Goal: Task Accomplishment & Management: Manage account settings

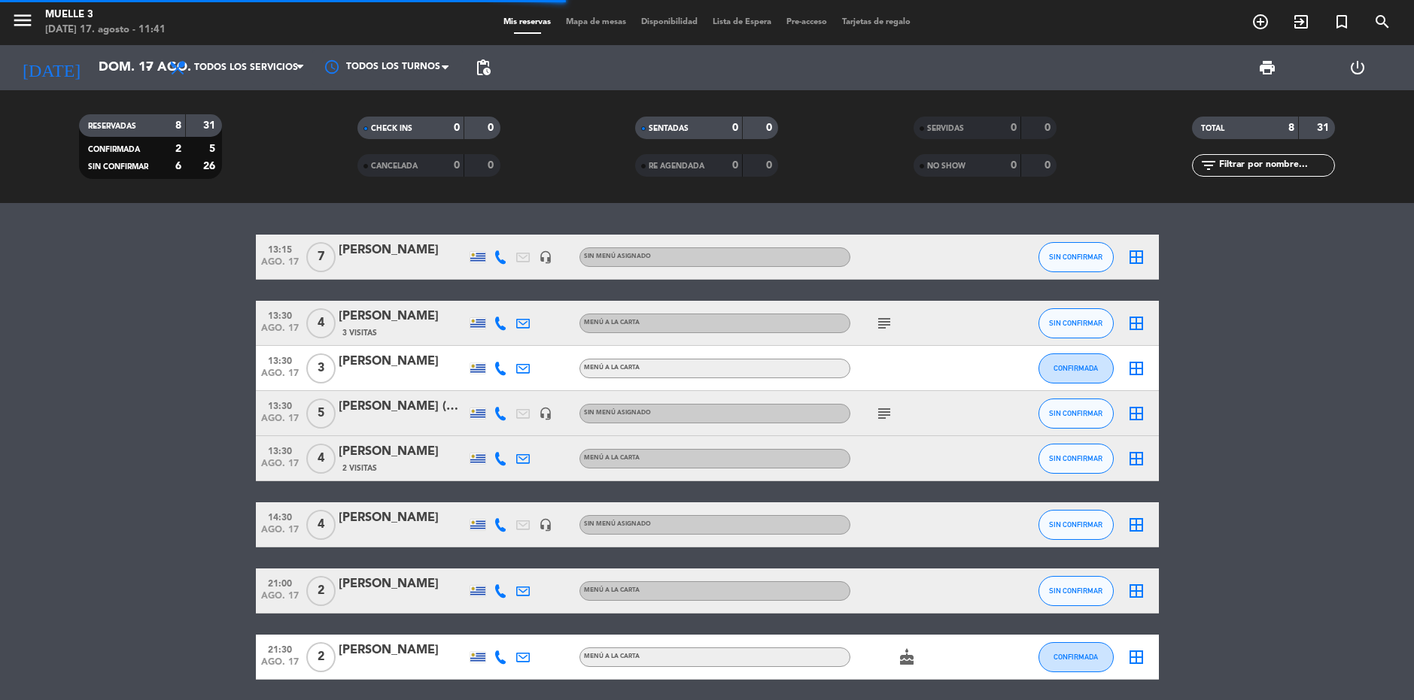
scroll to position [55, 0]
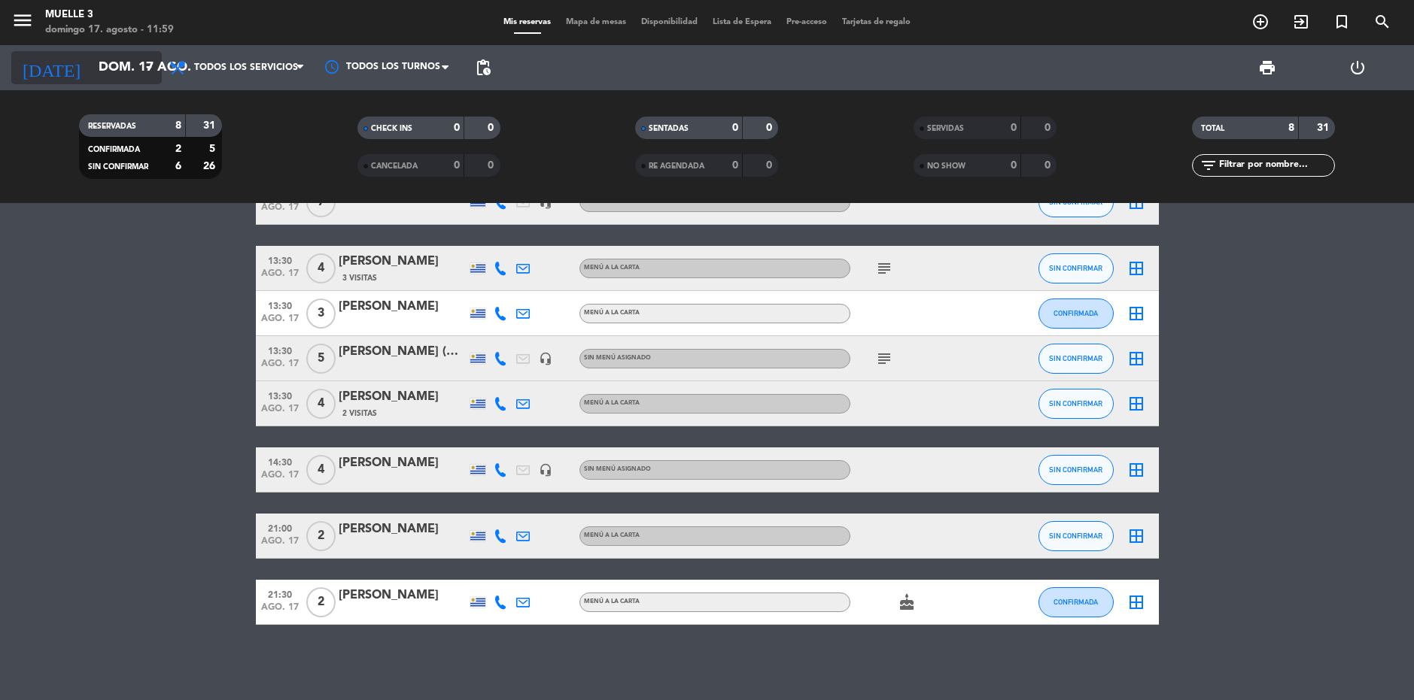
click at [103, 68] on input "dom. 17 ago." at bounding box center [178, 68] width 175 height 30
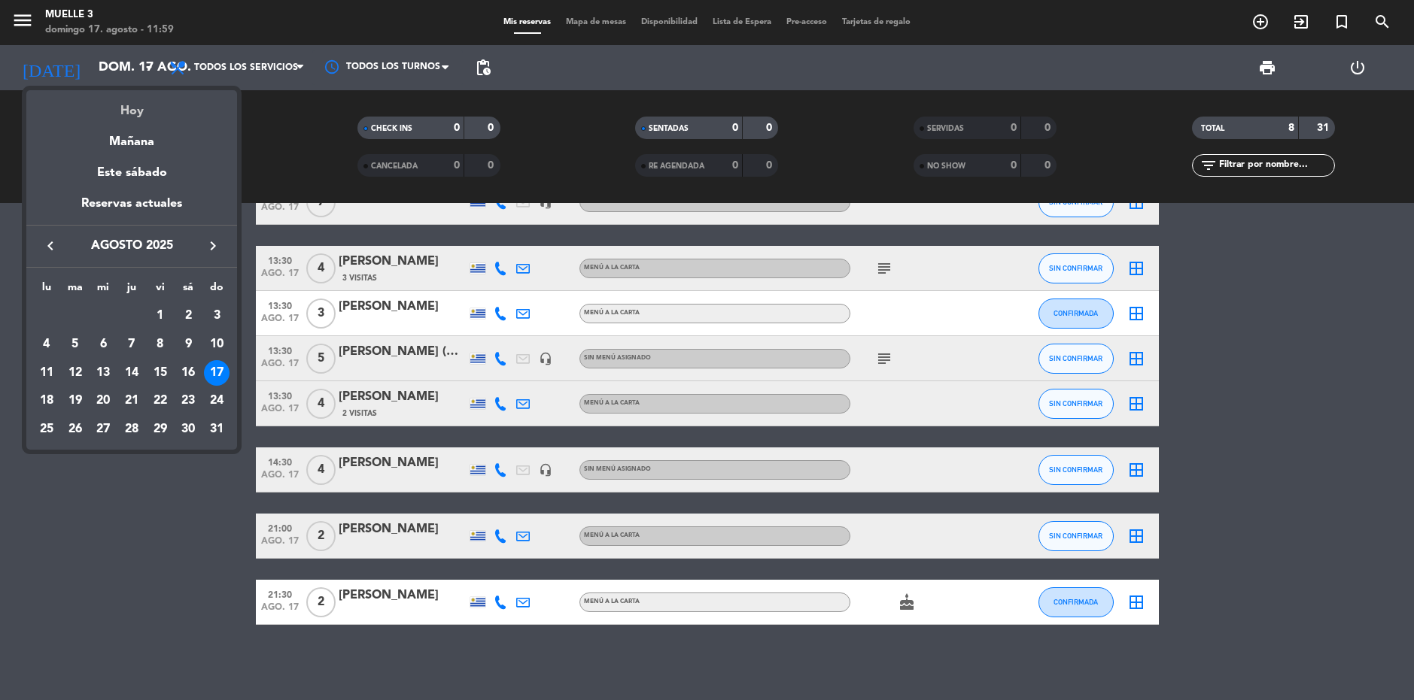
click at [137, 98] on div "Hoy" at bounding box center [131, 105] width 211 height 31
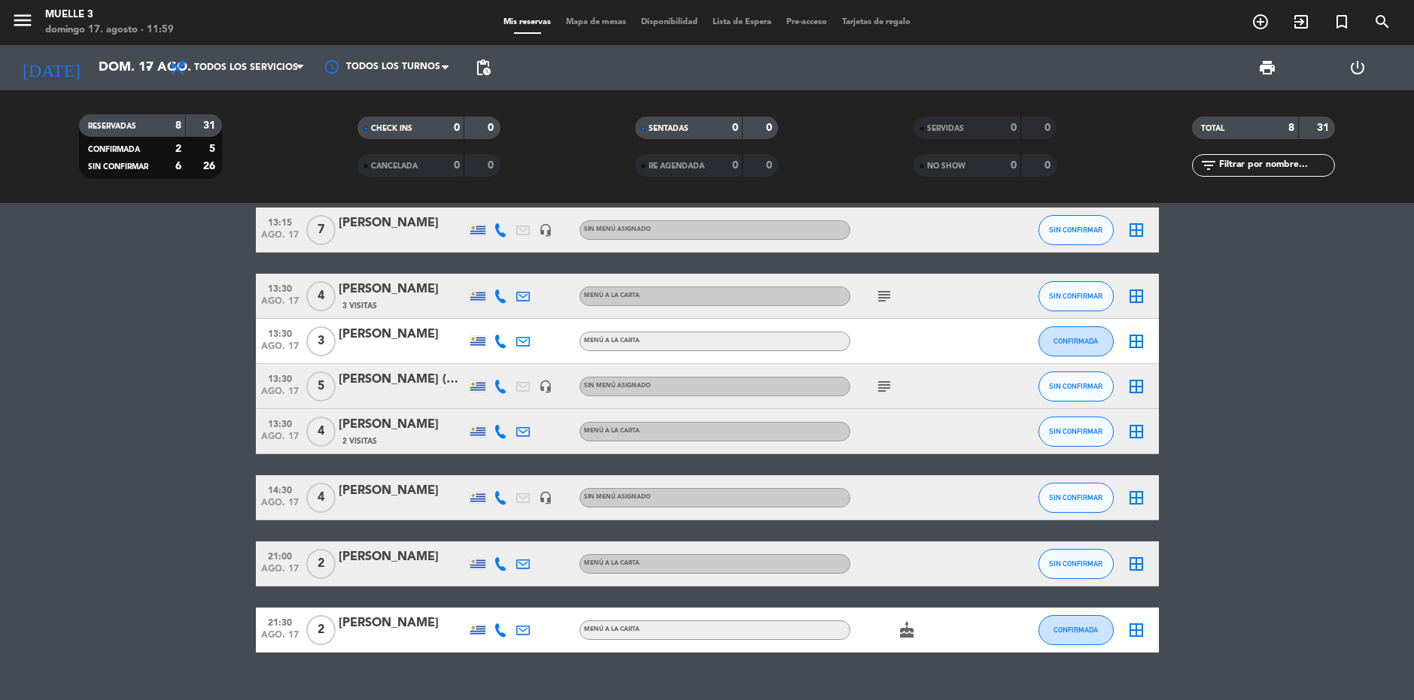
scroll to position [0, 0]
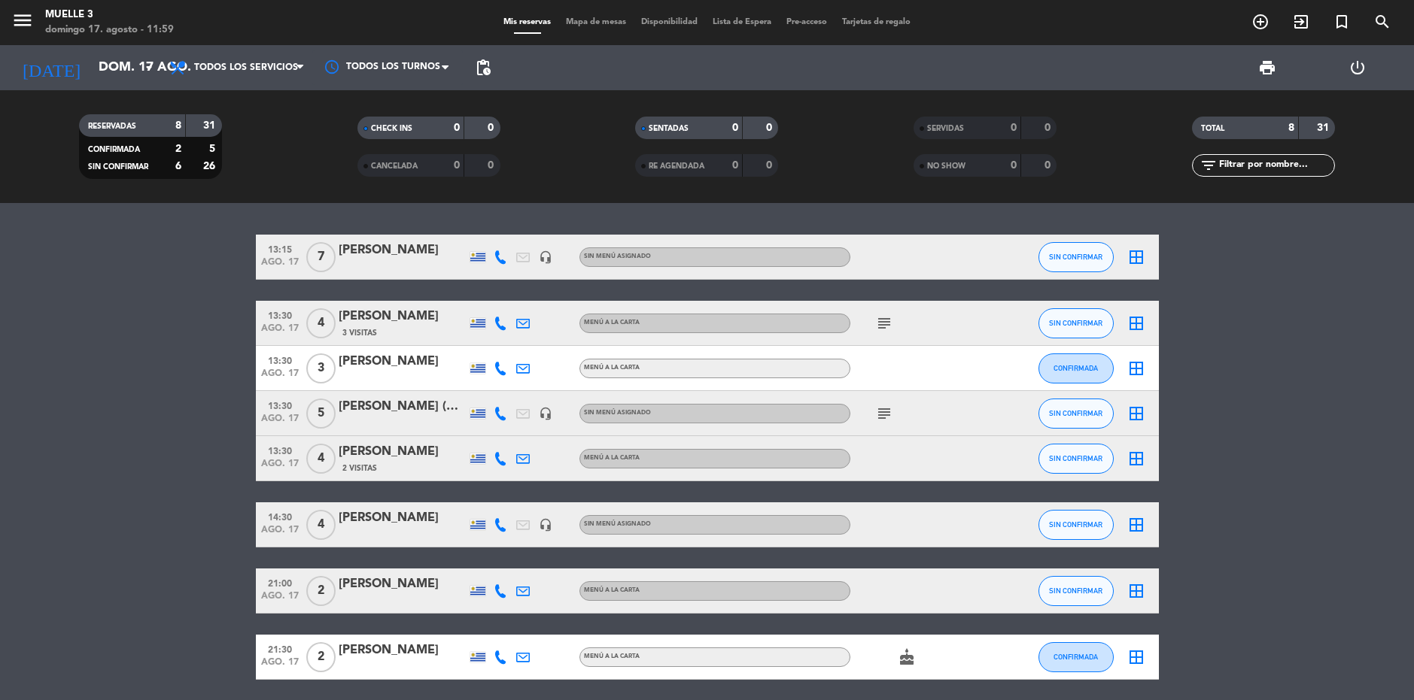
click at [880, 320] on icon "subject" at bounding box center [884, 323] width 18 height 18
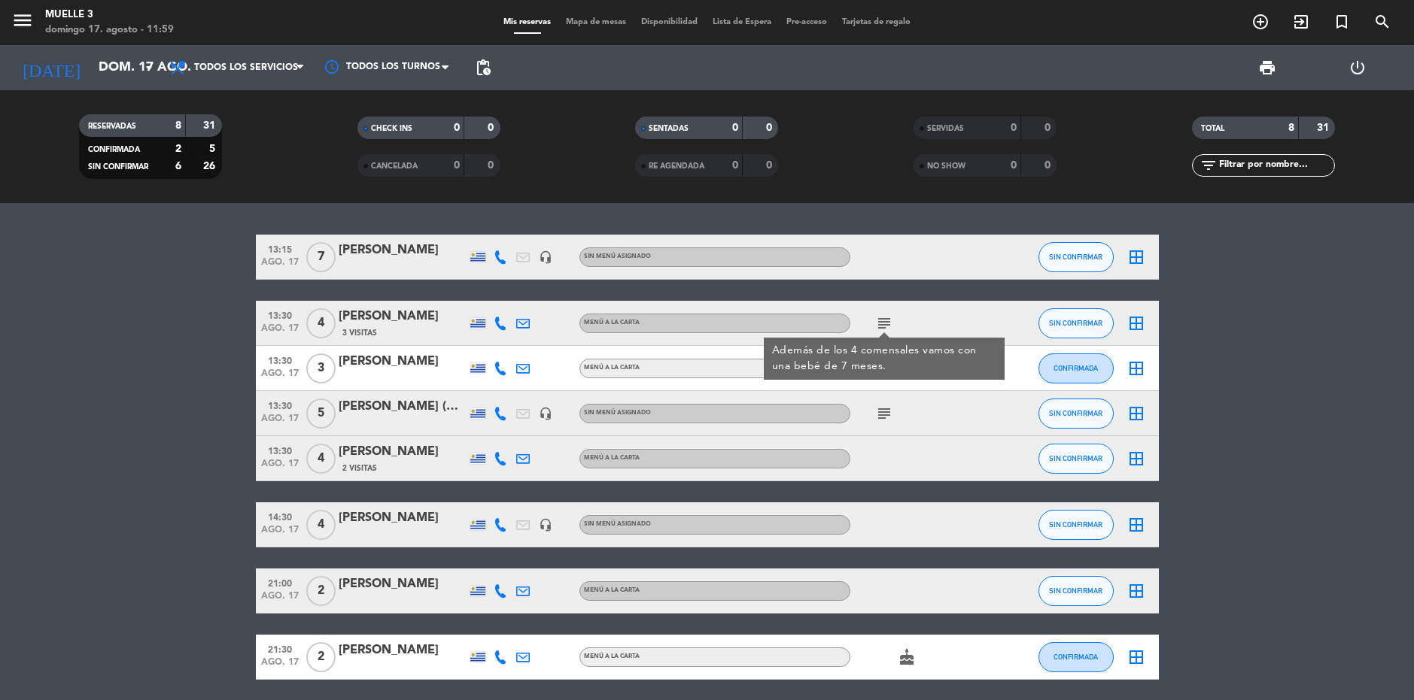
click at [235, 43] on div "menu Muelle 3 [DATE] 17. agosto - 11:59 Mis reservas Mapa de mesas Disponibilid…" at bounding box center [707, 22] width 1414 height 45
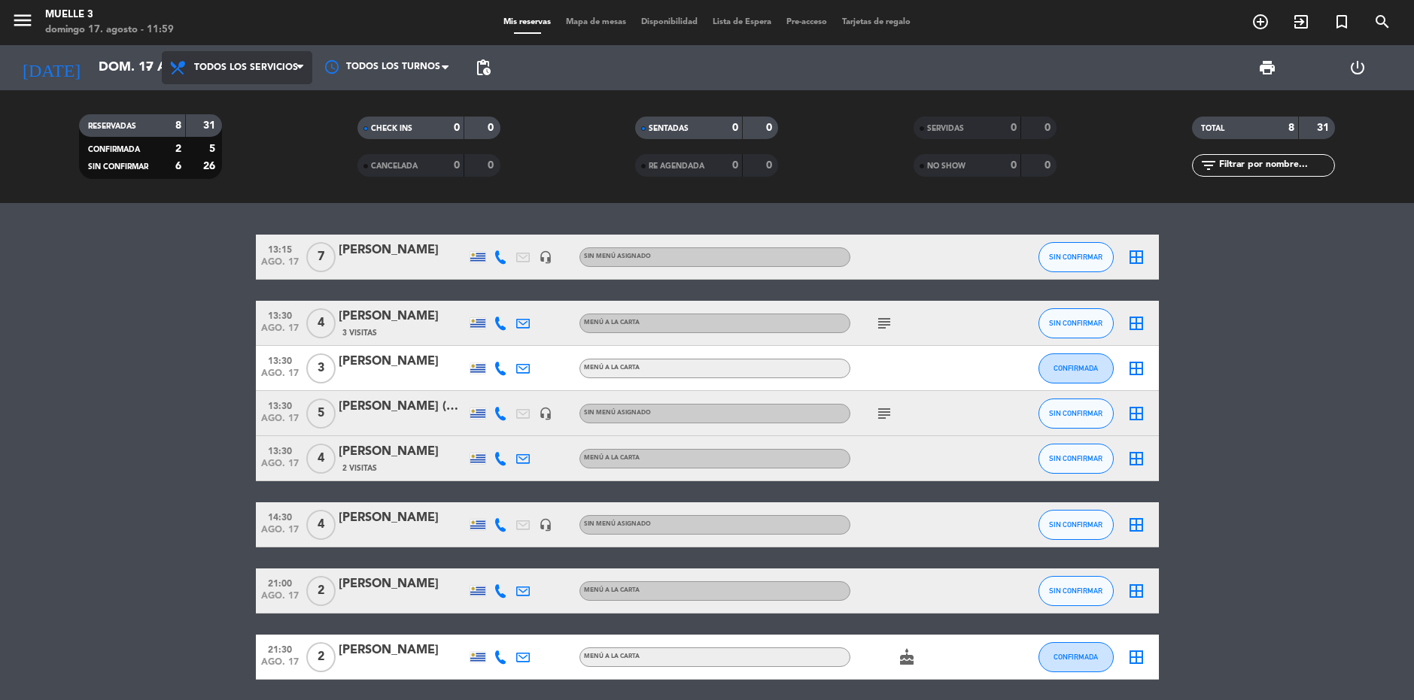
drag, startPoint x: 226, startPoint y: 72, endPoint x: 222, endPoint y: 90, distance: 18.4
click at [226, 74] on span "Todos los servicios" at bounding box center [237, 67] width 150 height 33
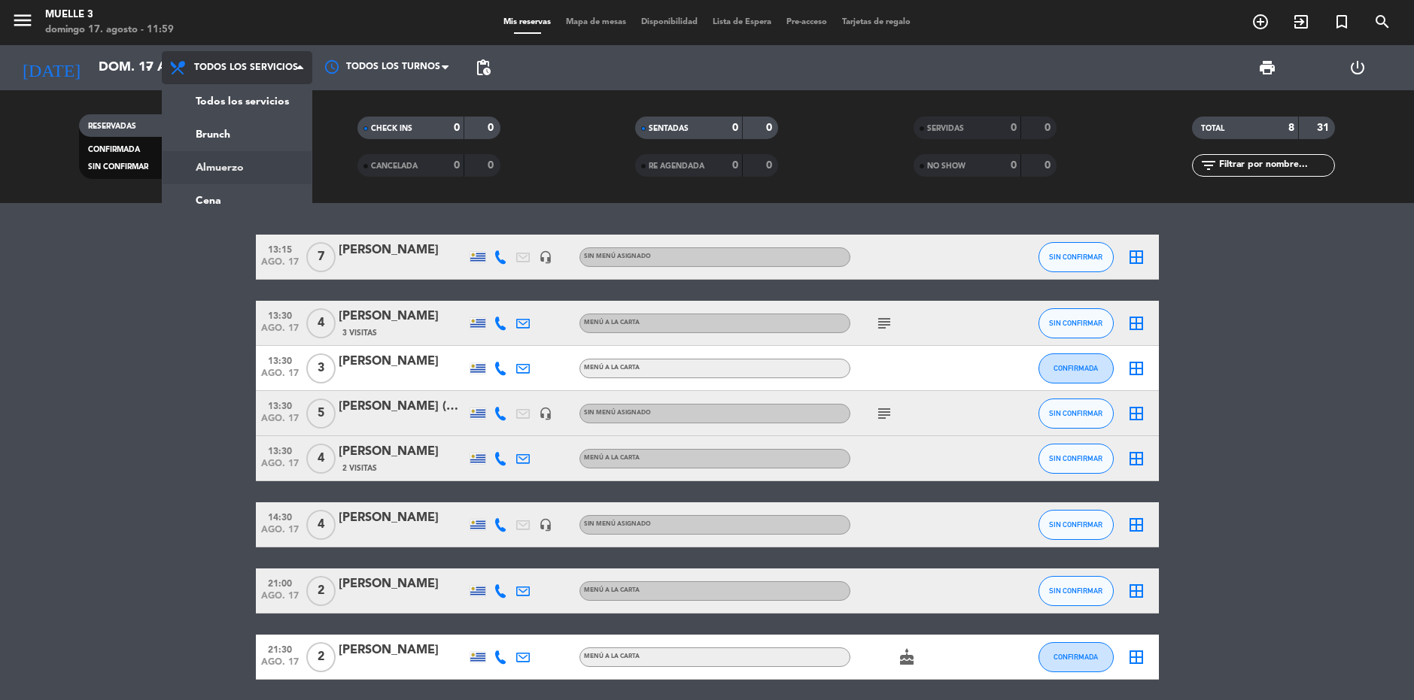
click at [224, 161] on div "menu Muelle 3 [DATE] 17. agosto - 11:59 Mis reservas Mapa de mesas Disponibilid…" at bounding box center [707, 101] width 1414 height 203
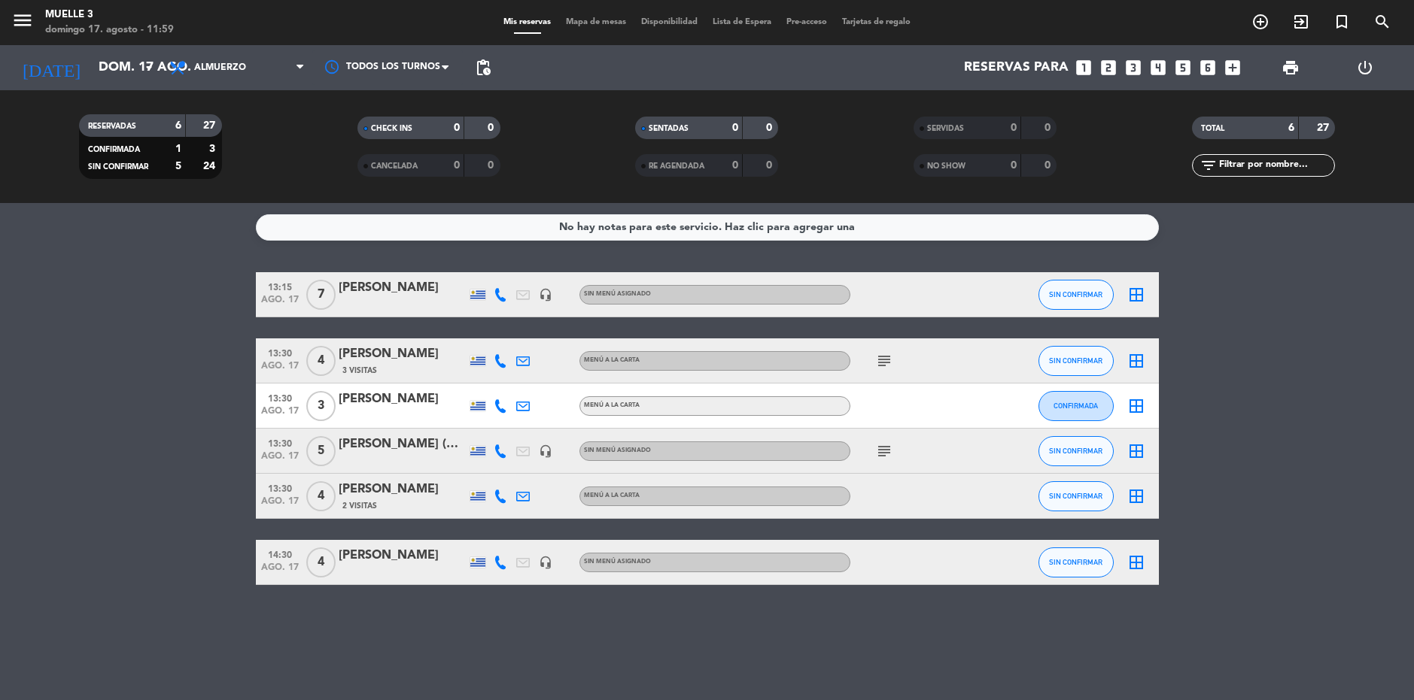
click at [1134, 295] on icon "border_all" at bounding box center [1136, 295] width 18 height 18
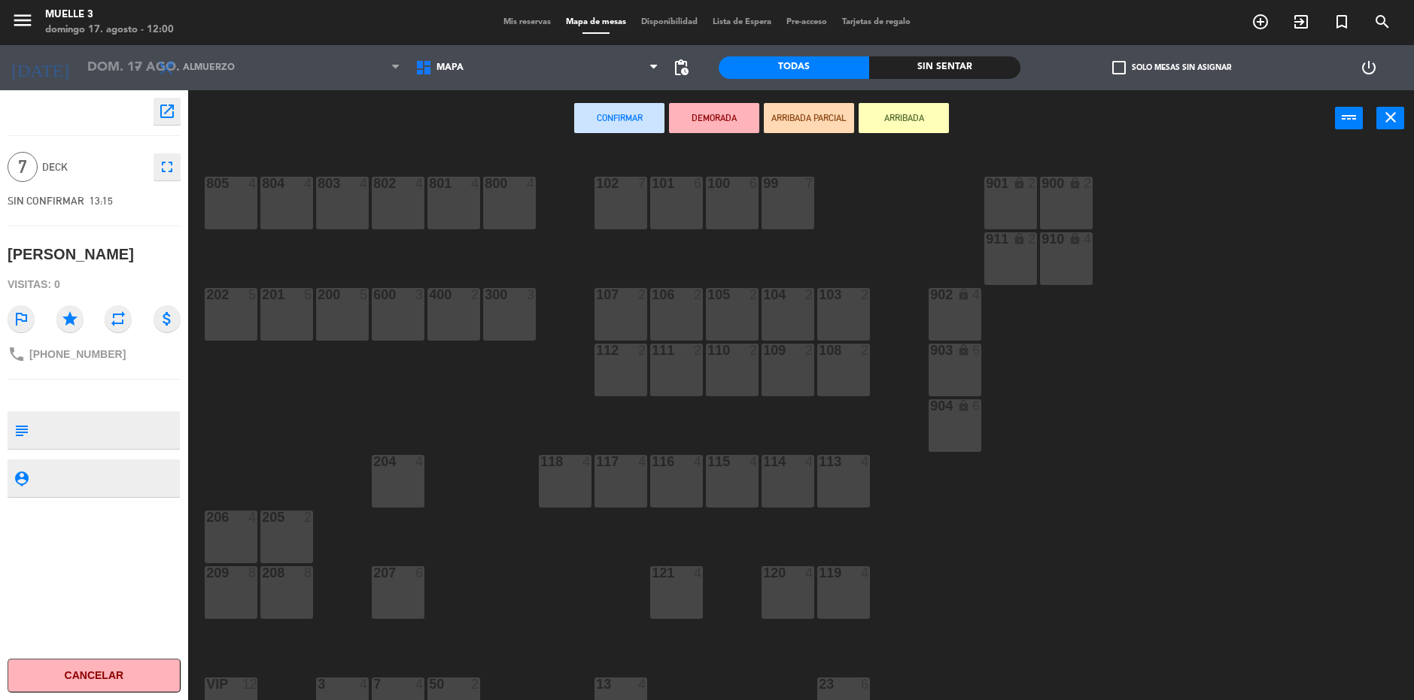
click at [782, 195] on div "99 7" at bounding box center [787, 203] width 53 height 53
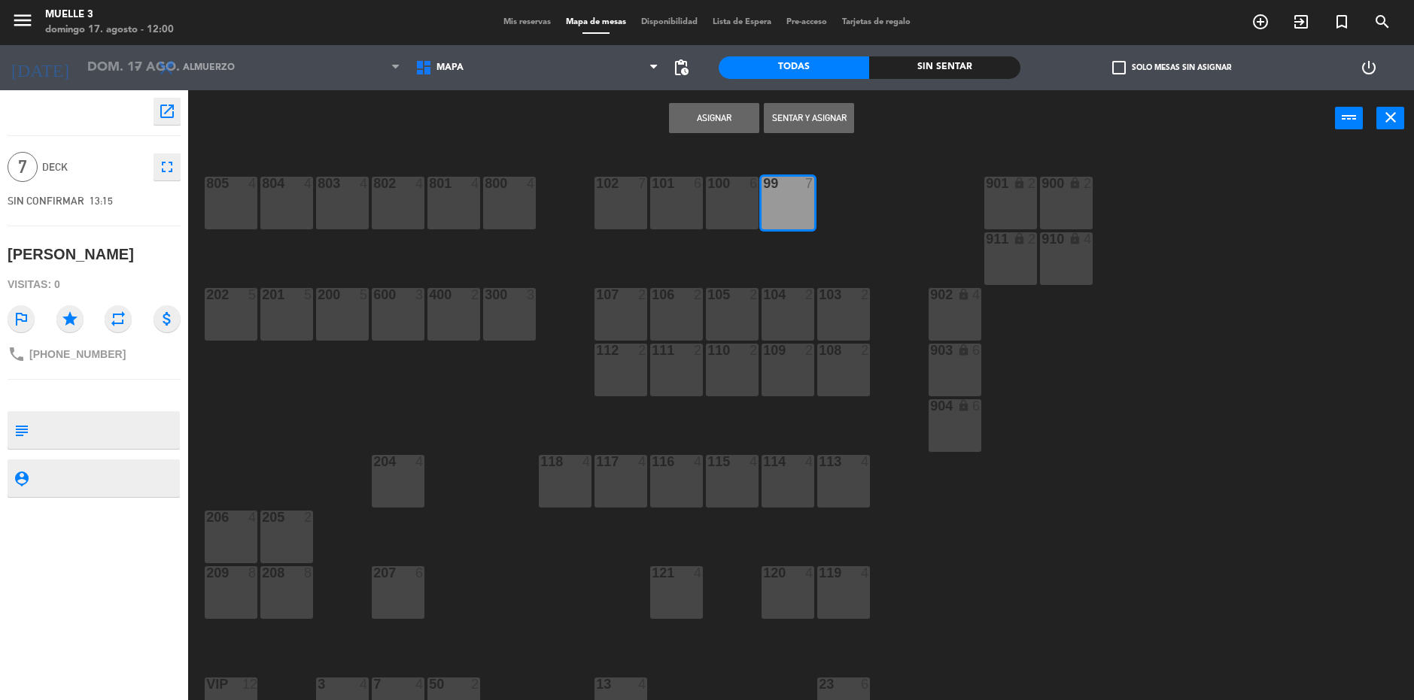
click at [716, 112] on button "Asignar" at bounding box center [714, 118] width 90 height 30
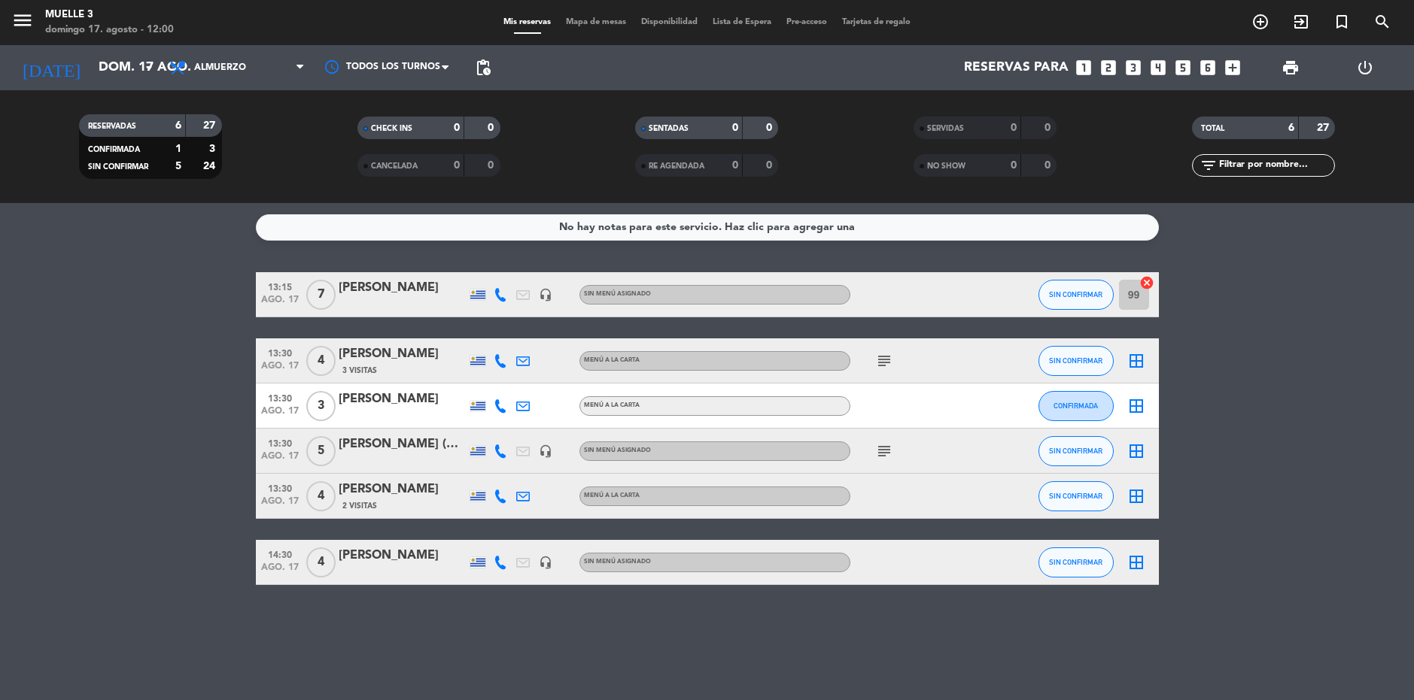
click at [901, 355] on div "subject" at bounding box center [917, 361] width 135 height 44
click at [879, 364] on icon "subject" at bounding box center [884, 361] width 18 height 18
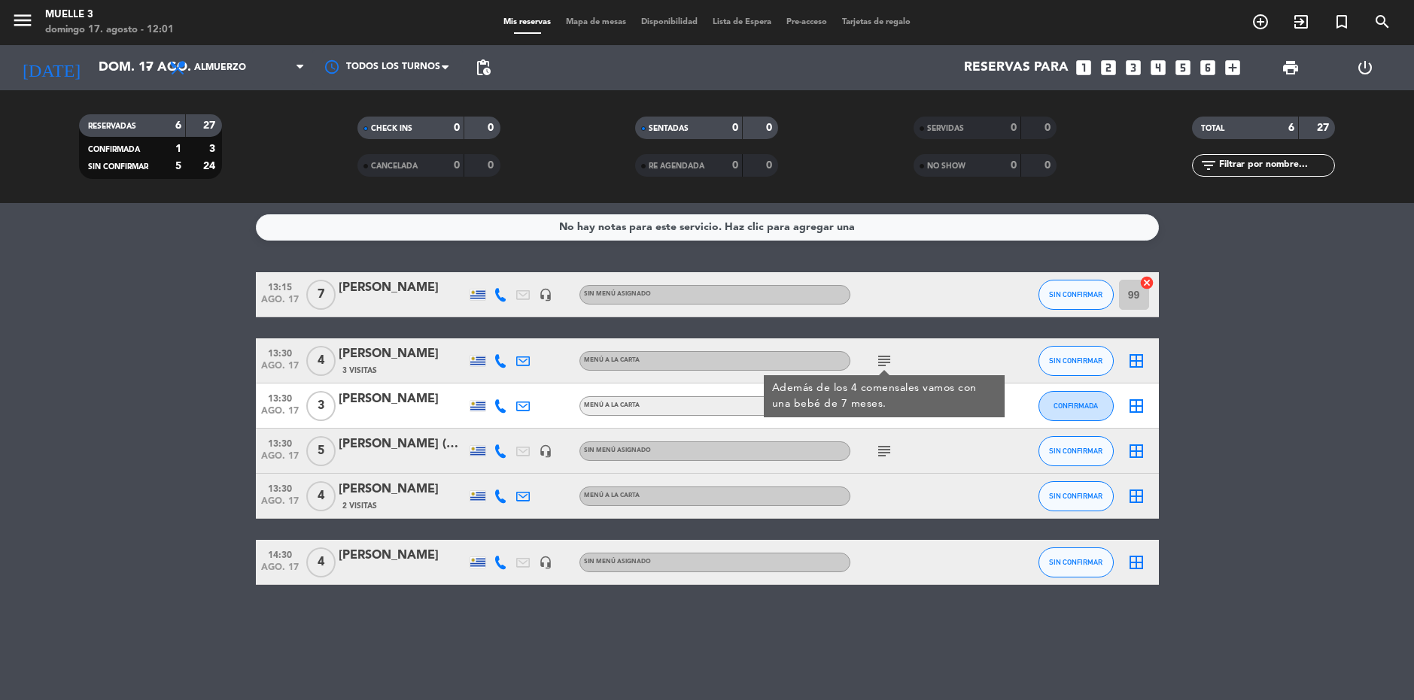
click at [1146, 359] on div "border_all" at bounding box center [1135, 361] width 45 height 44
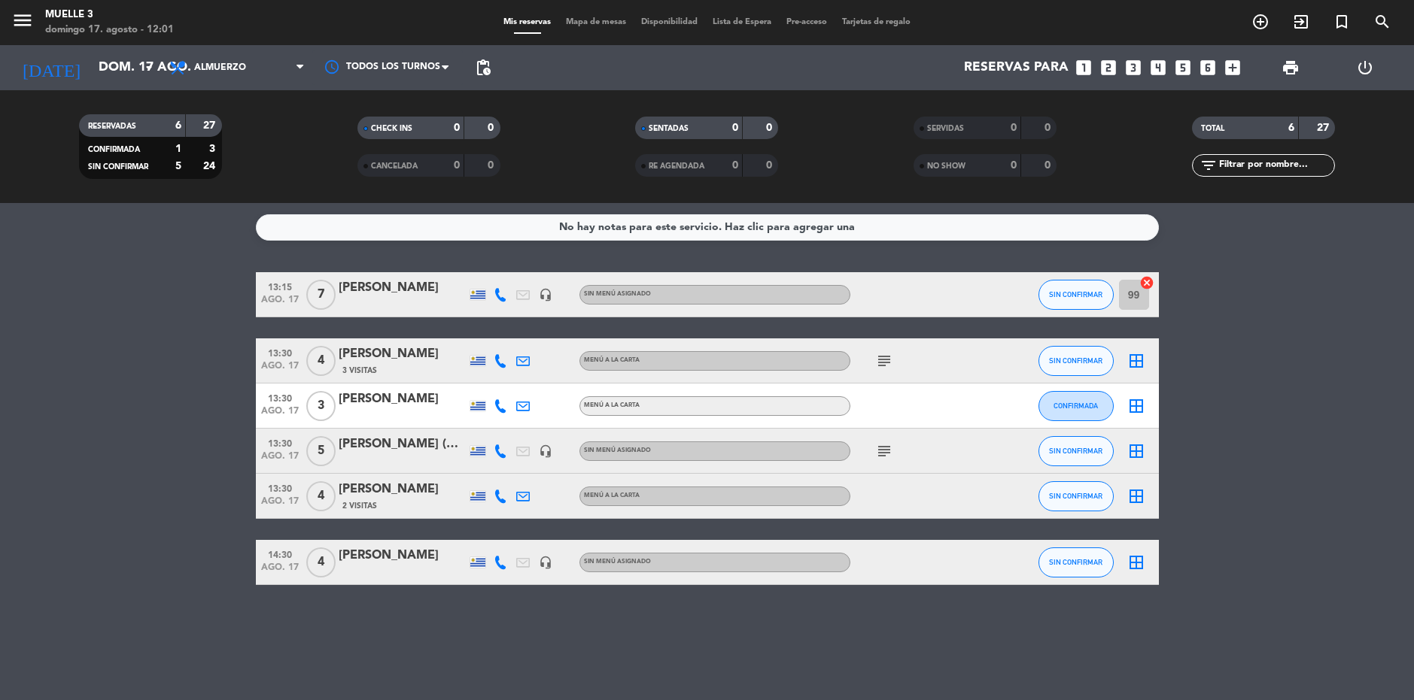
click at [1143, 361] on icon "border_all" at bounding box center [1136, 361] width 18 height 18
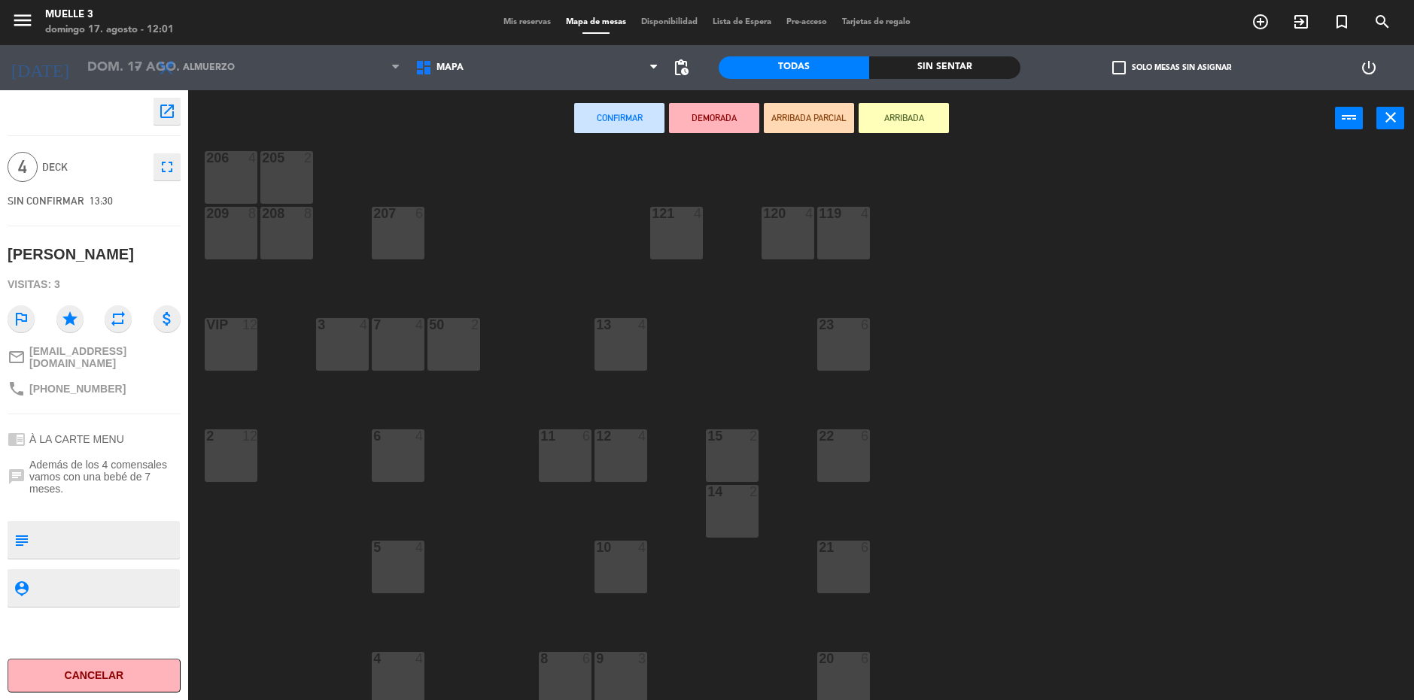
scroll to position [360, 0]
click at [639, 563] on div "10 4" at bounding box center [620, 566] width 53 height 53
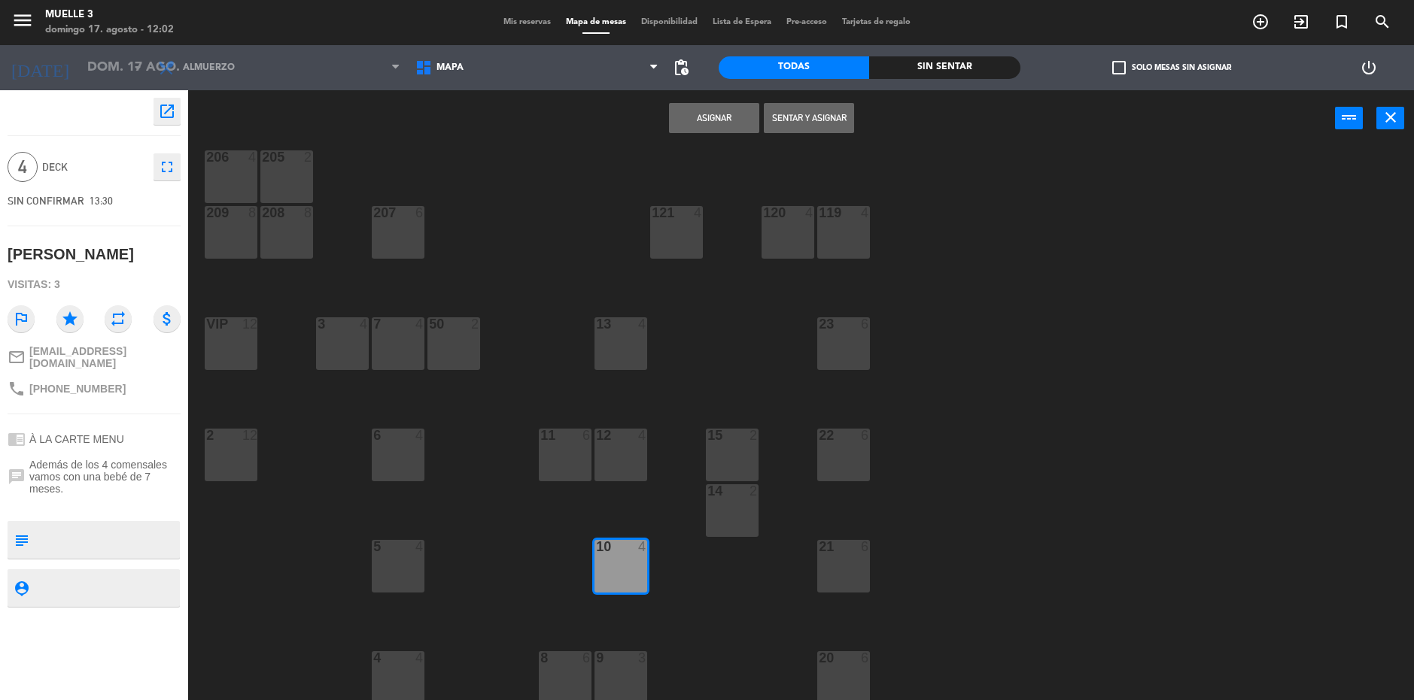
click at [704, 114] on button "Asignar" at bounding box center [714, 118] width 90 height 30
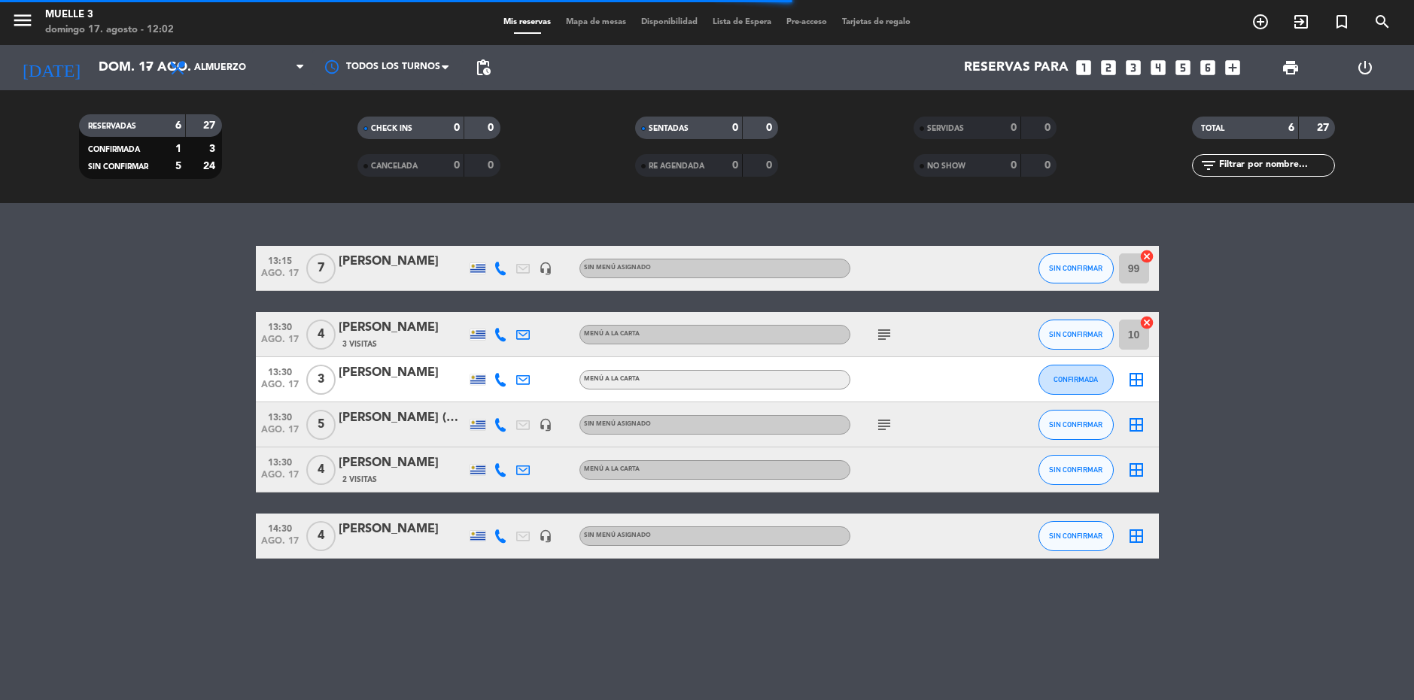
click at [1133, 381] on icon "border_all" at bounding box center [1136, 380] width 18 height 18
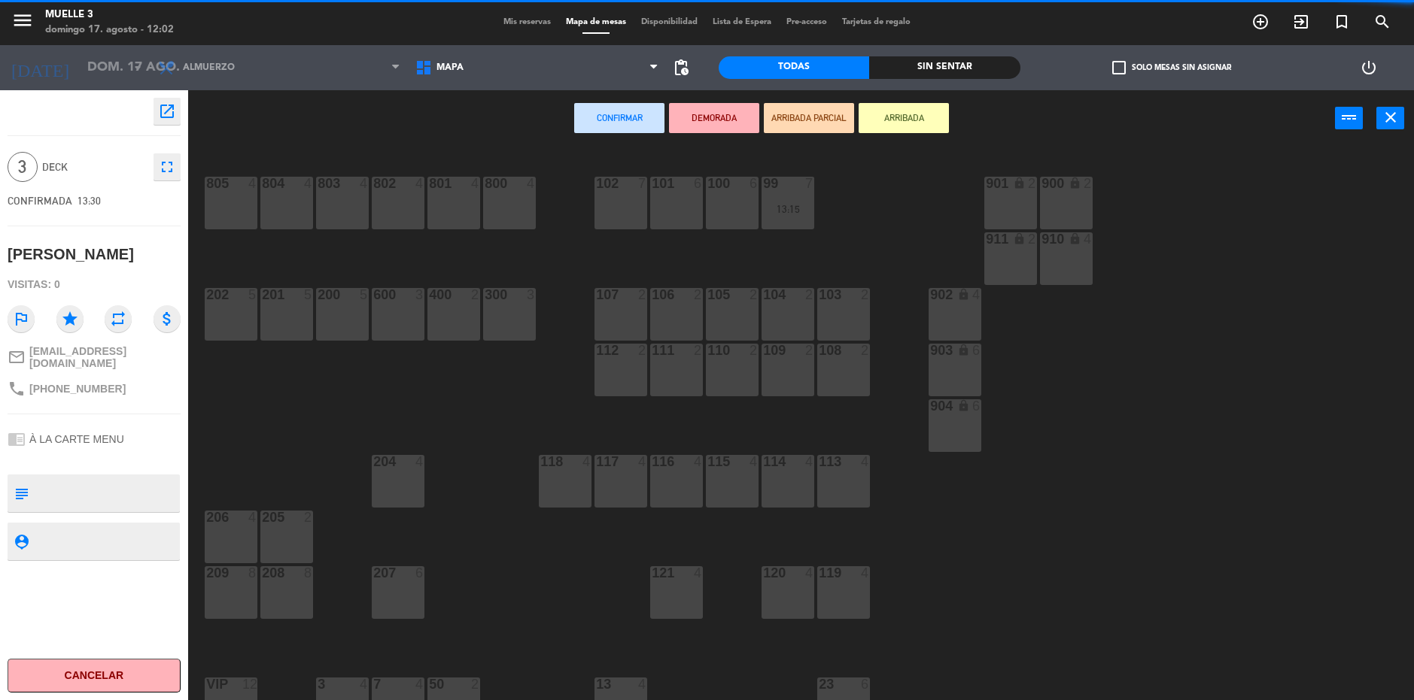
click at [542, 328] on div "804 4 803 4 802 4 801 4 800 4 102 7 101 6 100 6 99 7 13:15 900 lock 2 901 lock …" at bounding box center [807, 427] width 1211 height 554
click at [504, 303] on div "300 3" at bounding box center [509, 295] width 53 height 15
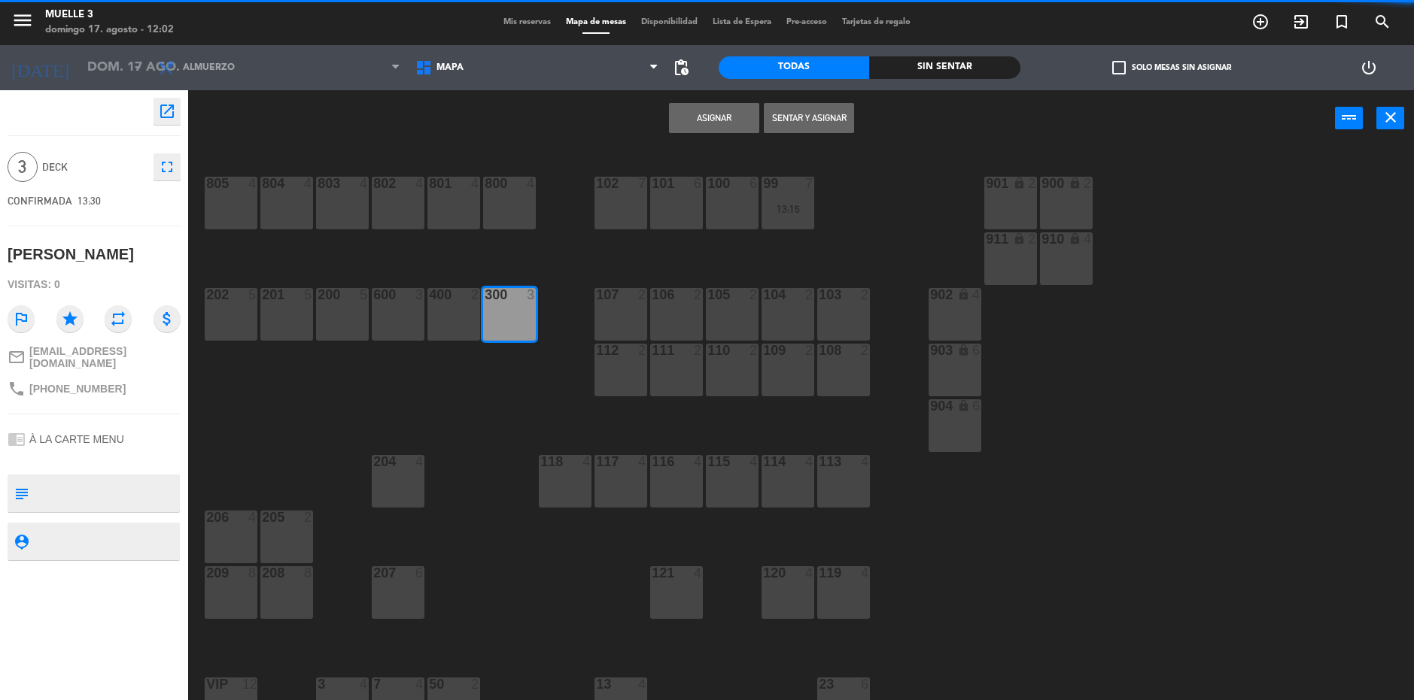
click at [508, 306] on div "300 3" at bounding box center [509, 314] width 53 height 53
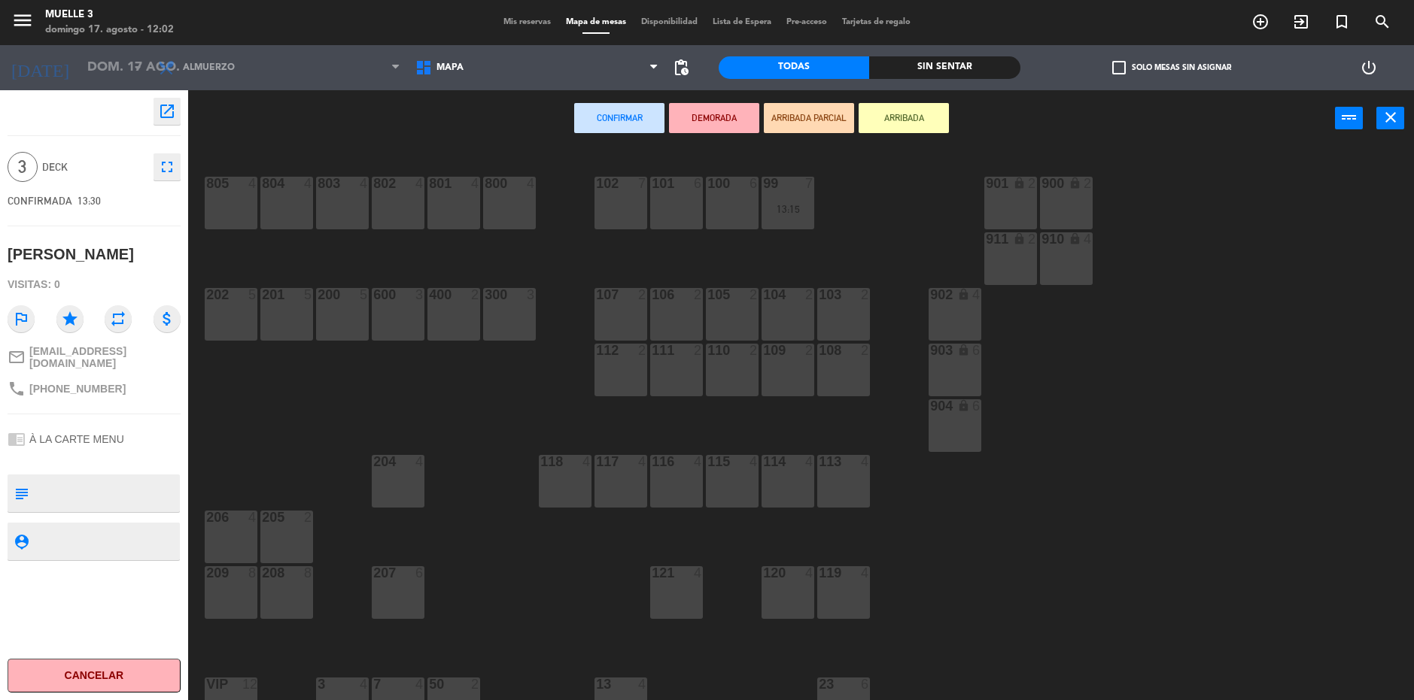
click at [430, 179] on div "801" at bounding box center [429, 184] width 1 height 14
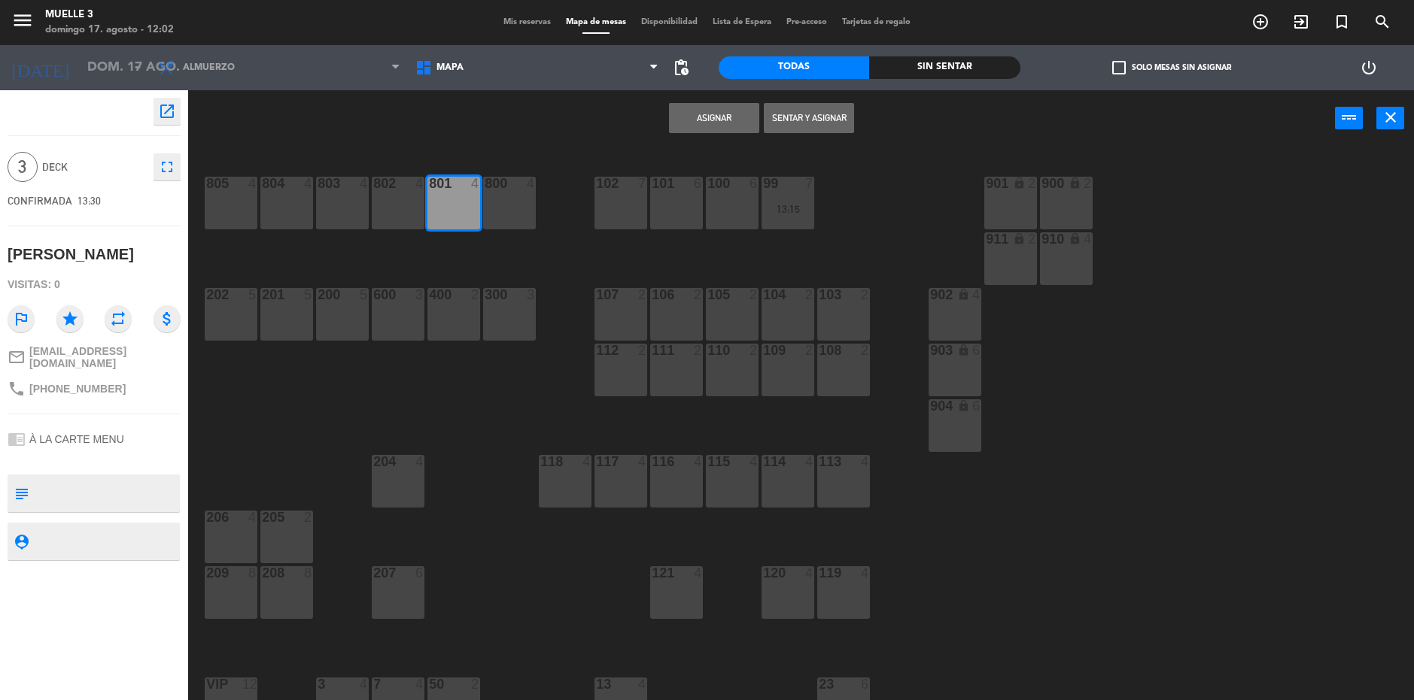
click at [727, 111] on button "Asignar" at bounding box center [714, 118] width 90 height 30
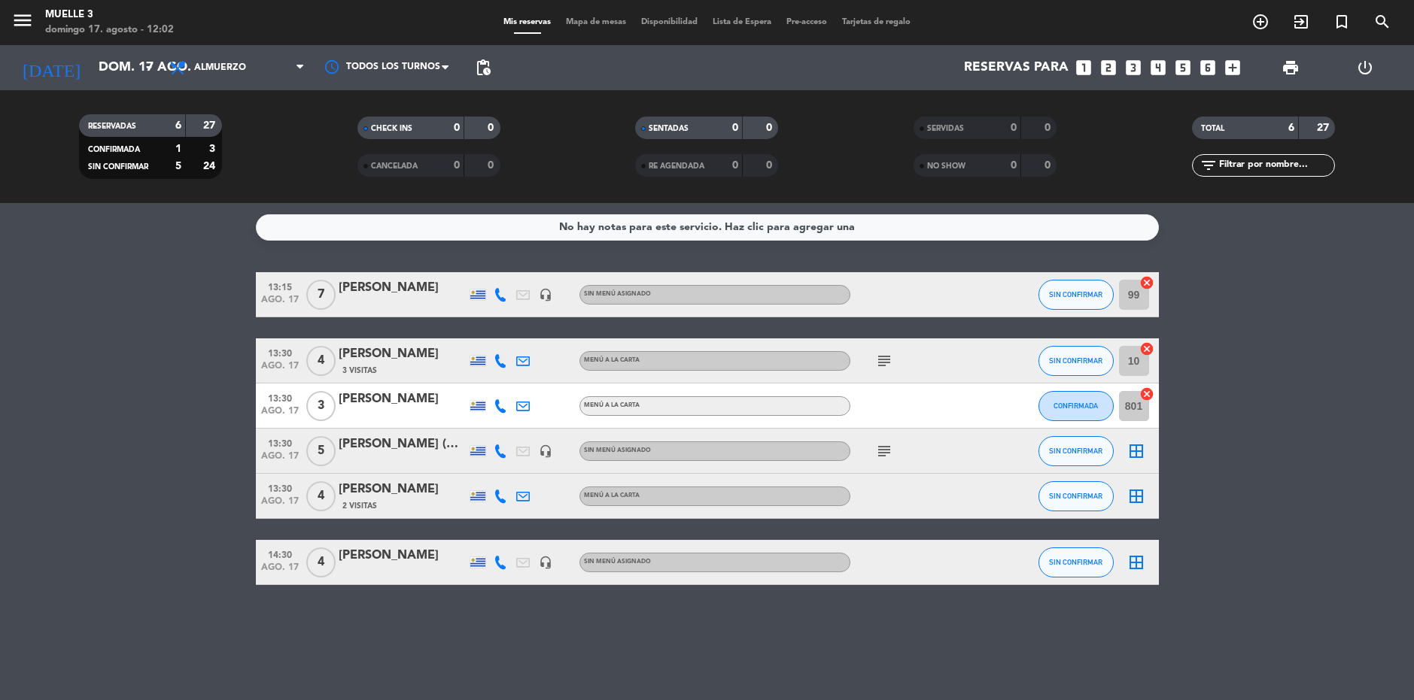
drag, startPoint x: 870, startPoint y: 444, endPoint x: 882, endPoint y: 439, distance: 12.9
click at [872, 443] on div "subject" at bounding box center [917, 451] width 135 height 44
click at [882, 439] on div "subject" at bounding box center [917, 451] width 135 height 44
click at [881, 451] on icon "subject" at bounding box center [884, 451] width 18 height 18
click at [1139, 453] on icon "border_all" at bounding box center [1136, 451] width 18 height 18
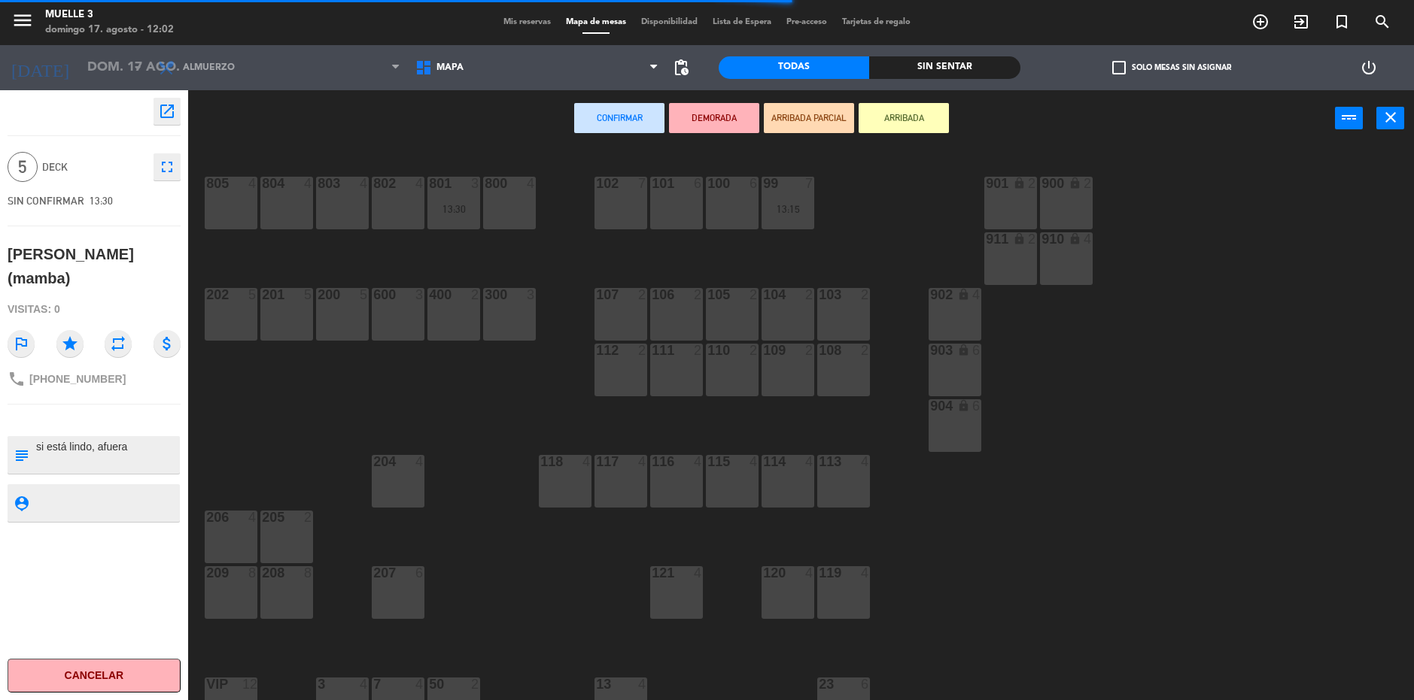
click at [721, 205] on div "100 6" at bounding box center [732, 203] width 53 height 53
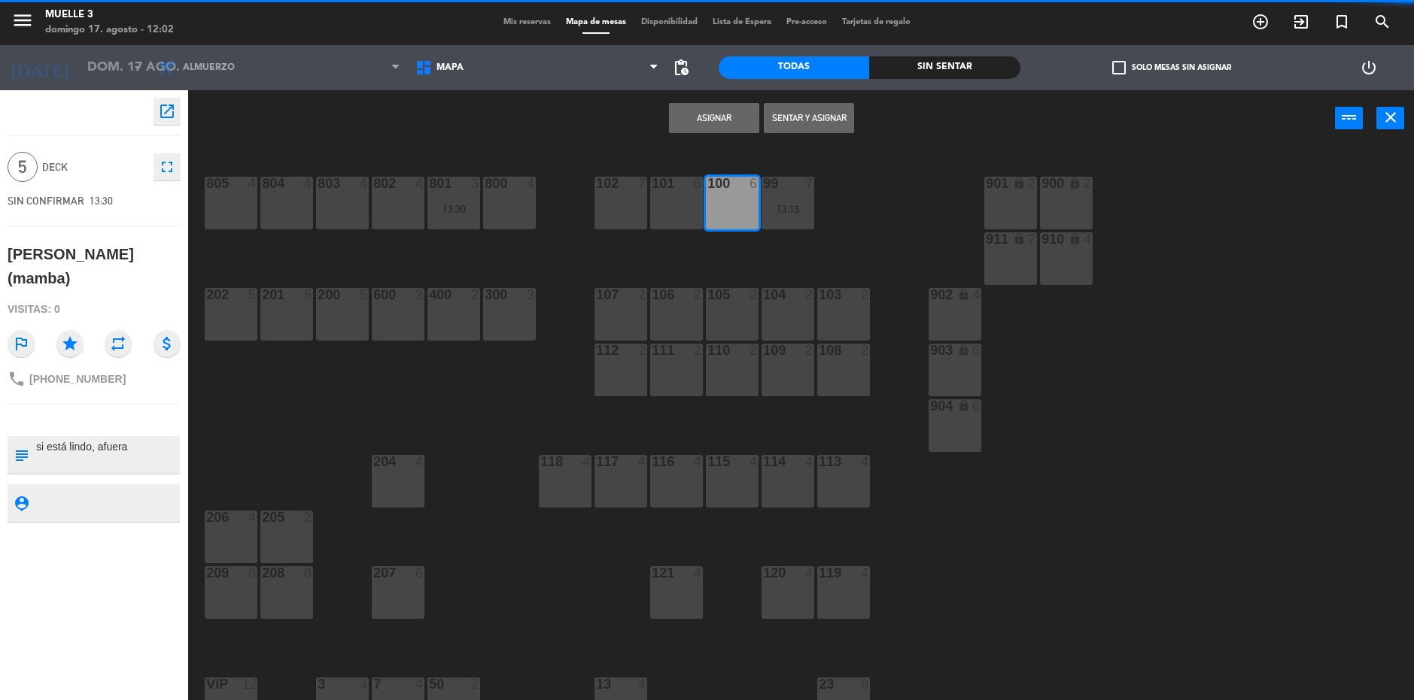
click at [714, 119] on button "Asignar" at bounding box center [714, 118] width 90 height 30
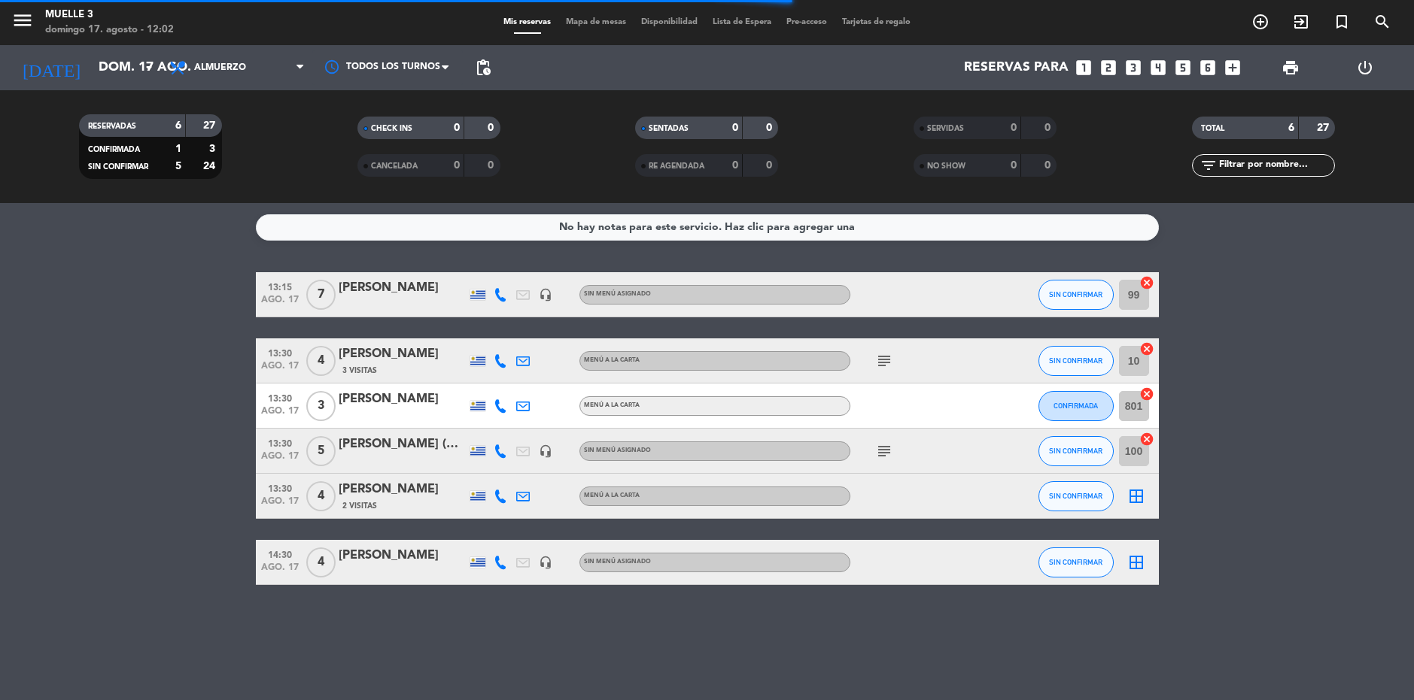
click at [1150, 496] on div "border_all" at bounding box center [1135, 496] width 45 height 44
click at [1139, 502] on icon "border_all" at bounding box center [1136, 496] width 18 height 18
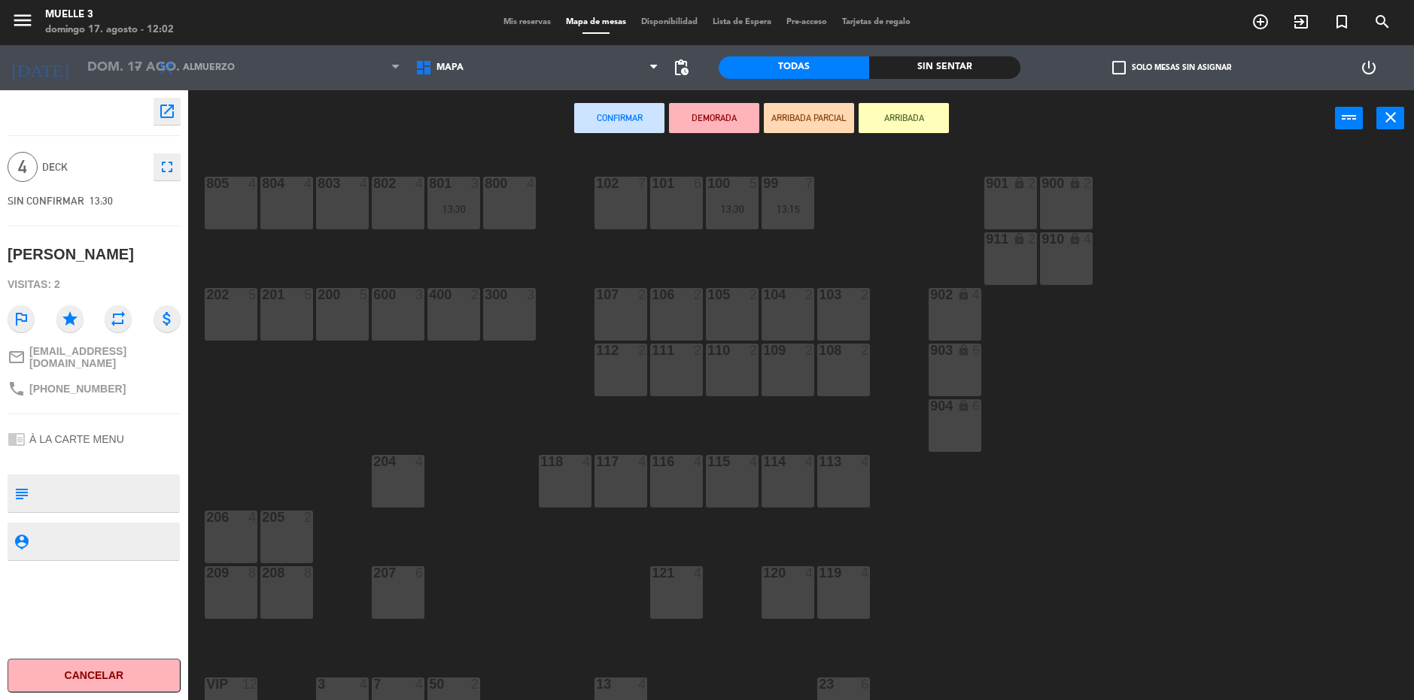
click at [460, 305] on div "400 2" at bounding box center [453, 314] width 53 height 53
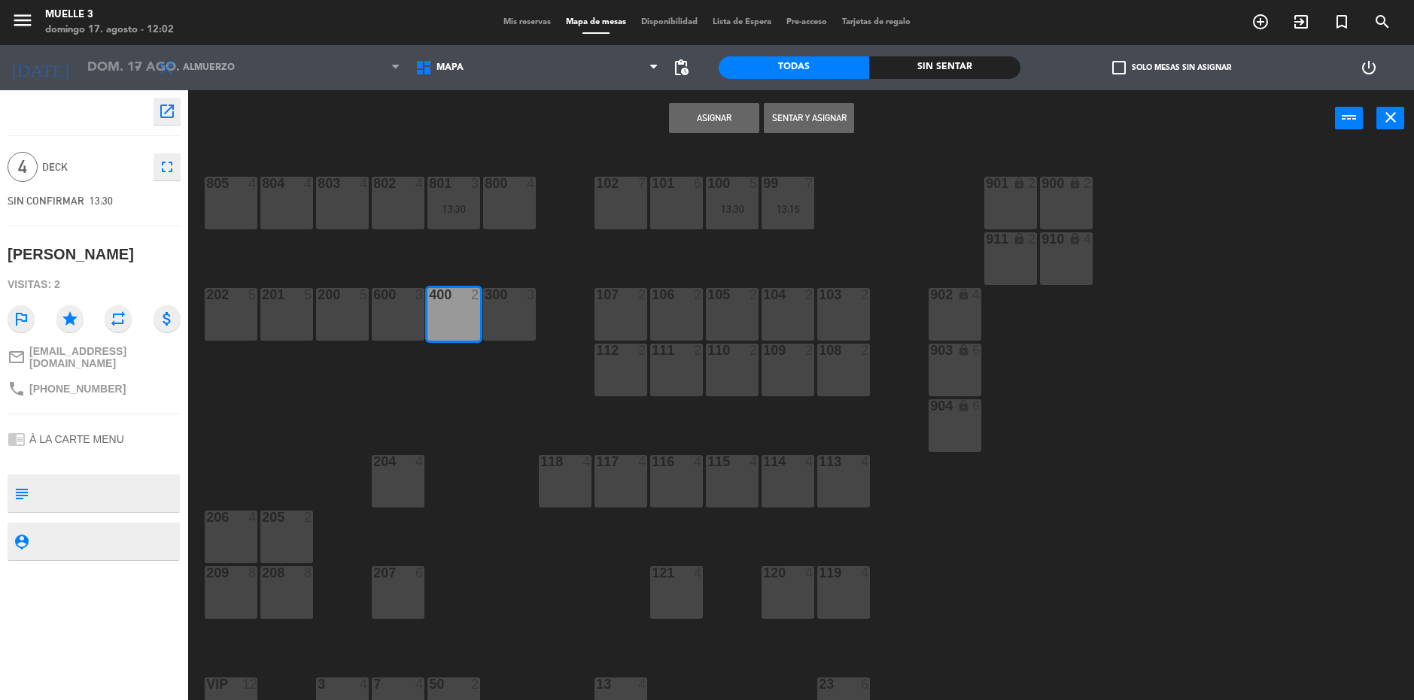
click at [727, 108] on button "Asignar" at bounding box center [714, 118] width 90 height 30
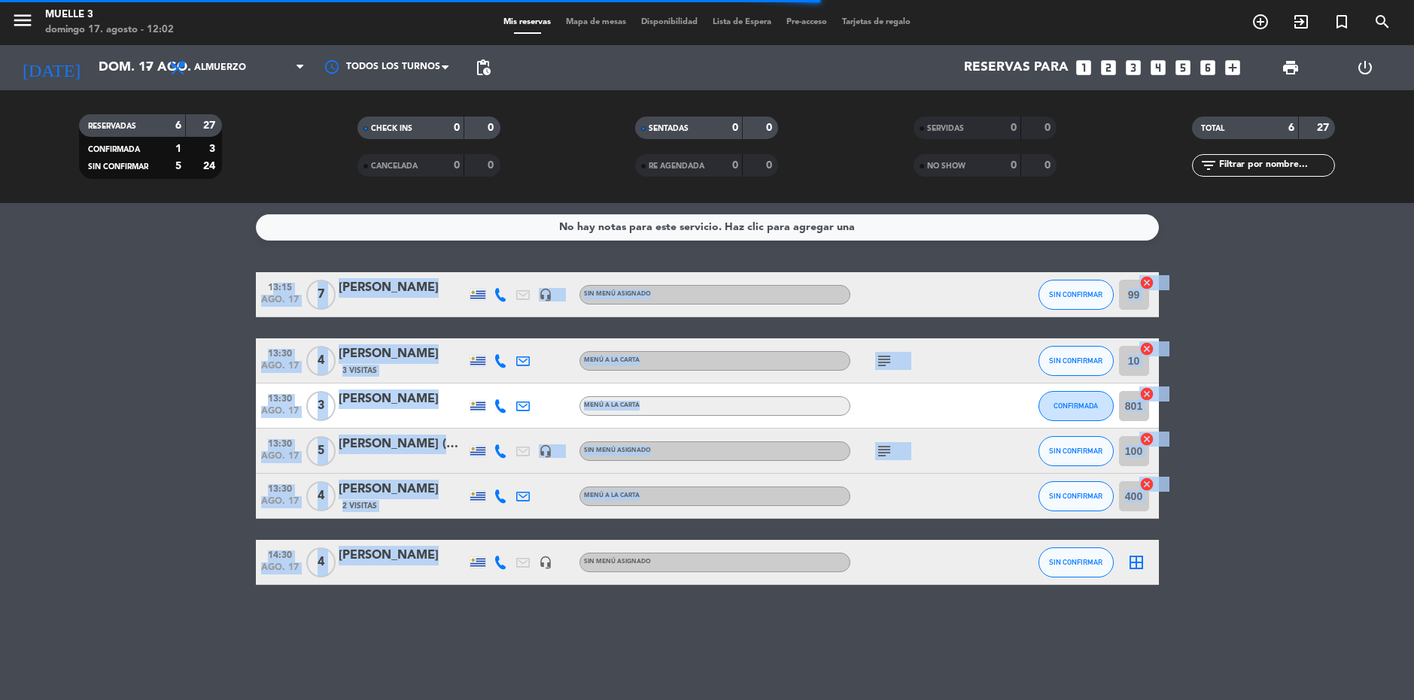
drag, startPoint x: 223, startPoint y: 542, endPoint x: 418, endPoint y: 573, distance: 196.5
click at [418, 573] on bookings-row "13:15 [DATE] 7 [PERSON_NAME] headset_mic Sin menú asignado SIN CONFIRMAR 99 can…" at bounding box center [707, 428] width 1414 height 313
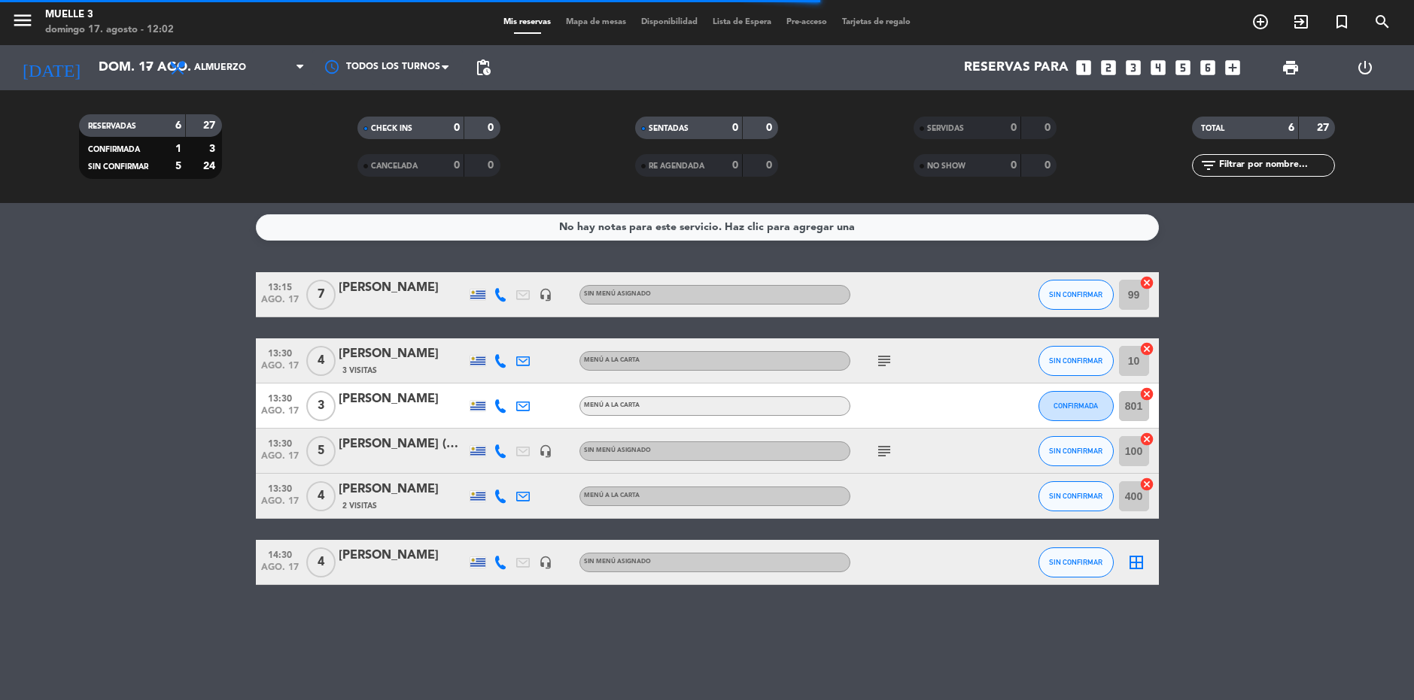
click at [757, 630] on div "No hay notas para este servicio. Haz clic para agregar una 13:15 [DATE] 7 [PERS…" at bounding box center [707, 451] width 1414 height 497
click at [1132, 560] on icon "border_all" at bounding box center [1136, 563] width 18 height 18
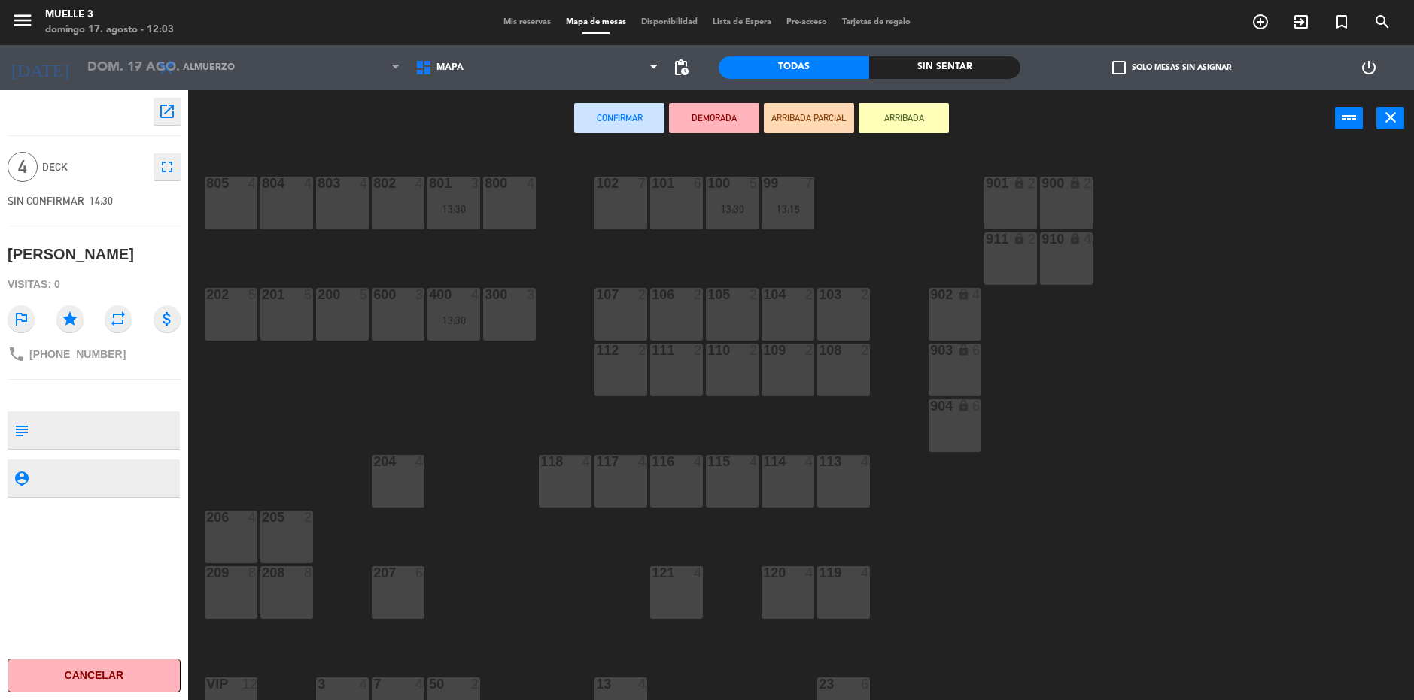
click at [232, 199] on div "805 4" at bounding box center [231, 203] width 53 height 53
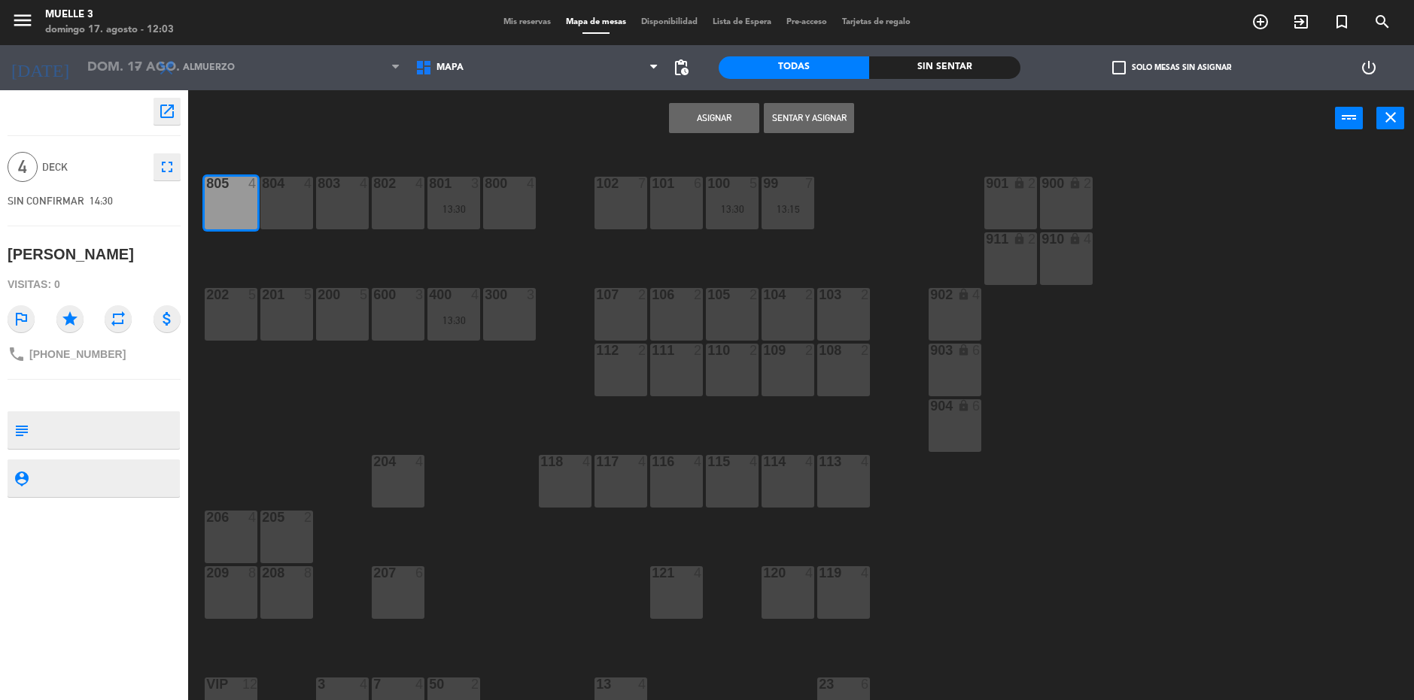
click at [735, 114] on button "Asignar" at bounding box center [714, 118] width 90 height 30
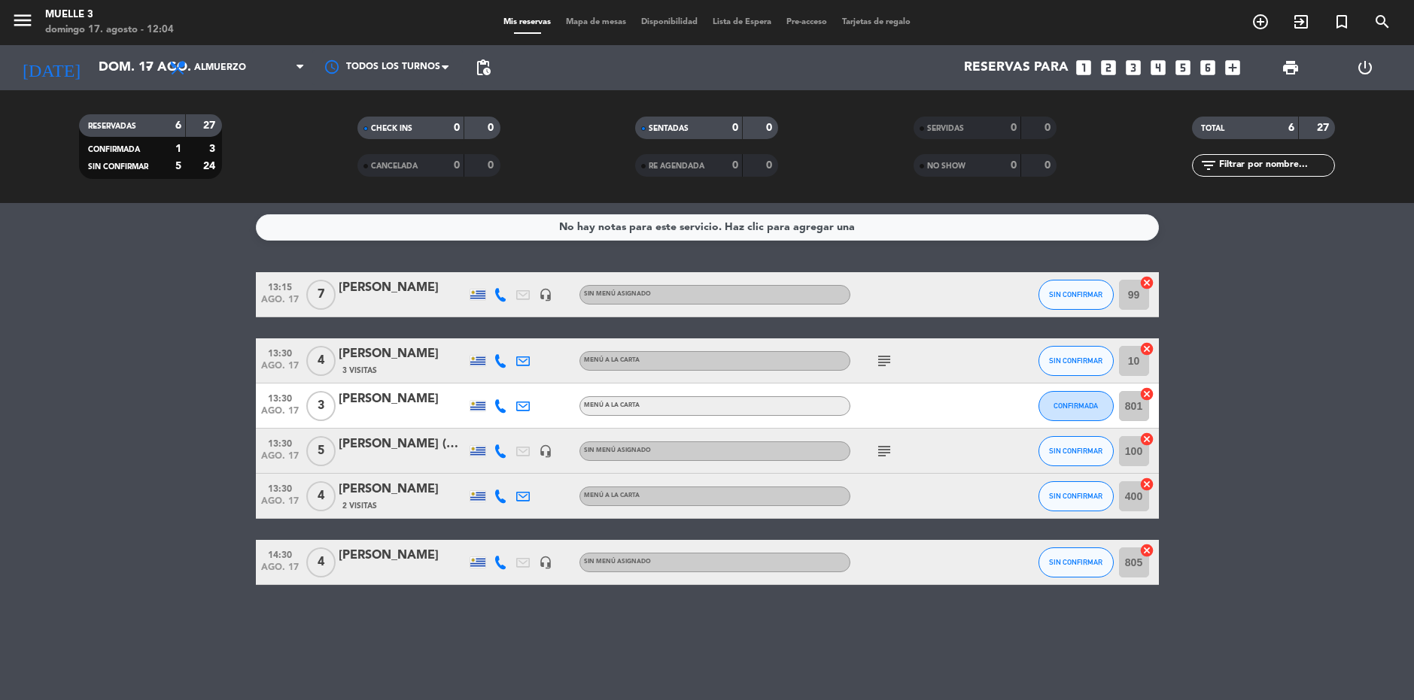
click at [1294, 515] on bookings-row "13:15 [DATE] 7 [PERSON_NAME] headset_mic Sin menú asignado SIN CONFIRMAR 99 can…" at bounding box center [707, 428] width 1414 height 313
click at [126, 66] on input "dom. 17 ago." at bounding box center [178, 68] width 175 height 30
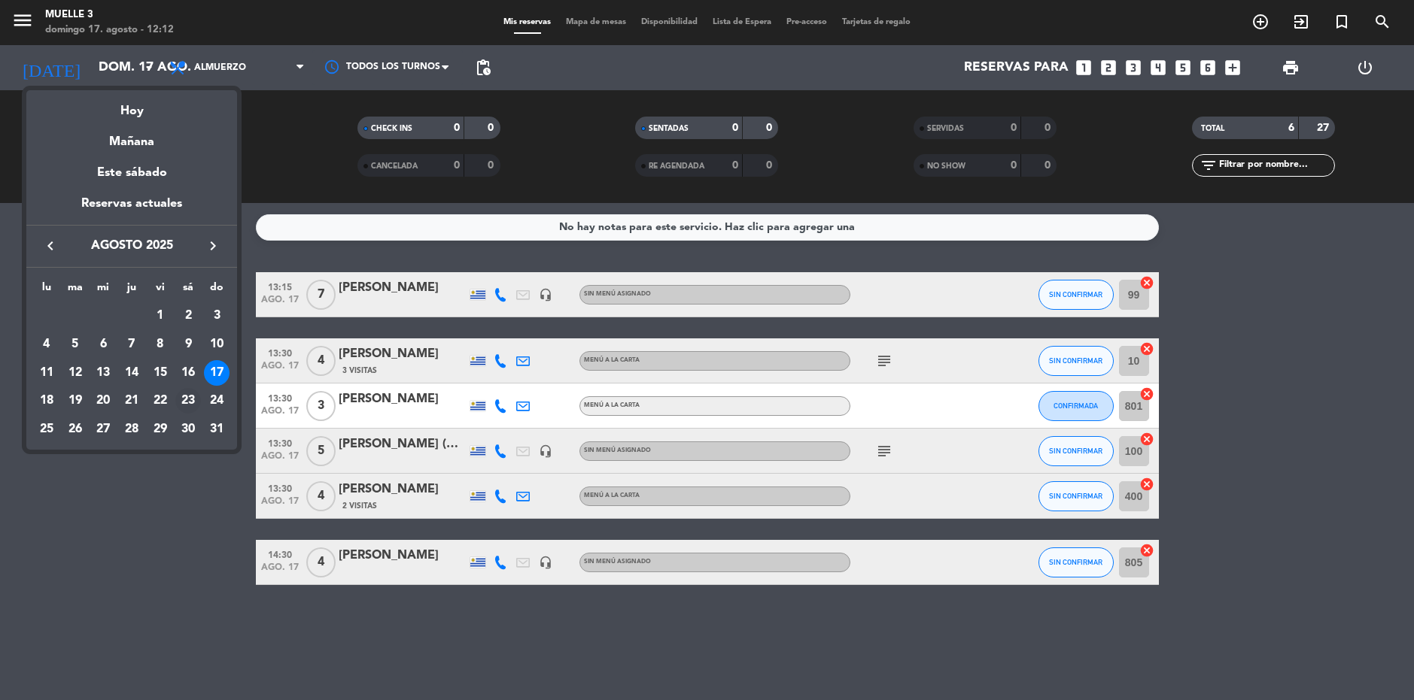
click at [193, 401] on div "23" at bounding box center [188, 401] width 26 height 26
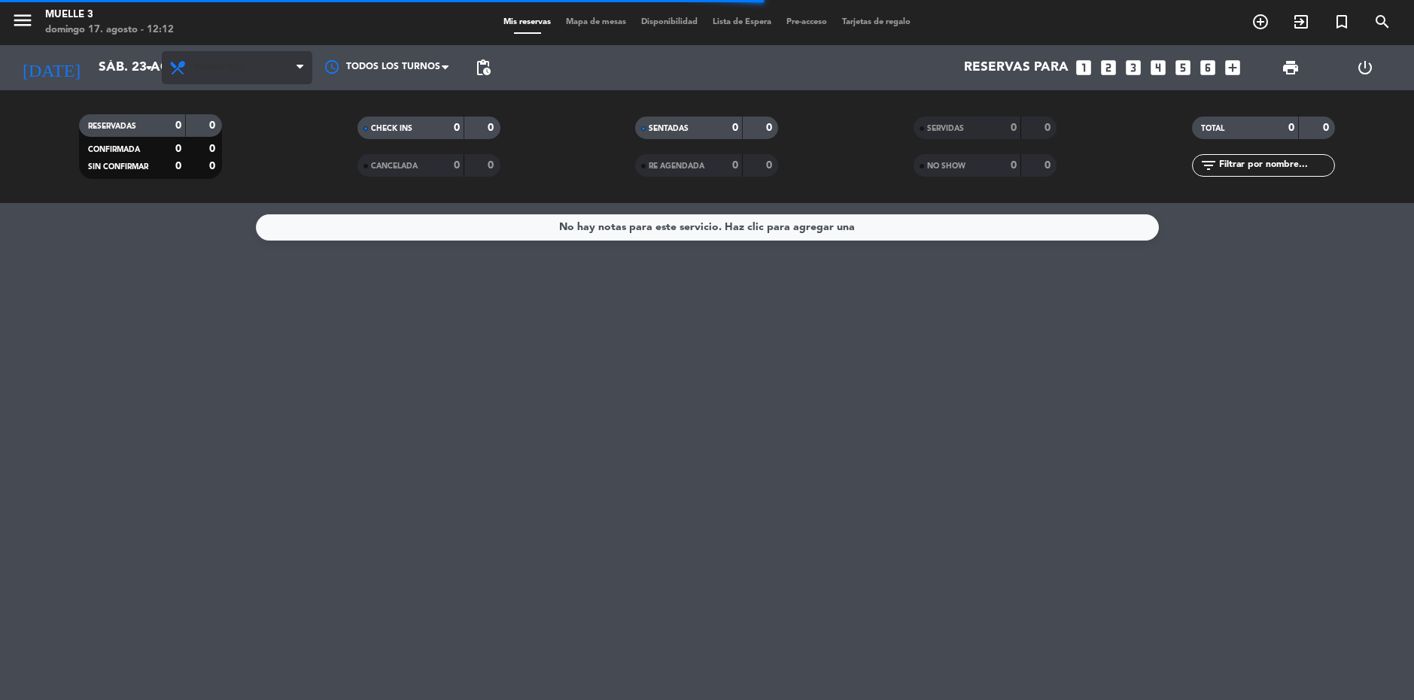
click at [286, 56] on span "Almuerzo" at bounding box center [237, 67] width 150 height 33
click at [278, 109] on div "menu Muelle 3 [DATE] 17. agosto - 12:12 Mis reservas Mapa de mesas Disponibilid…" at bounding box center [707, 101] width 1414 height 203
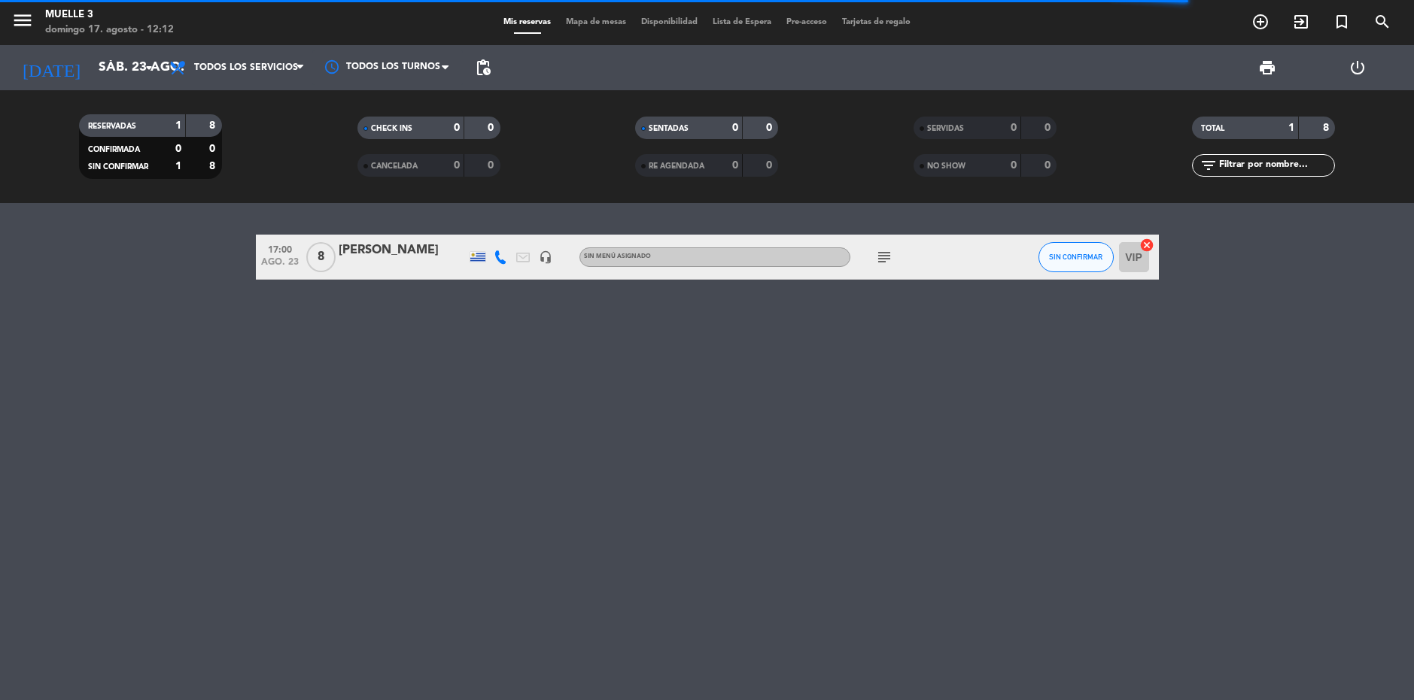
click at [365, 356] on div "17:00 [DATE] 8 [PERSON_NAME] headset_mic Sin menú asignado subject SIN CONFIRMA…" at bounding box center [707, 451] width 1414 height 497
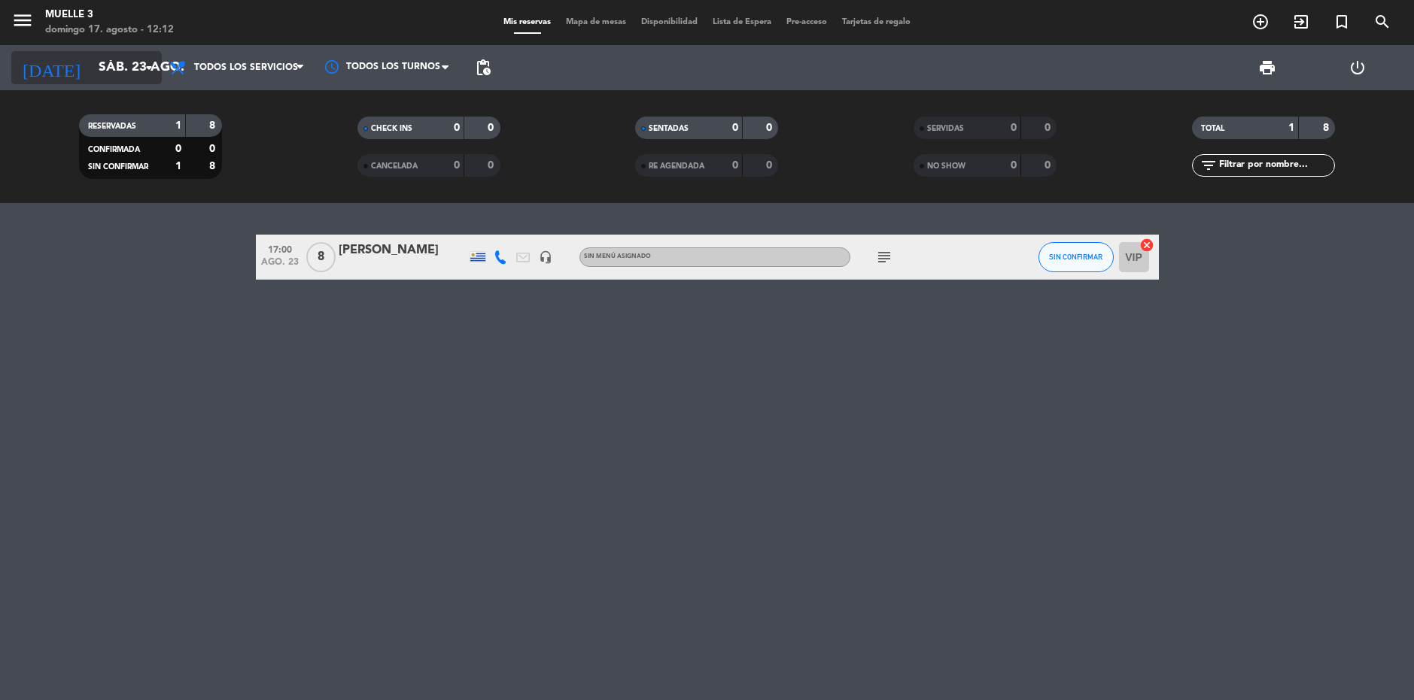
click at [91, 58] on input "sáb. 23 ago." at bounding box center [178, 68] width 175 height 30
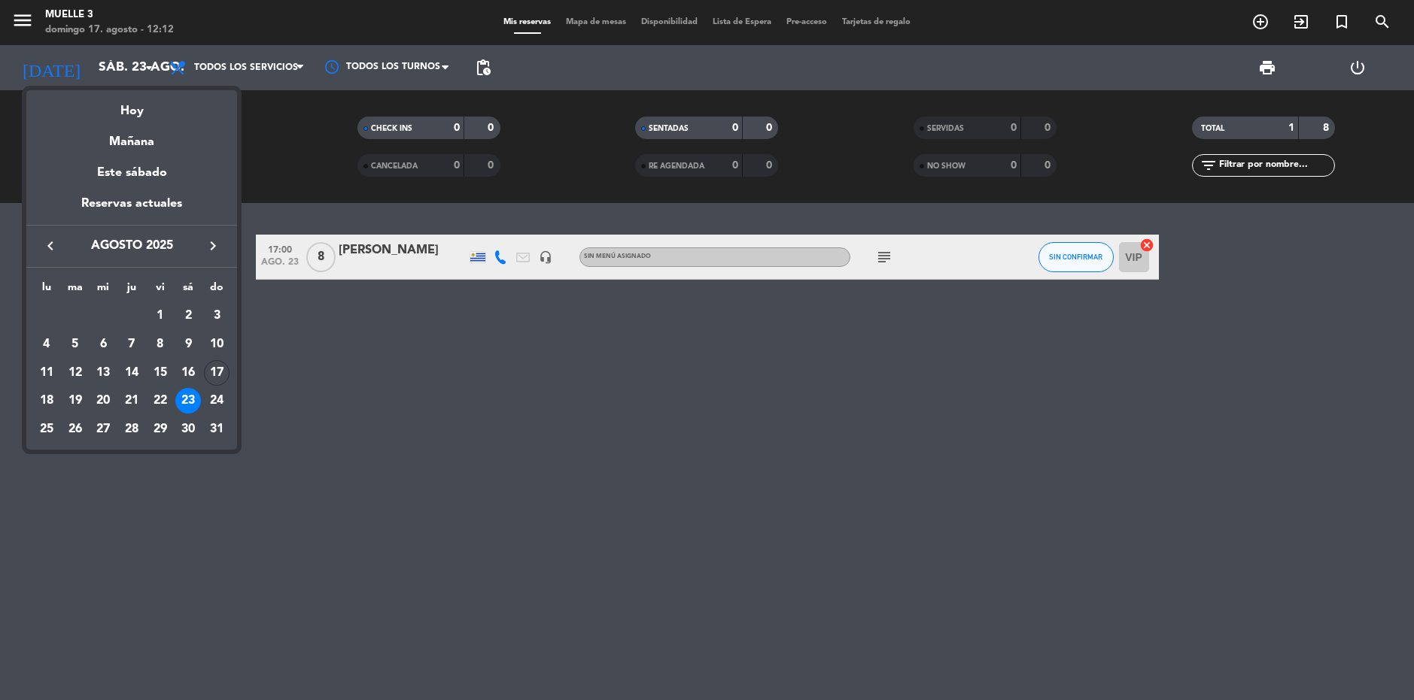
click at [120, 108] on div "Hoy" at bounding box center [131, 105] width 211 height 31
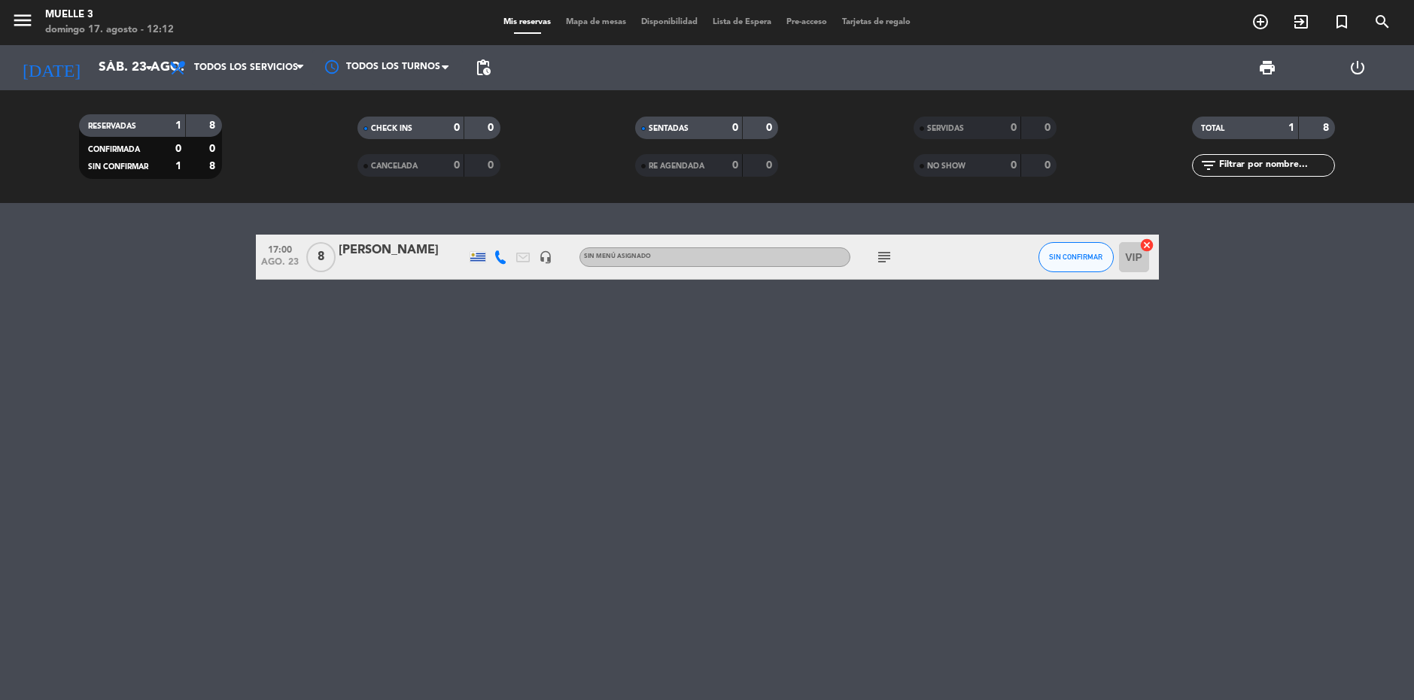
type input "dom. 17 ago."
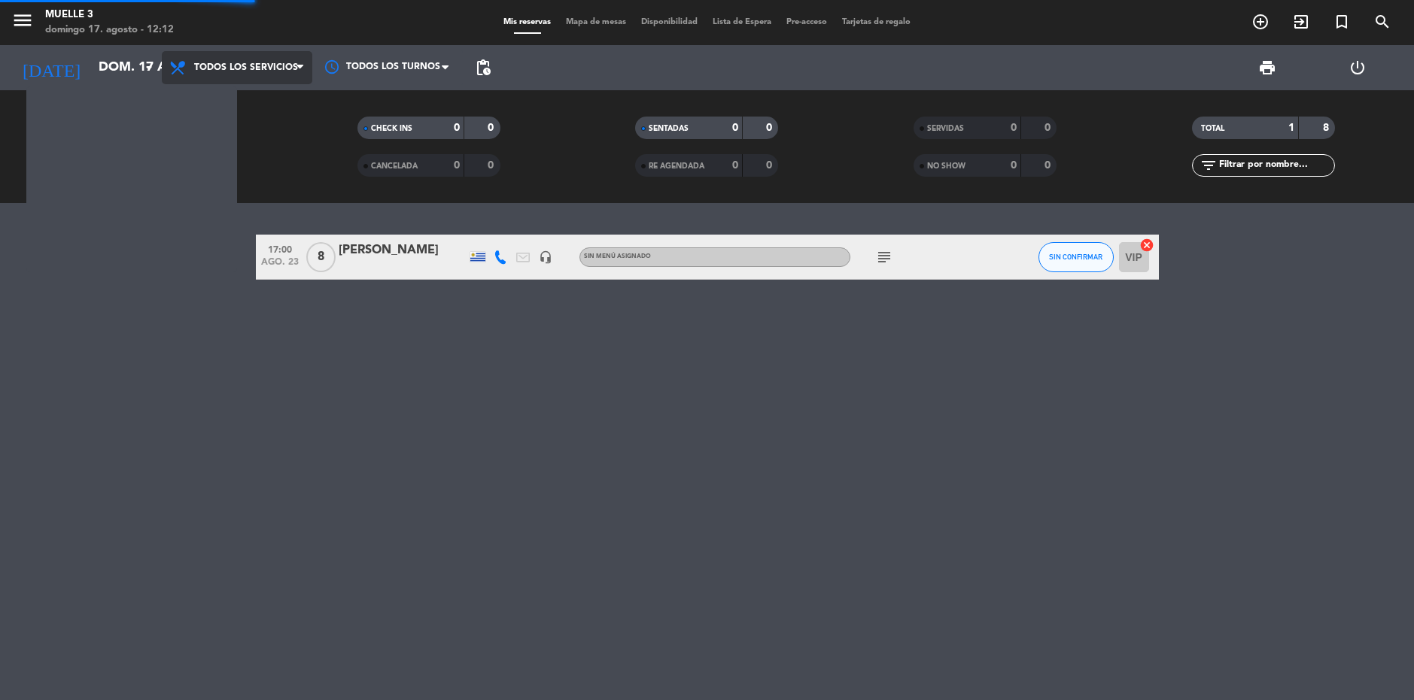
click at [207, 63] on span "Todos los servicios" at bounding box center [246, 67] width 104 height 11
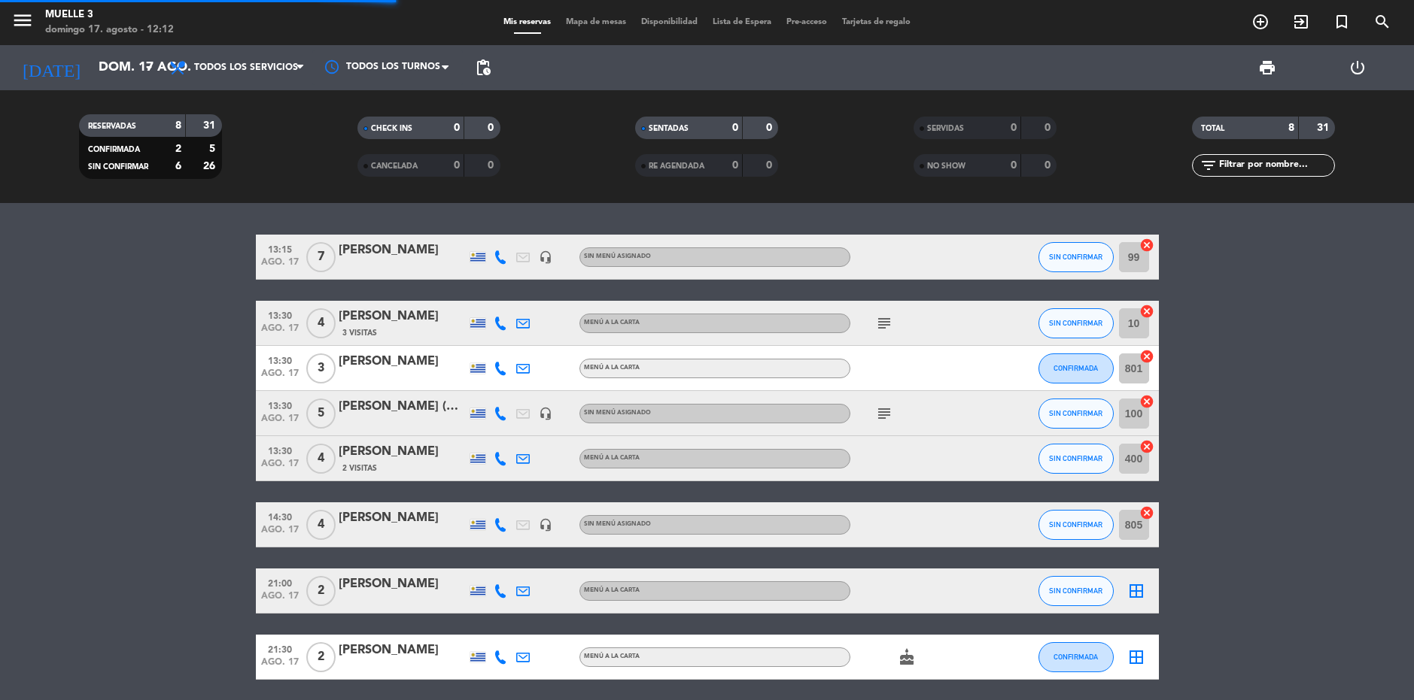
click at [216, 80] on span "Todos los servicios" at bounding box center [237, 67] width 150 height 33
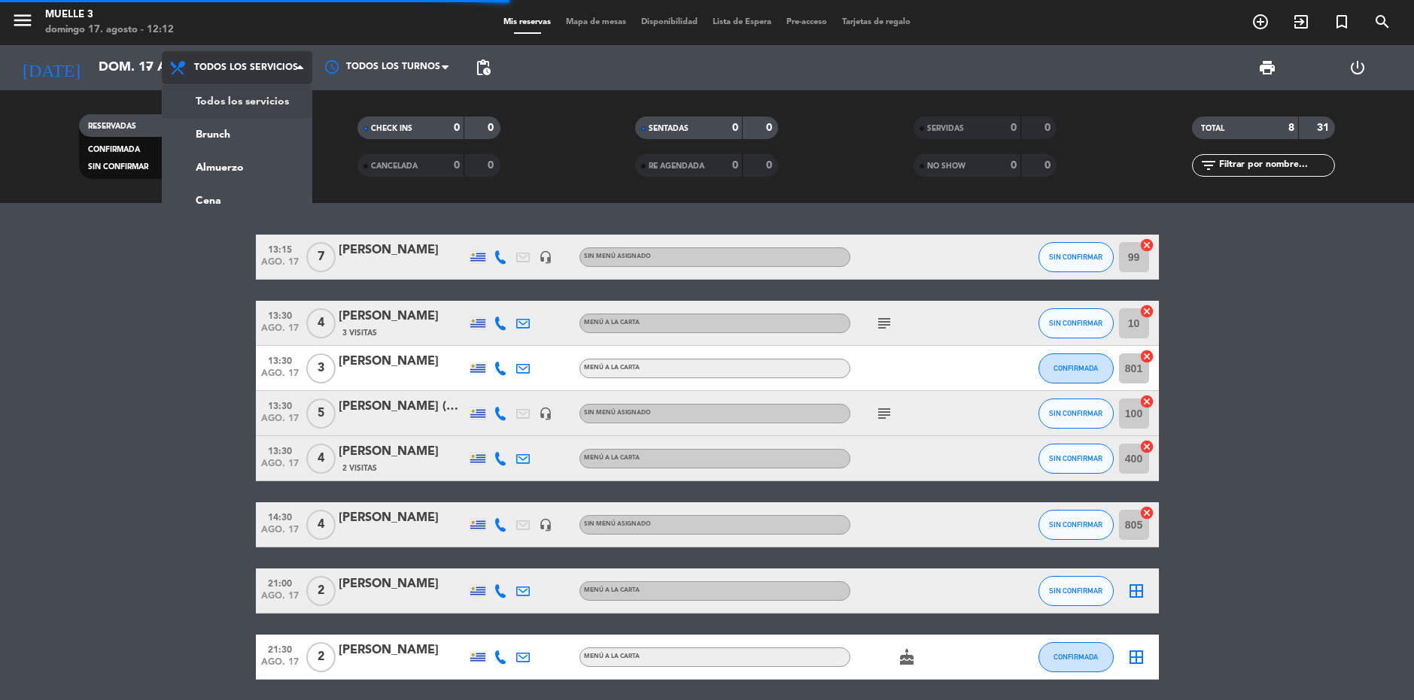
click at [216, 85] on div "Todos los servicios Brunch Almuerzo Cena Todos los servicios Todos los servicio…" at bounding box center [237, 67] width 150 height 45
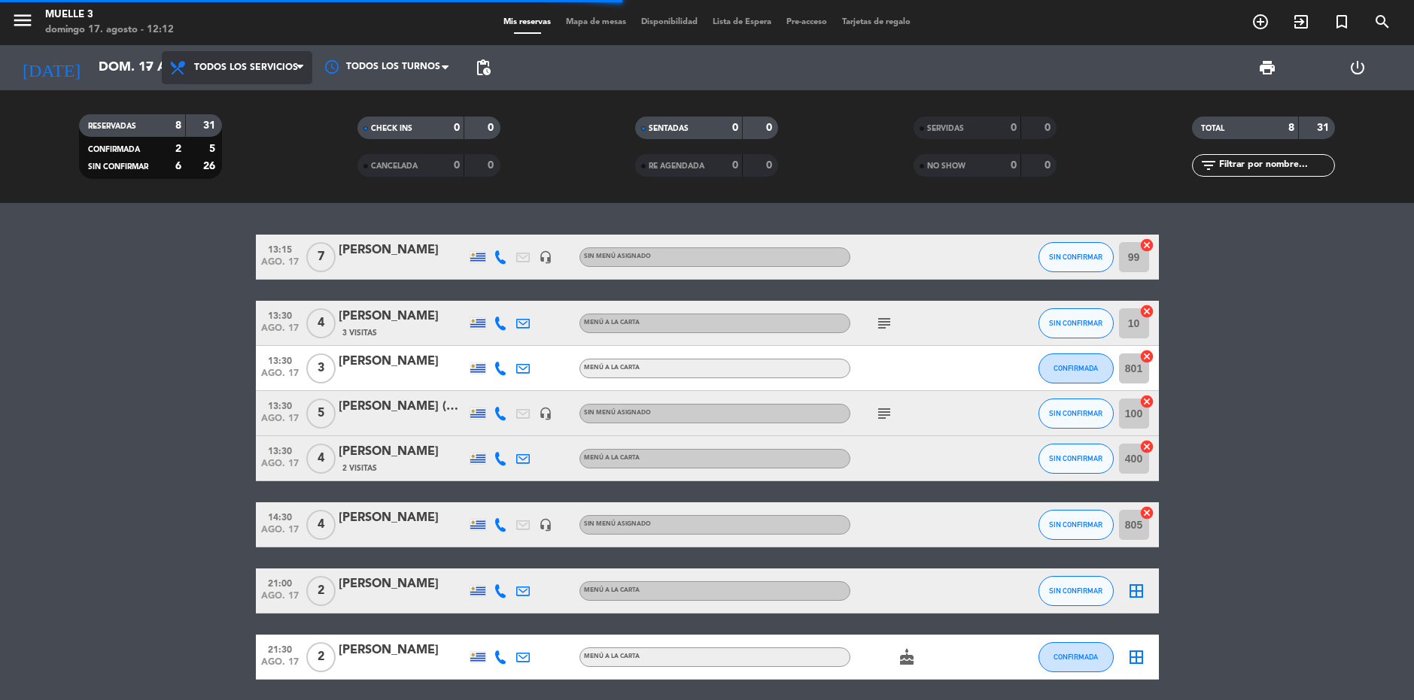
click at [239, 66] on span "Todos los servicios" at bounding box center [246, 67] width 104 height 11
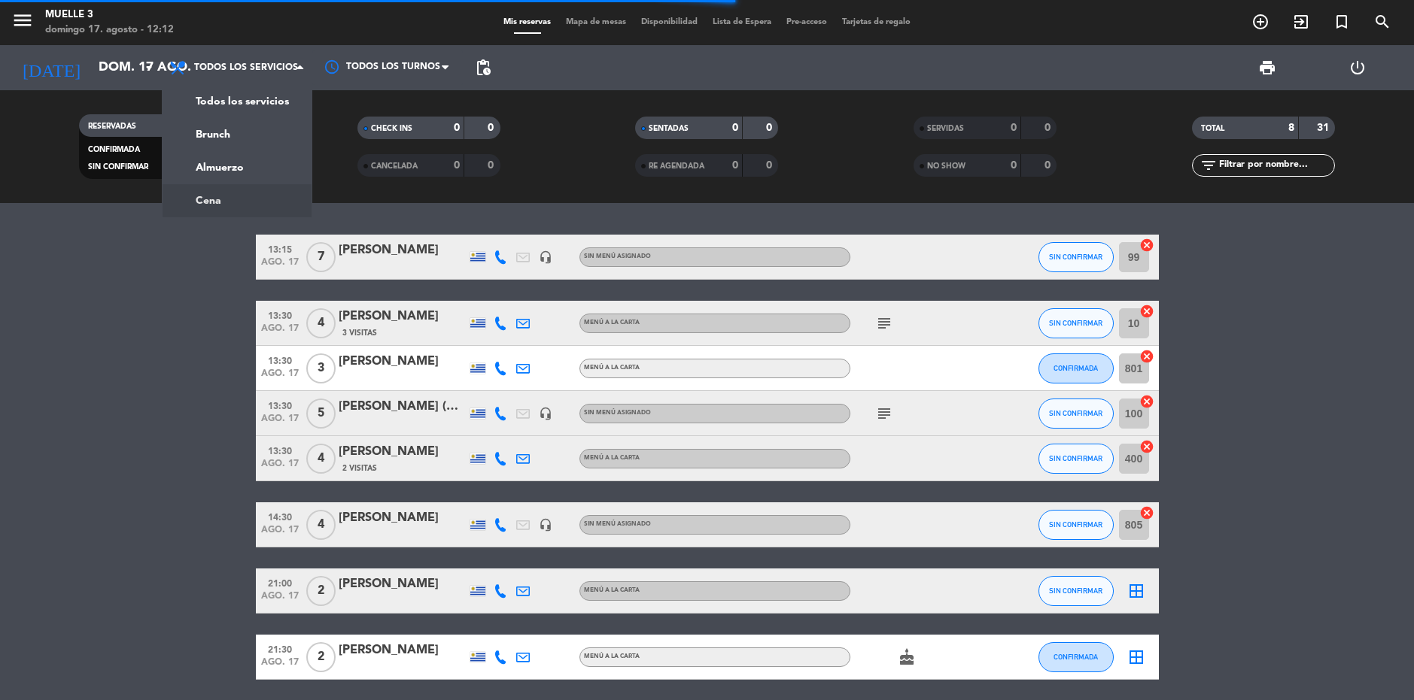
click at [208, 235] on bookings-row "13:15 [DATE] 7 [PERSON_NAME] headset_mic Sin menú asignado SIN CONFIRMAR 99 can…" at bounding box center [707, 457] width 1414 height 445
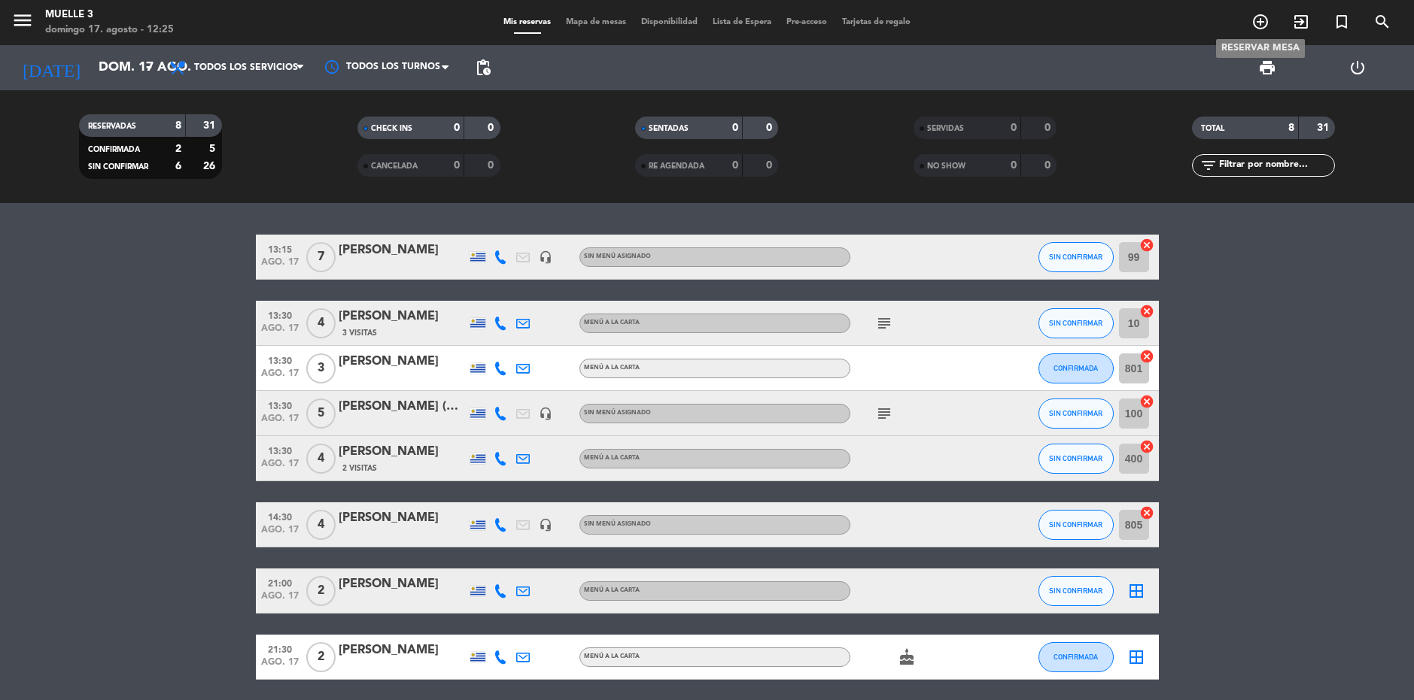
click at [1257, 23] on icon "add_circle_outline" at bounding box center [1260, 22] width 18 height 18
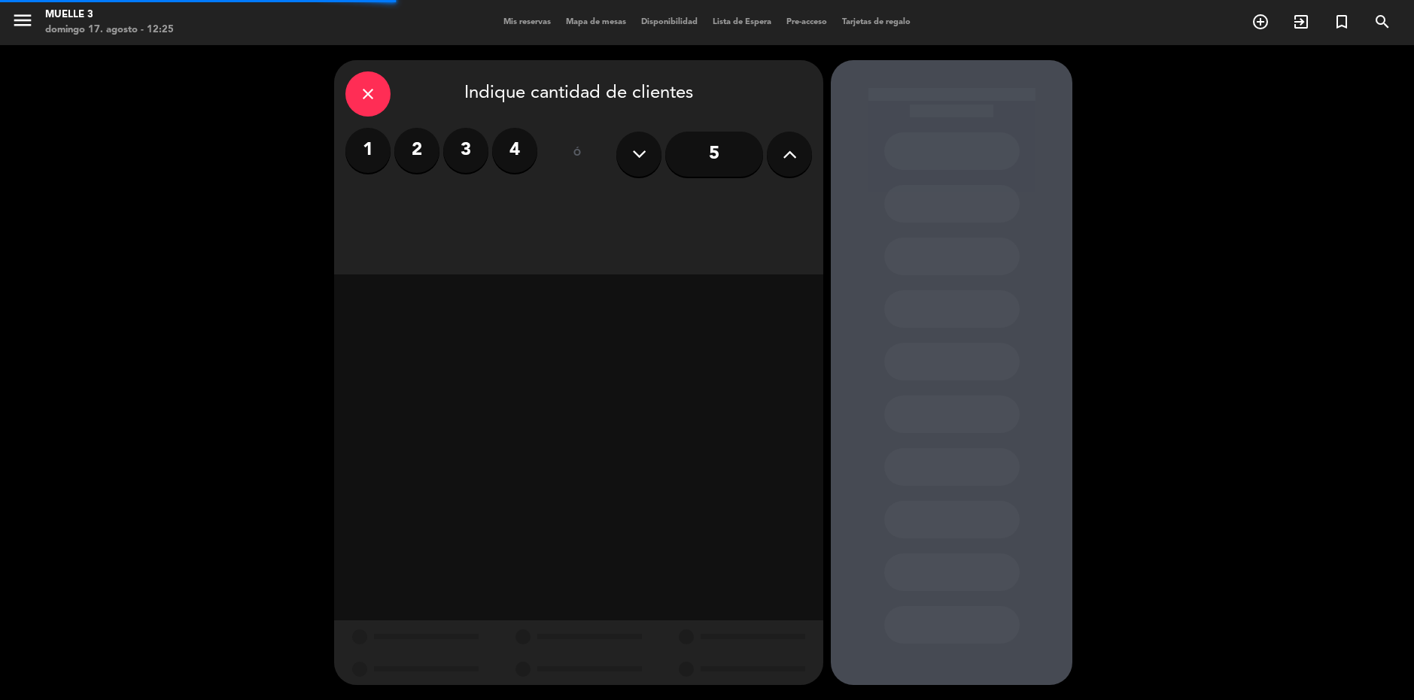
click at [424, 152] on label "2" at bounding box center [416, 150] width 45 height 45
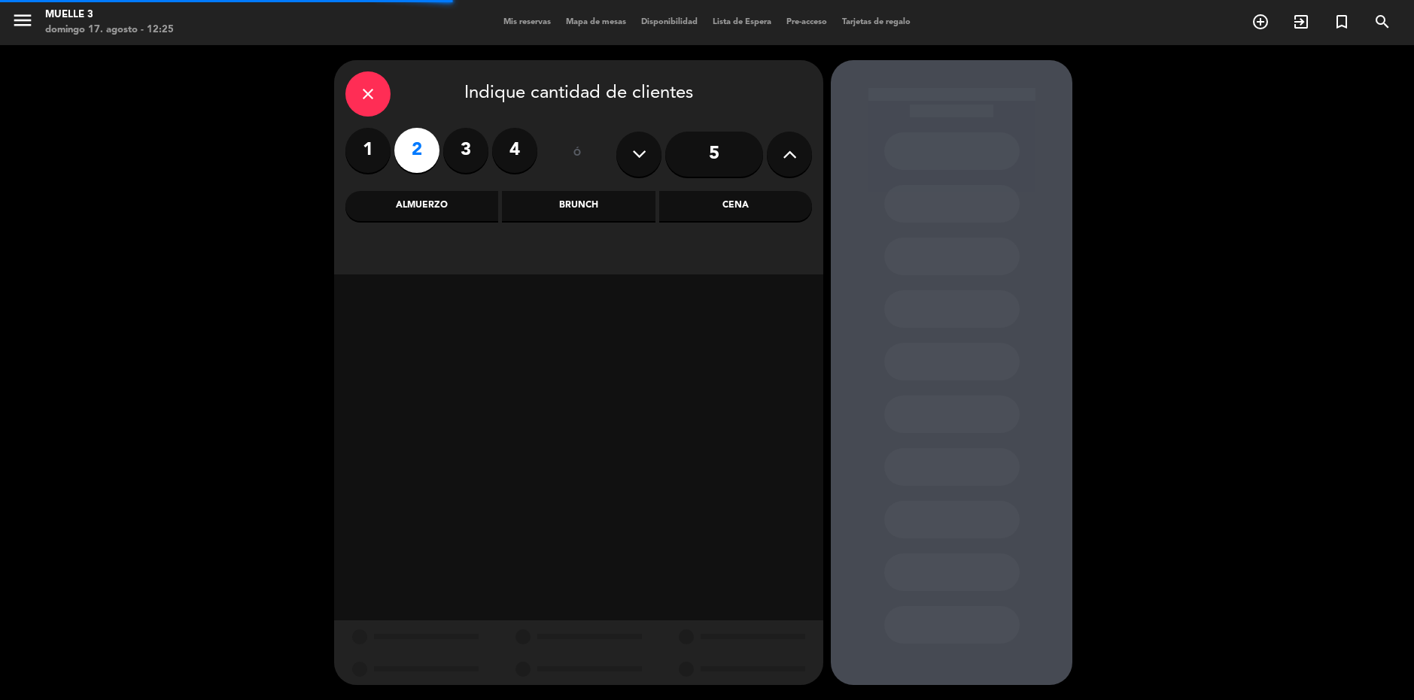
click at [431, 196] on div "Almuerzo" at bounding box center [421, 206] width 153 height 30
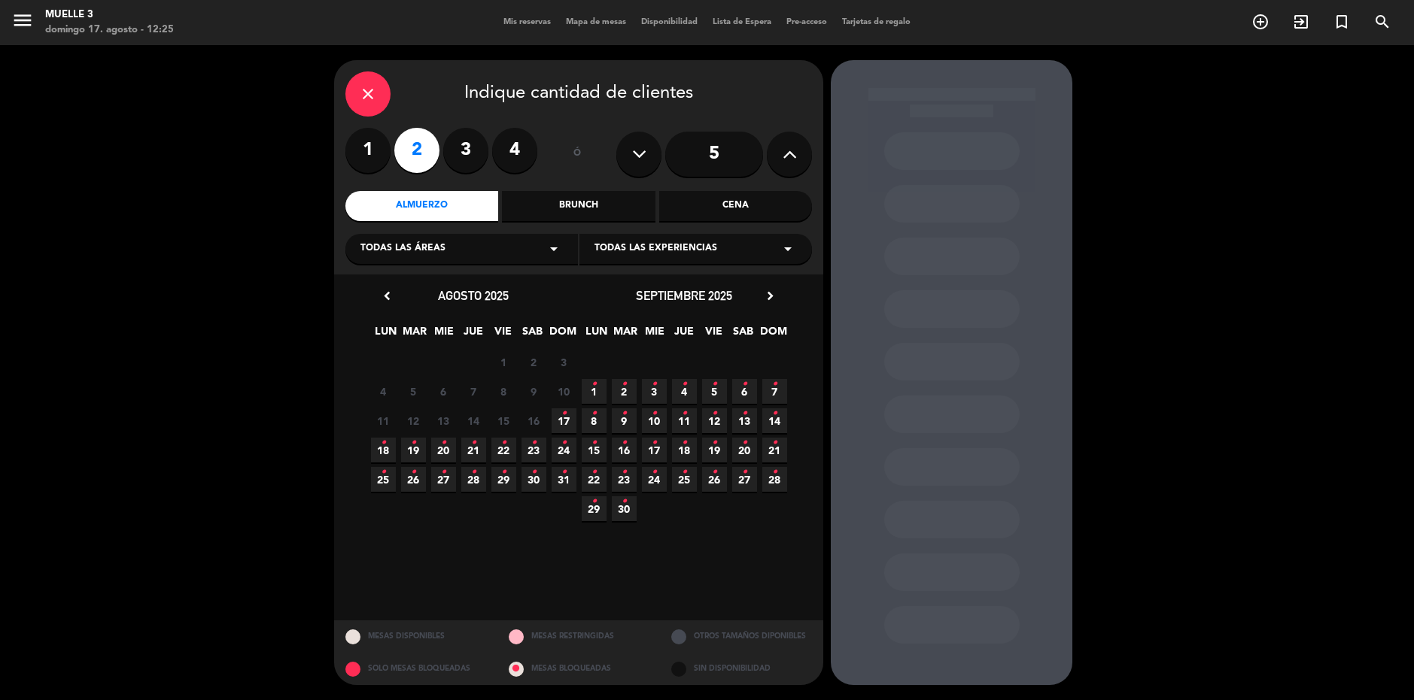
click at [565, 415] on icon "•" at bounding box center [563, 414] width 5 height 24
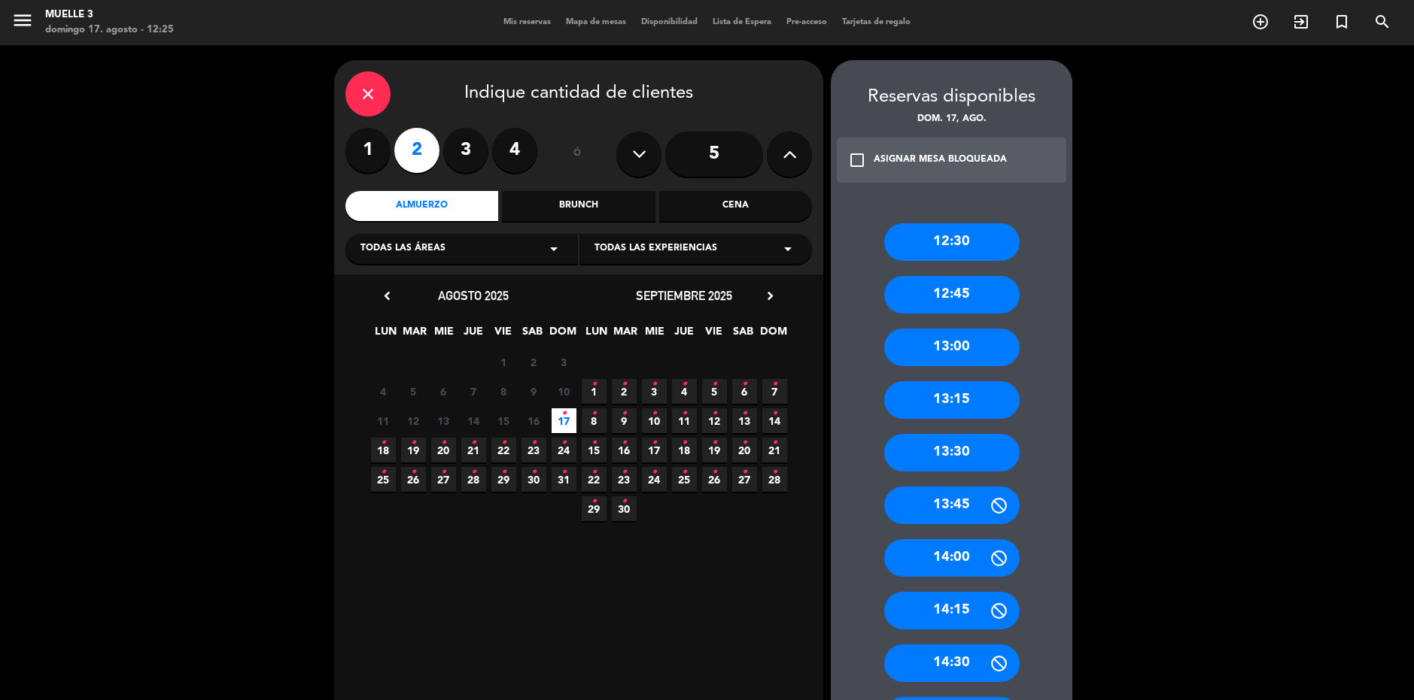
click at [965, 387] on div "13:15" at bounding box center [951, 400] width 135 height 38
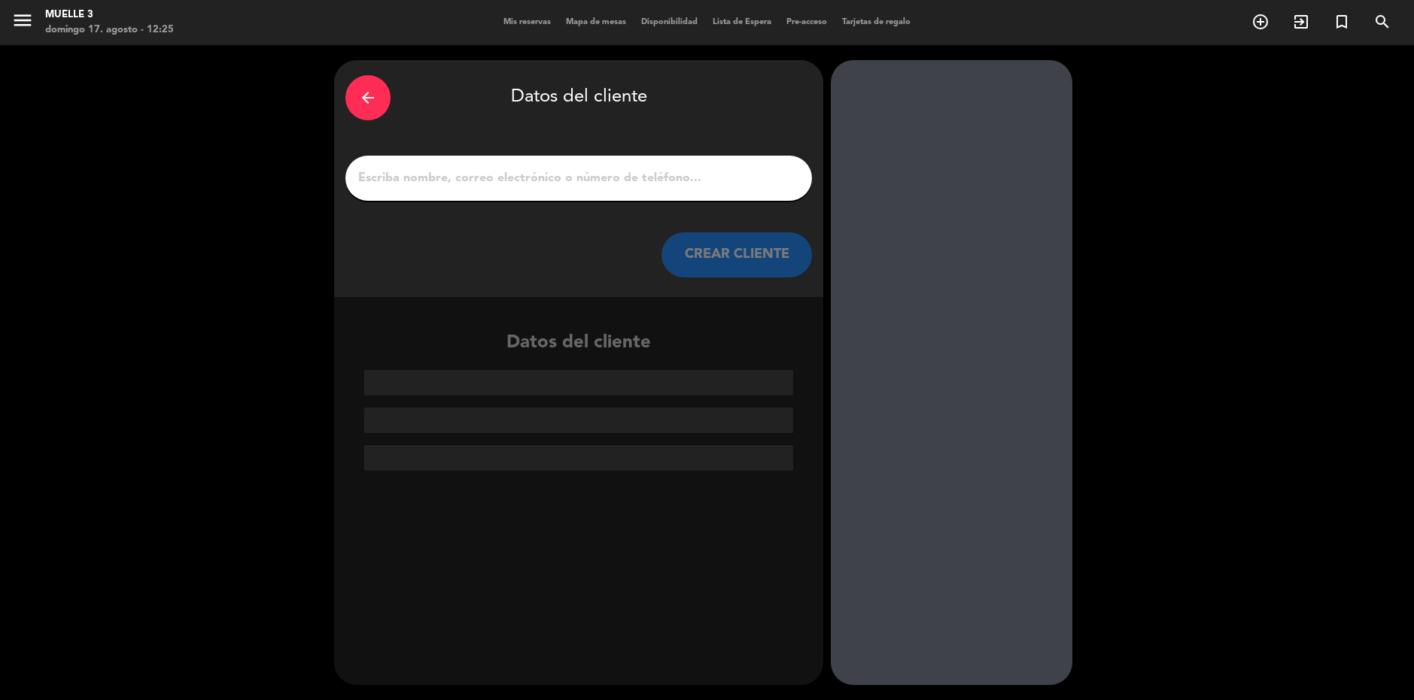
click at [702, 168] on input "1" at bounding box center [579, 178] width 444 height 21
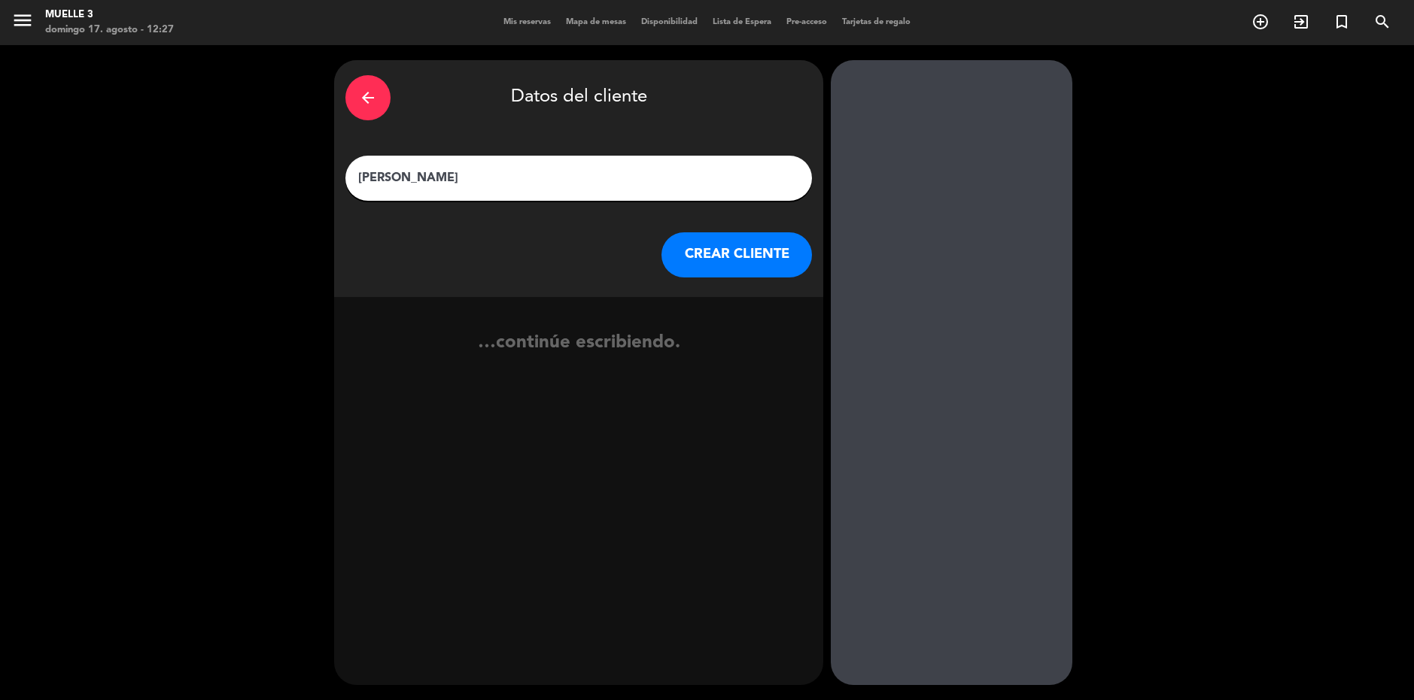
type input "[PERSON_NAME]"
click at [789, 244] on button "CREAR CLIENTE" at bounding box center [736, 254] width 150 height 45
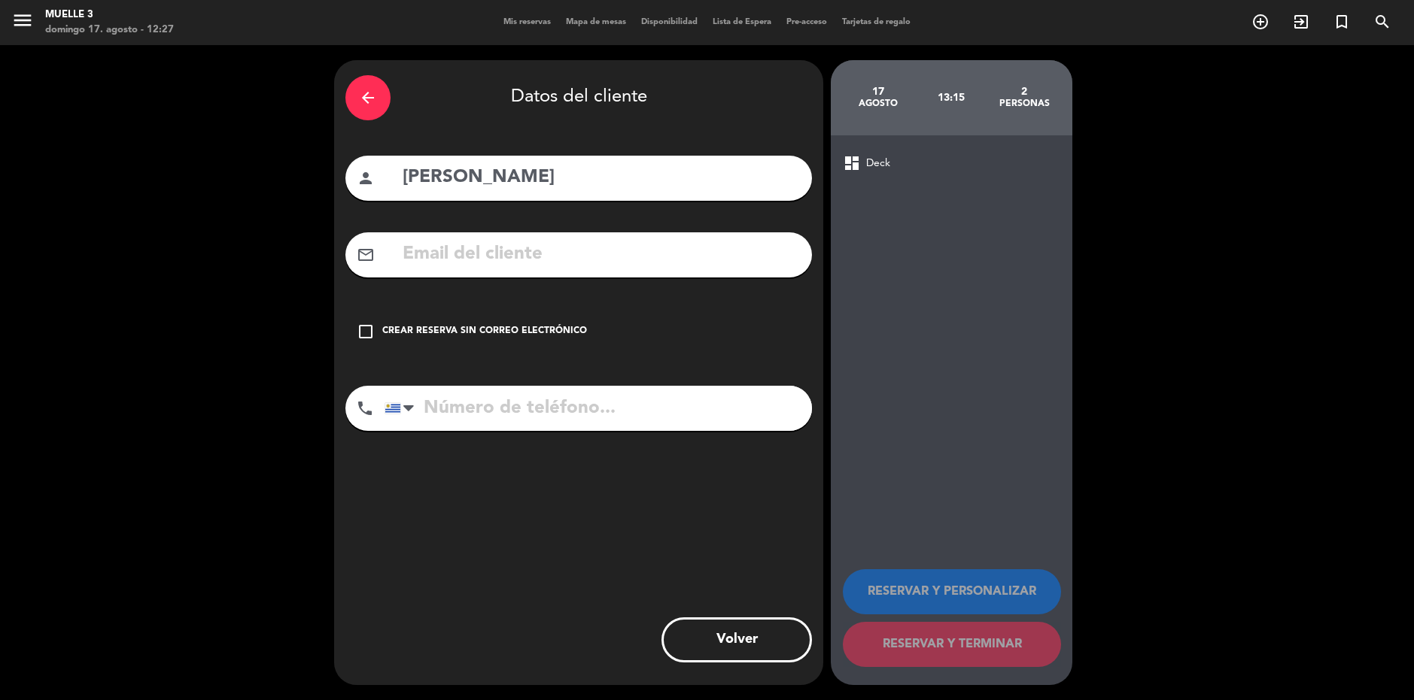
click at [578, 408] on input "tel" at bounding box center [597, 408] width 427 height 45
click at [513, 415] on input "098362893" at bounding box center [597, 408] width 427 height 45
type input "098362873"
click at [537, 302] on div "arrow_back Datos del cliente person [PERSON_NAME] mail_outline check_box_outlin…" at bounding box center [578, 372] width 489 height 625
click at [535, 323] on div "check_box_outline_blank Crear reserva sin correo electrónico" at bounding box center [578, 331] width 466 height 45
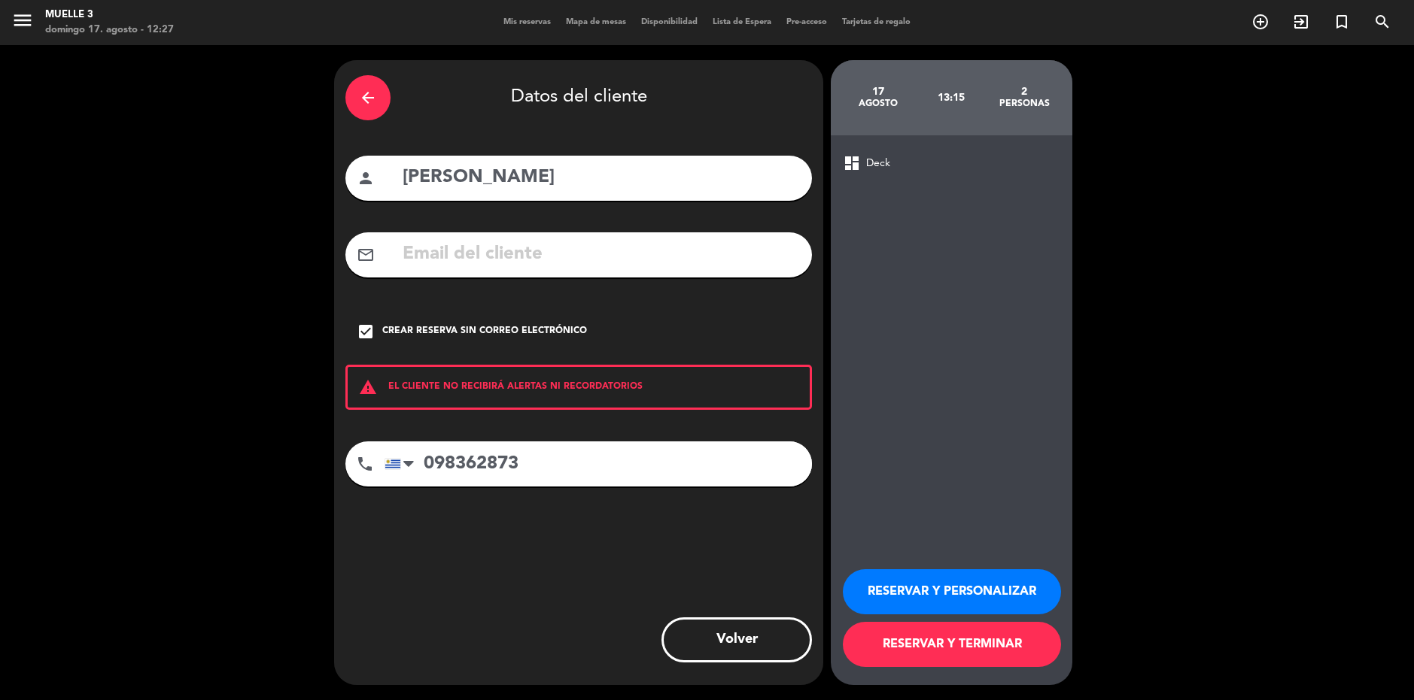
click at [915, 642] on button "RESERVAR Y TERMINAR" at bounding box center [952, 644] width 218 height 45
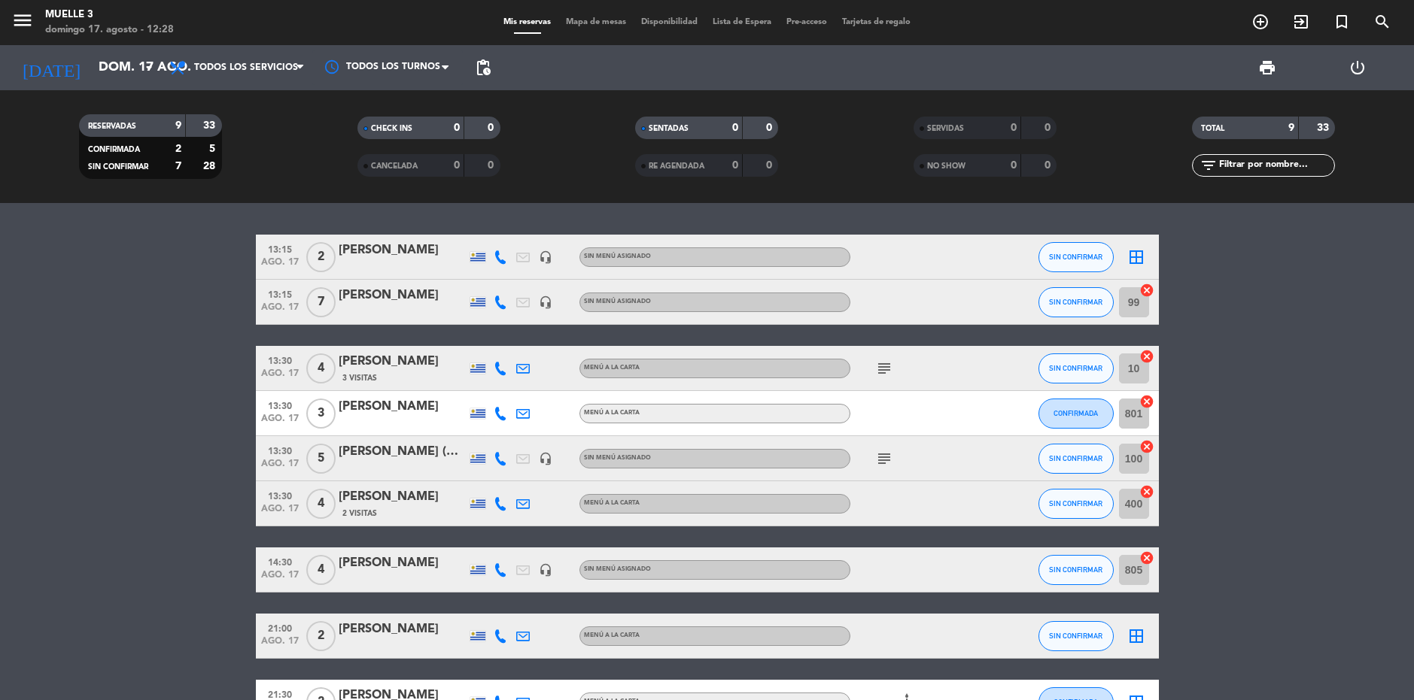
click at [1137, 260] on icon "border_all" at bounding box center [1136, 257] width 18 height 18
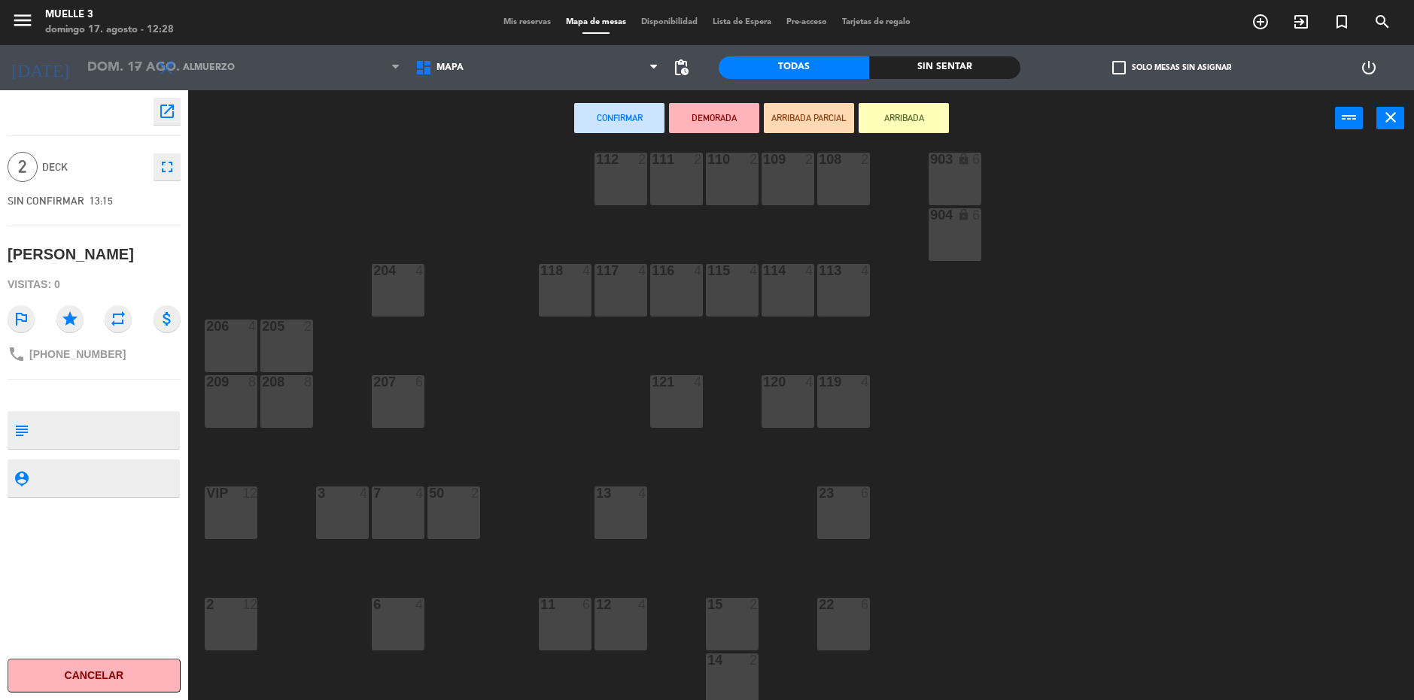
scroll to position [301, 0]
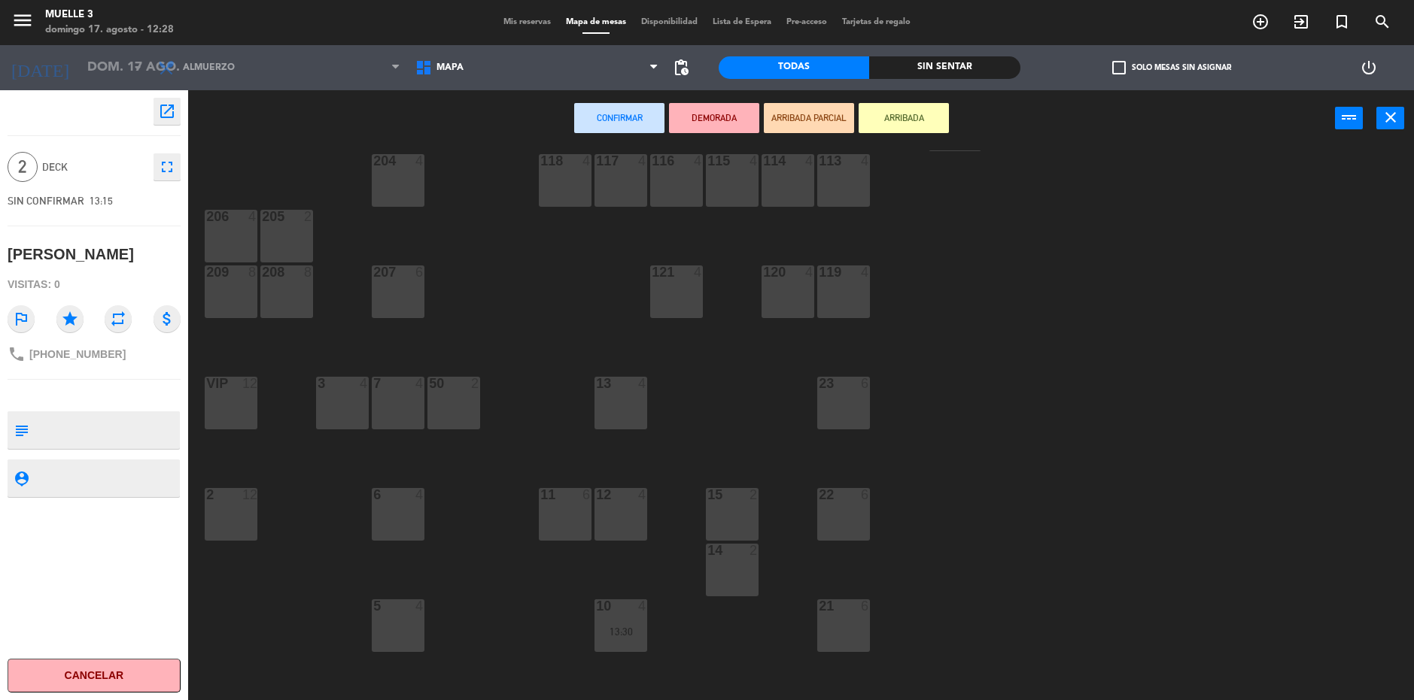
click at [477, 419] on div "50 2" at bounding box center [453, 403] width 53 height 53
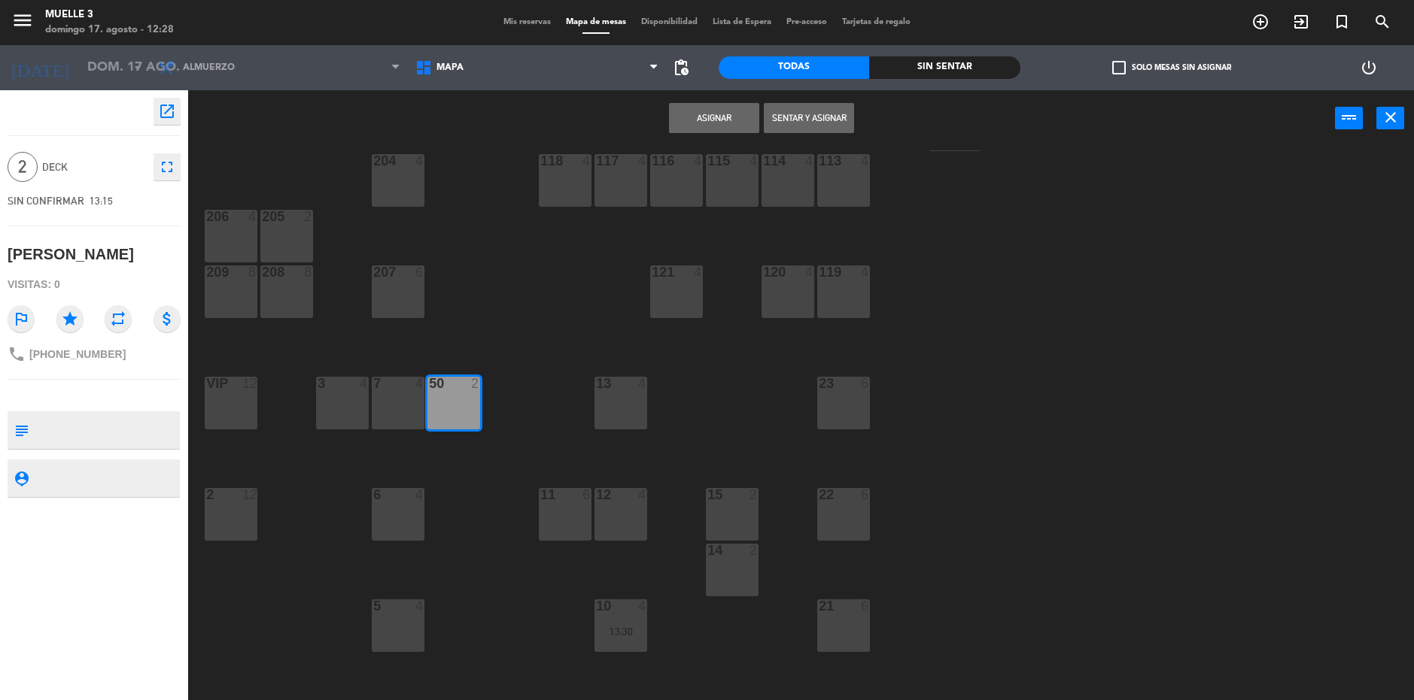
click at [689, 129] on button "Asignar" at bounding box center [714, 118] width 90 height 30
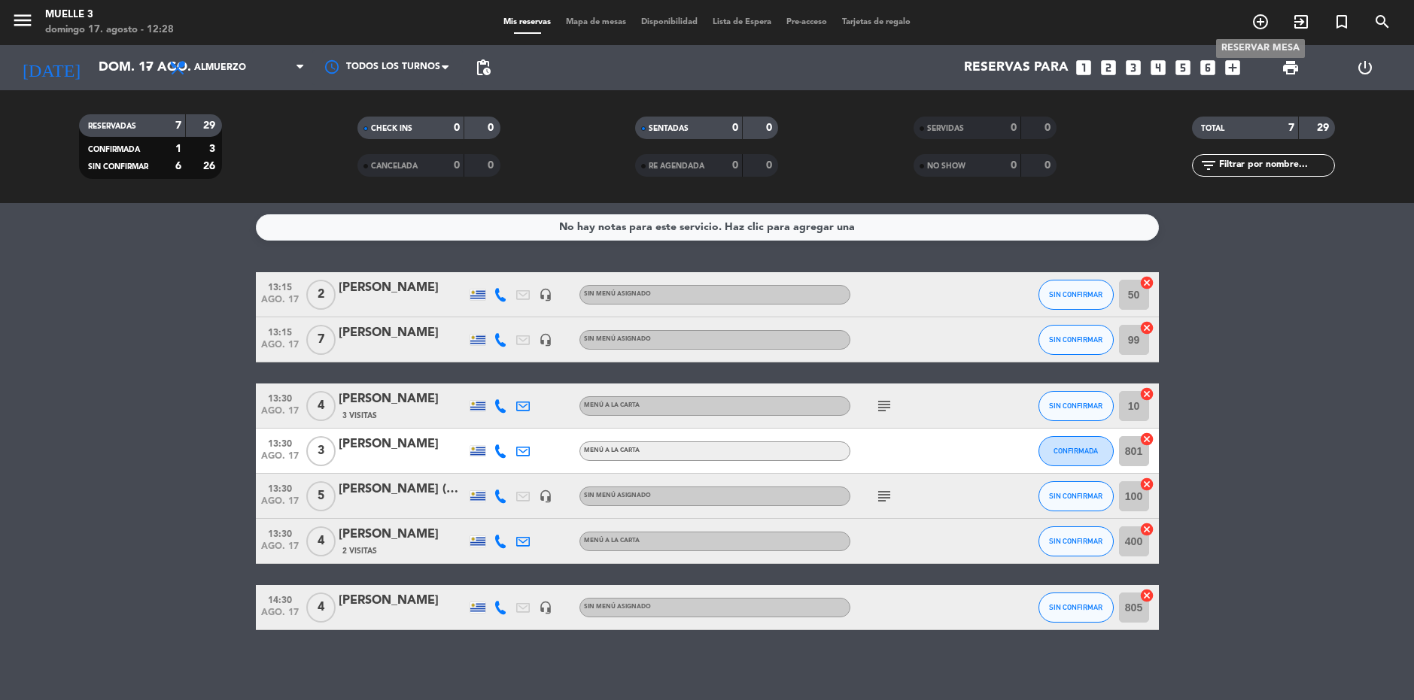
click at [1259, 22] on icon "add_circle_outline" at bounding box center [1260, 22] width 18 height 18
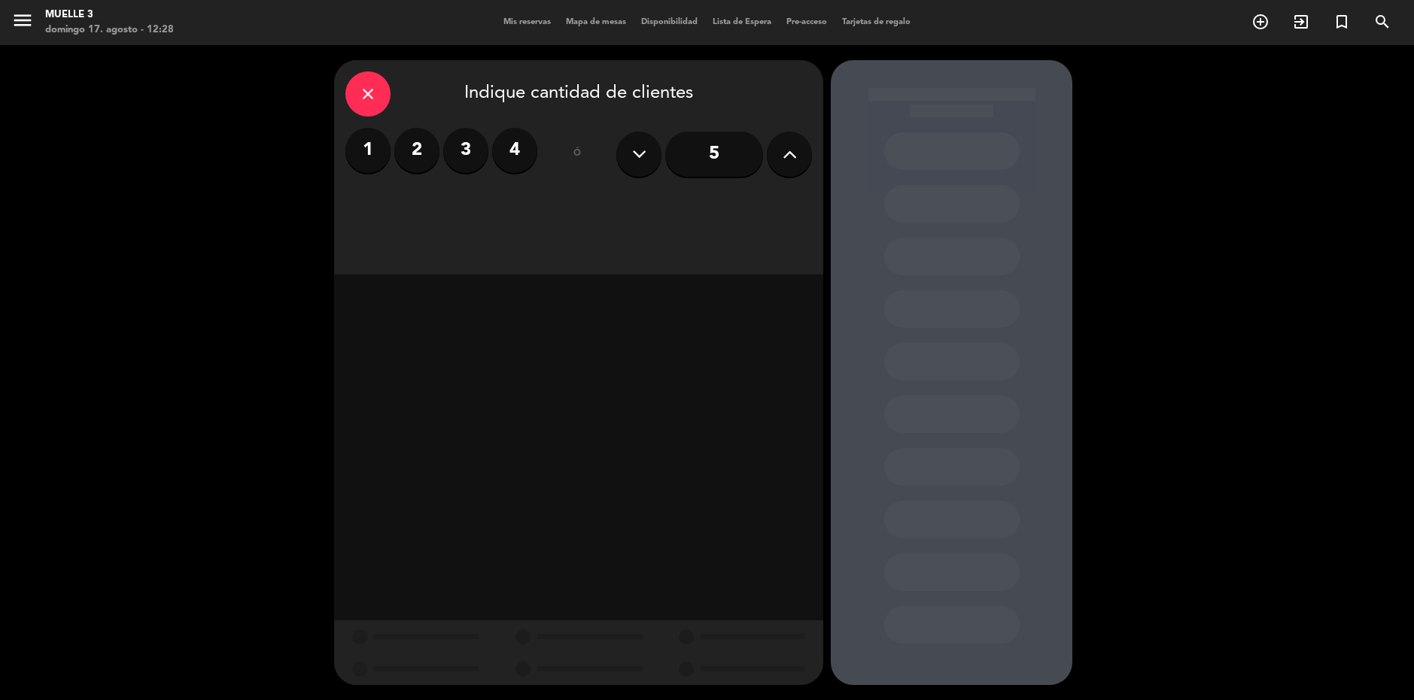
click at [416, 153] on label "2" at bounding box center [416, 150] width 45 height 45
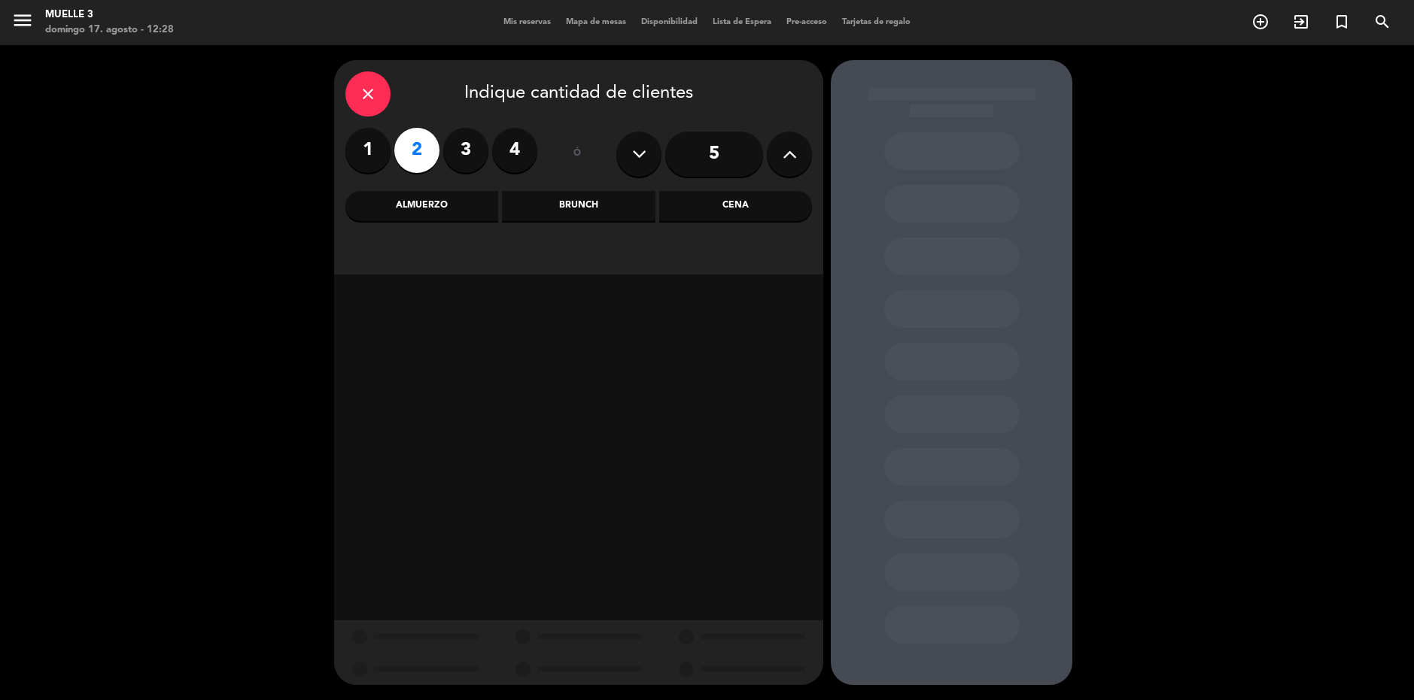
click at [430, 205] on div "Almuerzo" at bounding box center [421, 206] width 153 height 30
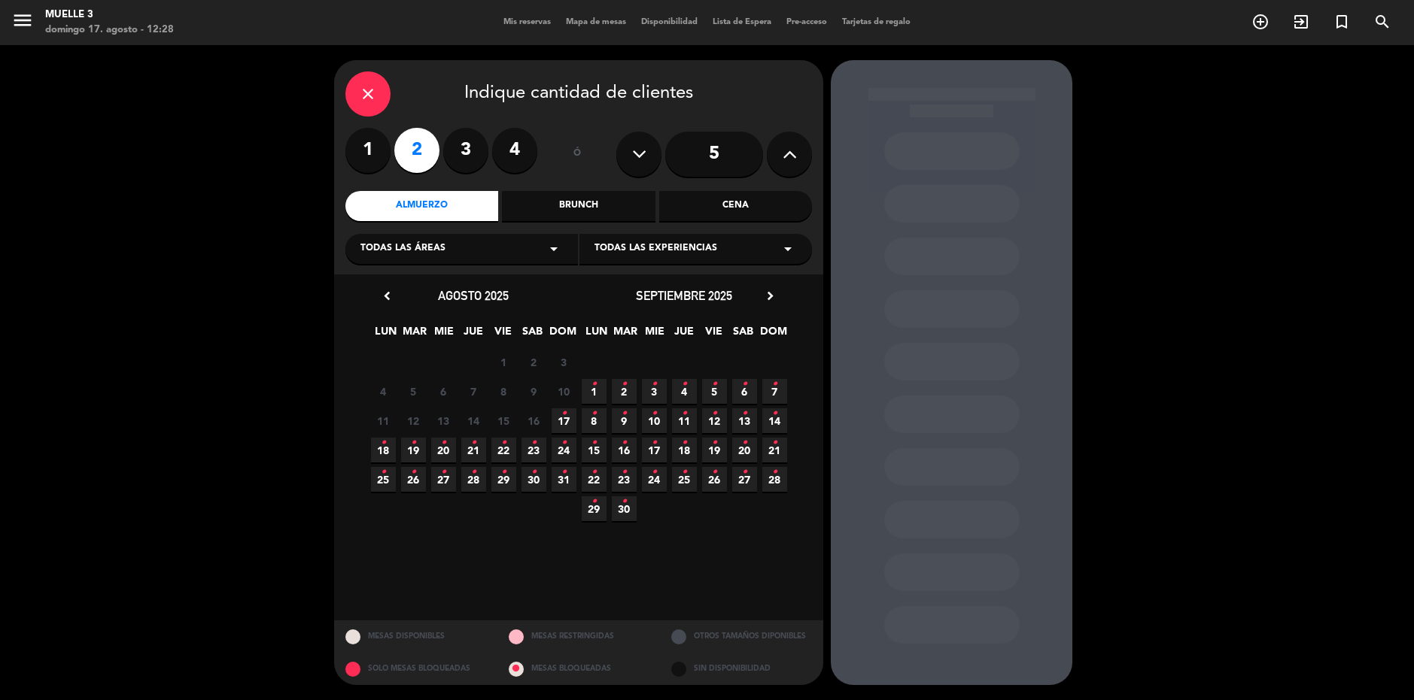
click at [566, 423] on span "17 •" at bounding box center [563, 420] width 25 height 25
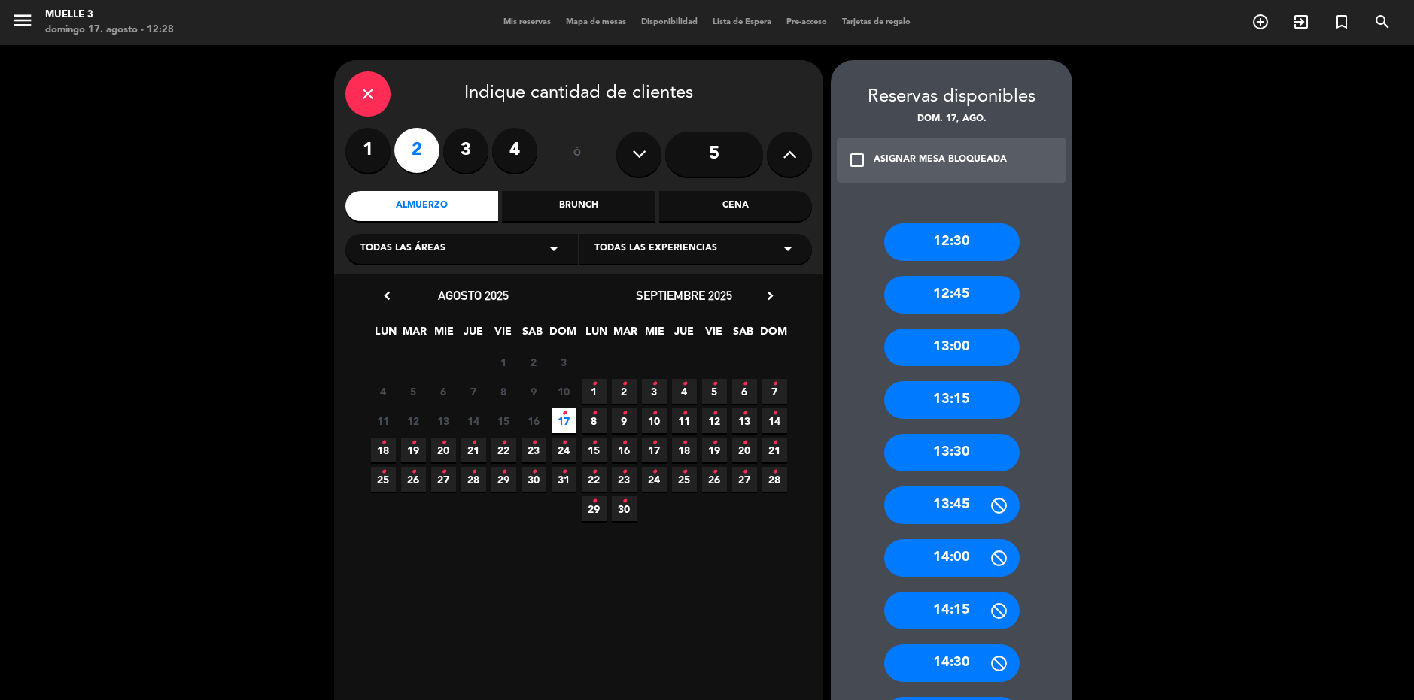
click at [951, 670] on div "14:30" at bounding box center [951, 664] width 135 height 38
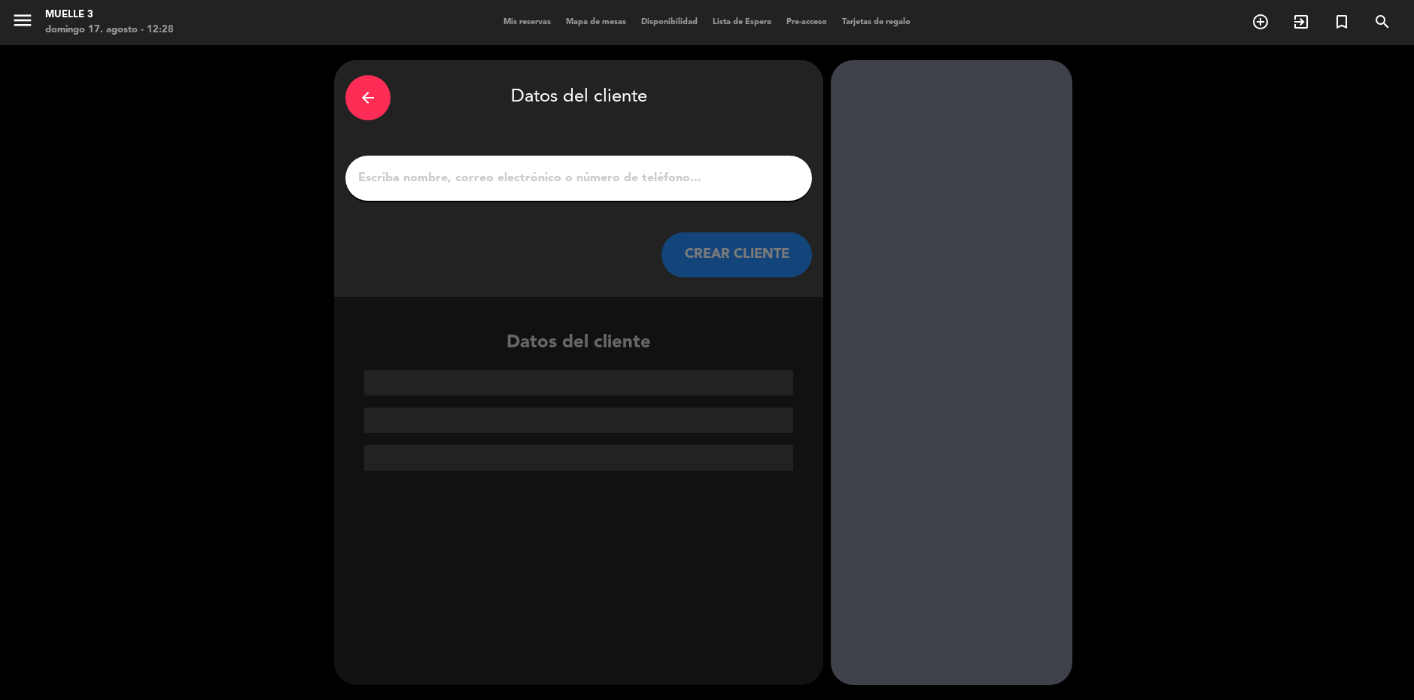
click at [653, 161] on div at bounding box center [578, 178] width 466 height 45
click at [638, 168] on input "1" at bounding box center [579, 178] width 444 height 21
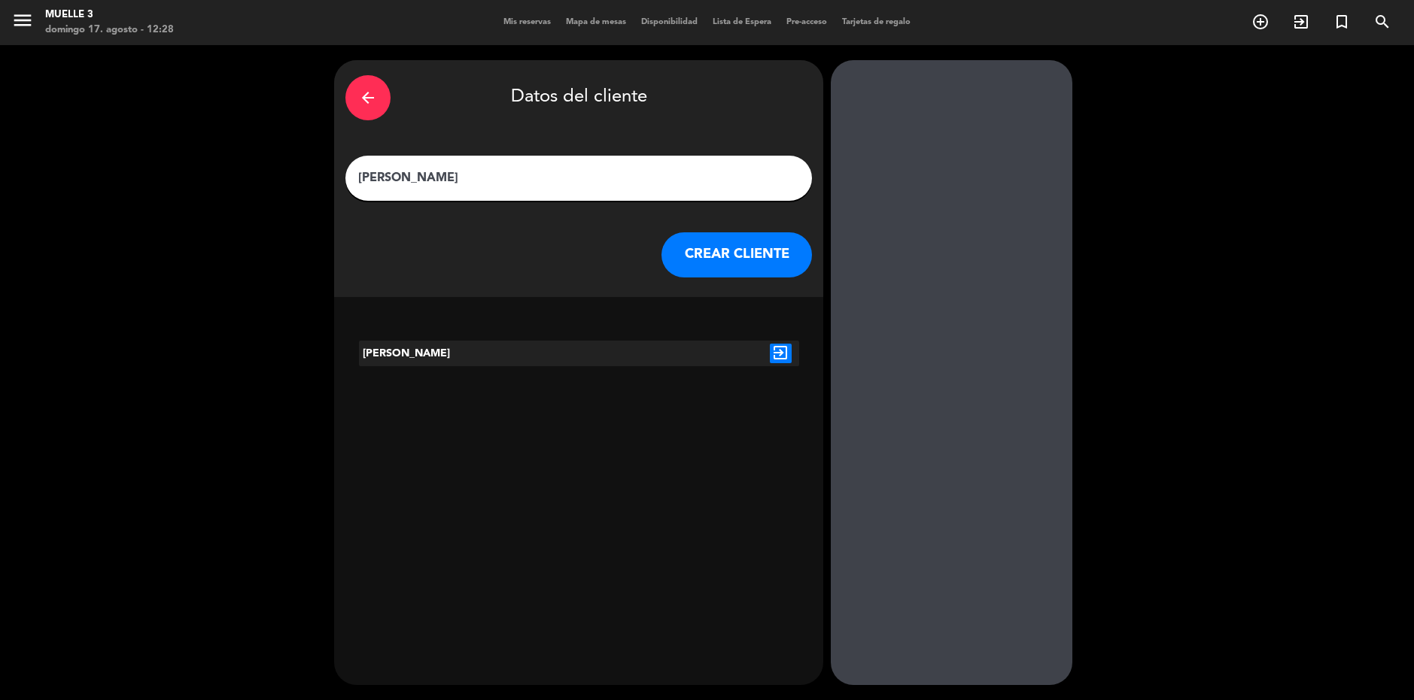
type input "[PERSON_NAME]"
click at [779, 345] on icon "exit_to_app" at bounding box center [781, 354] width 22 height 20
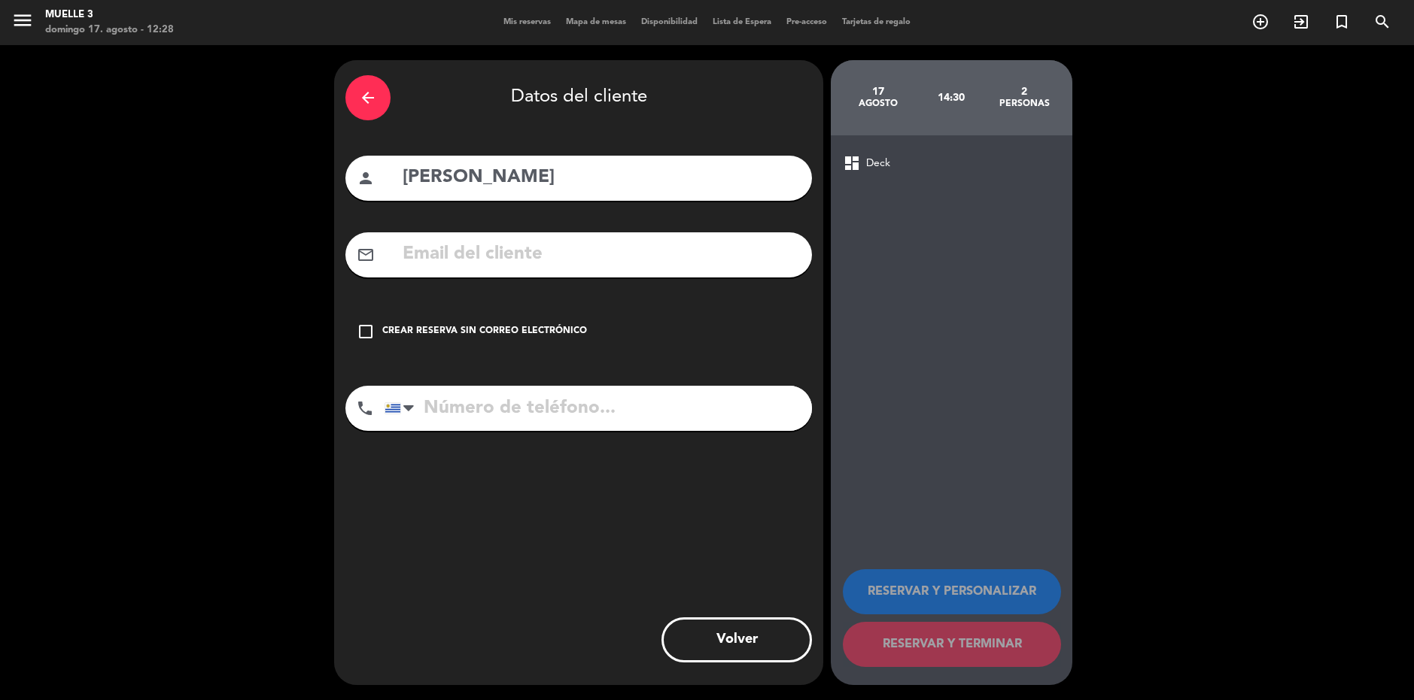
click at [600, 316] on div "check_box_outline_blank Crear reserva sin correo electrónico" at bounding box center [578, 331] width 466 height 45
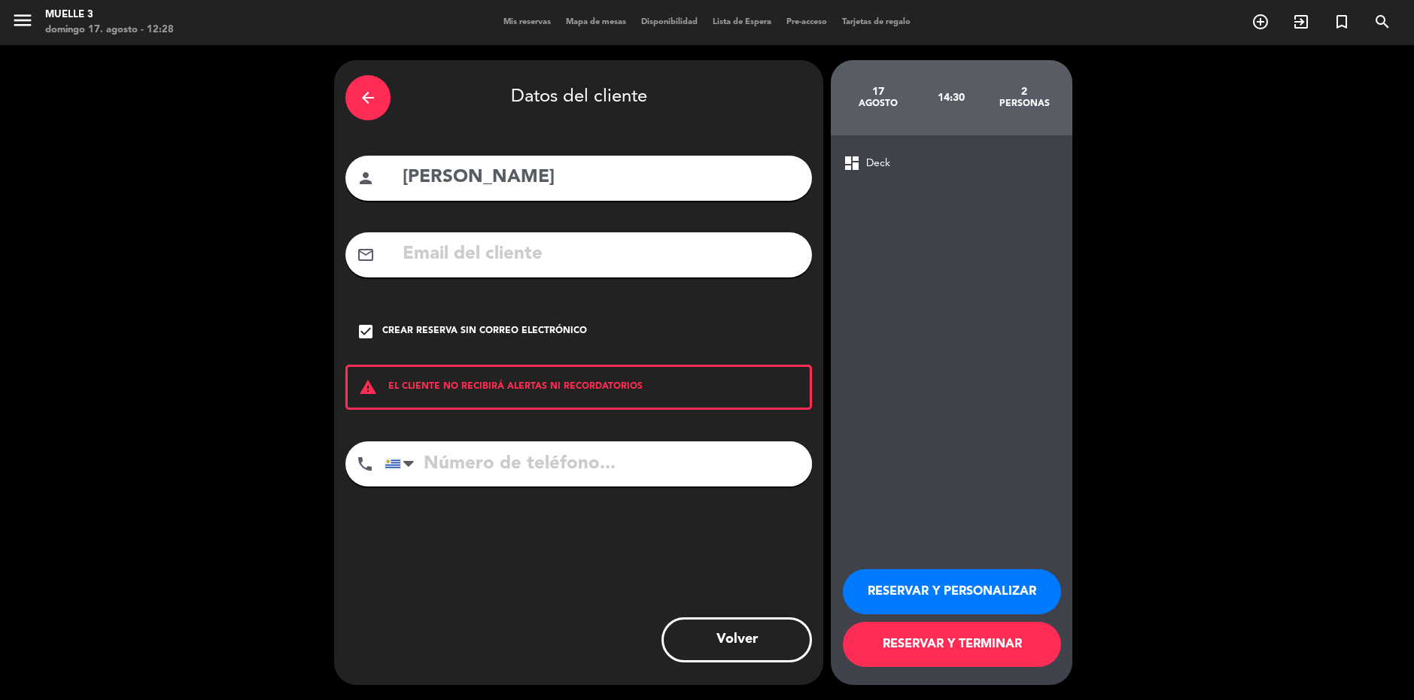
click at [586, 466] on input "tel" at bounding box center [597, 464] width 427 height 45
type input "[PHONE_NUMBER]"
click at [974, 654] on button "RESERVAR Y TERMINAR" at bounding box center [952, 644] width 218 height 45
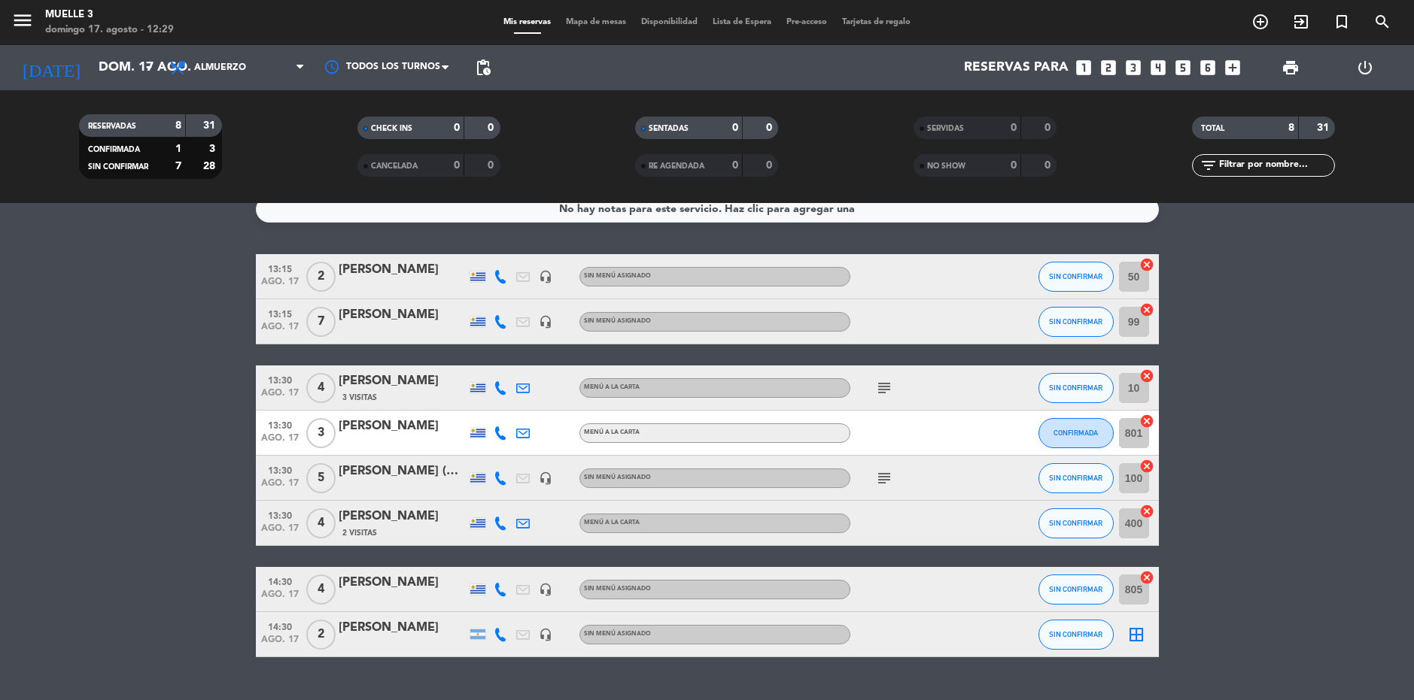
scroll to position [50, 0]
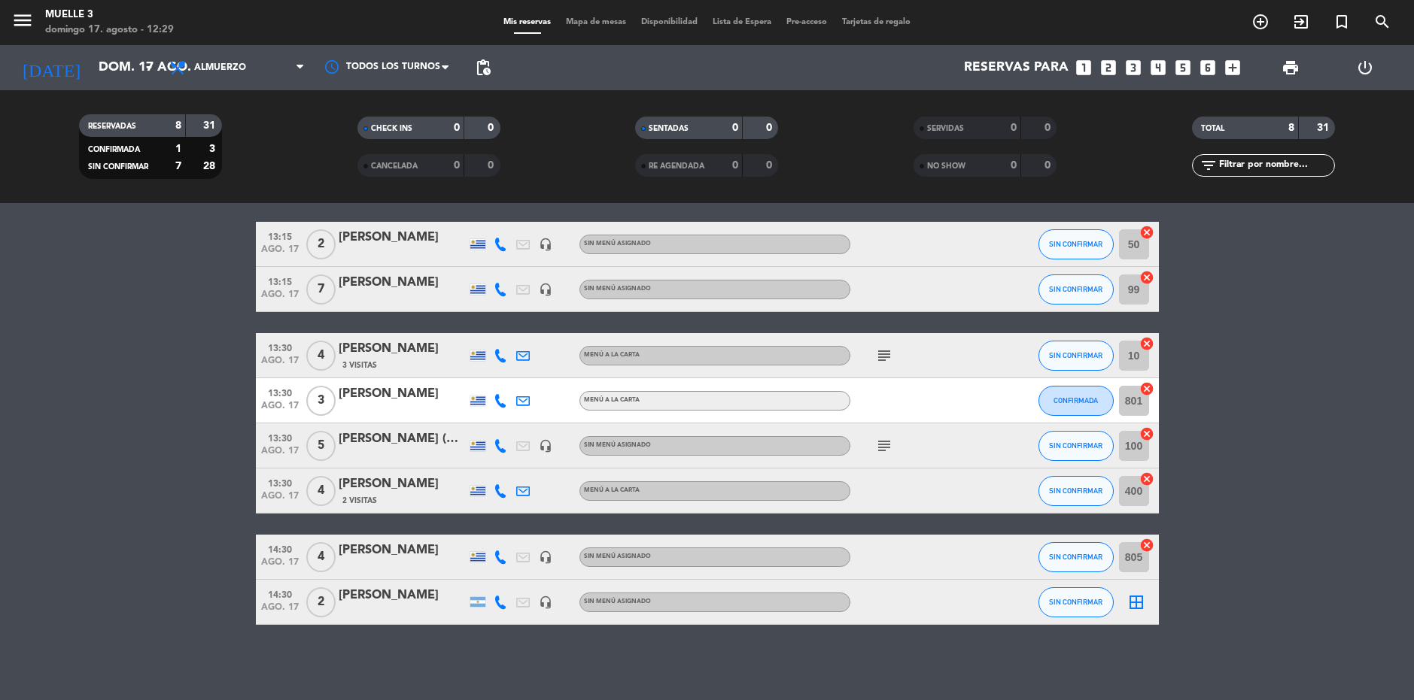
click at [1141, 605] on icon "border_all" at bounding box center [1136, 603] width 18 height 18
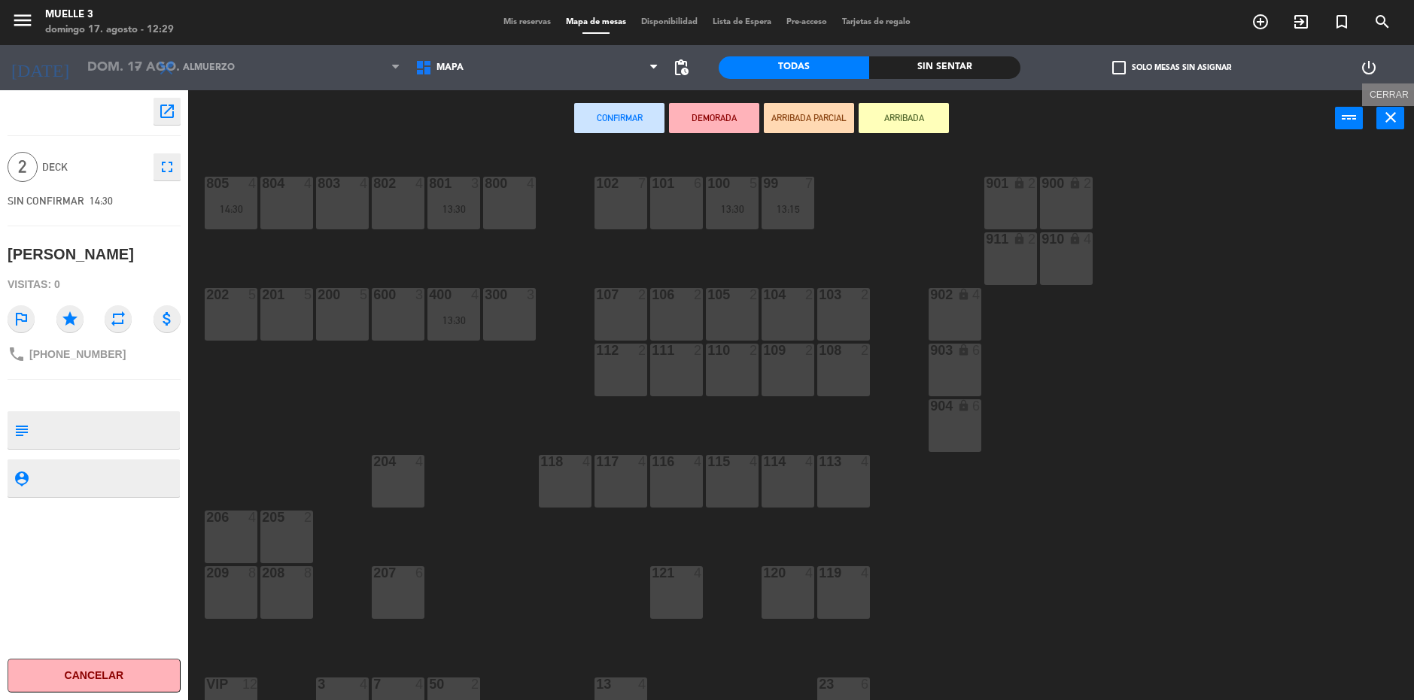
click at [1393, 109] on icon "close" at bounding box center [1390, 117] width 18 height 18
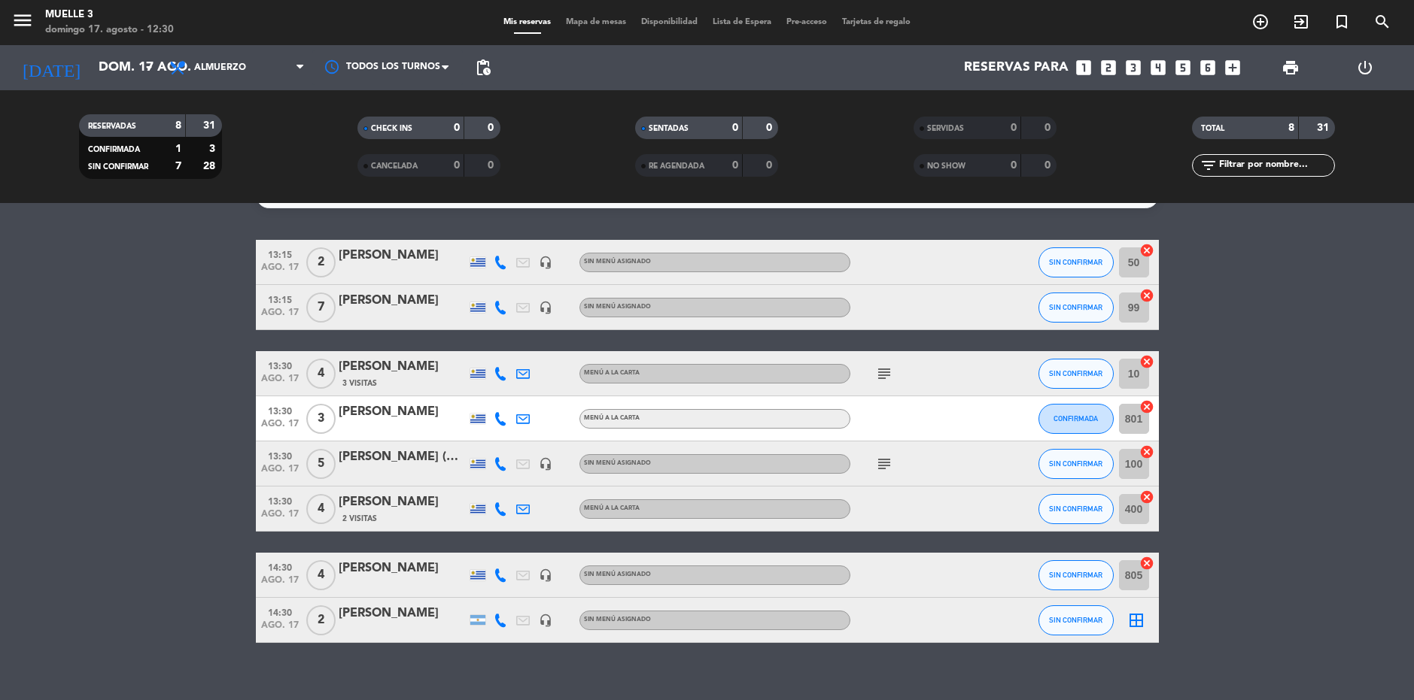
scroll to position [50, 0]
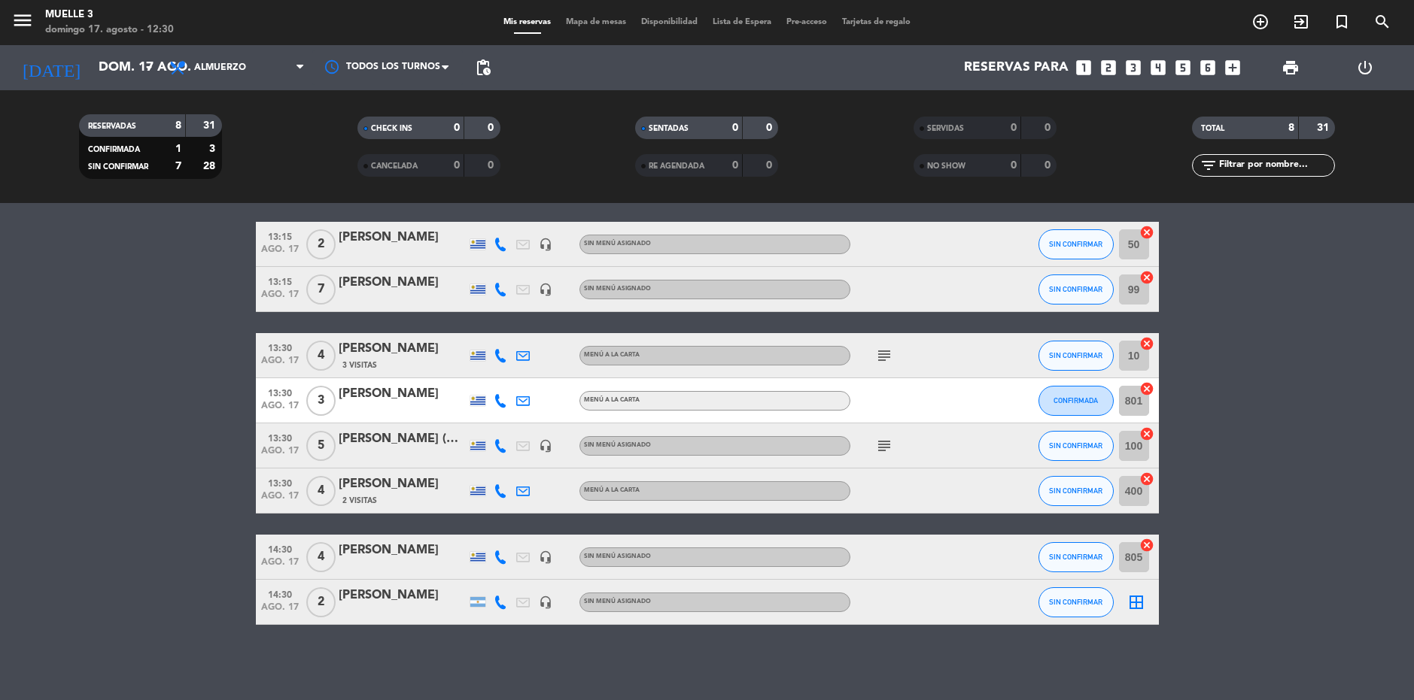
click at [1140, 601] on icon "border_all" at bounding box center [1136, 603] width 18 height 18
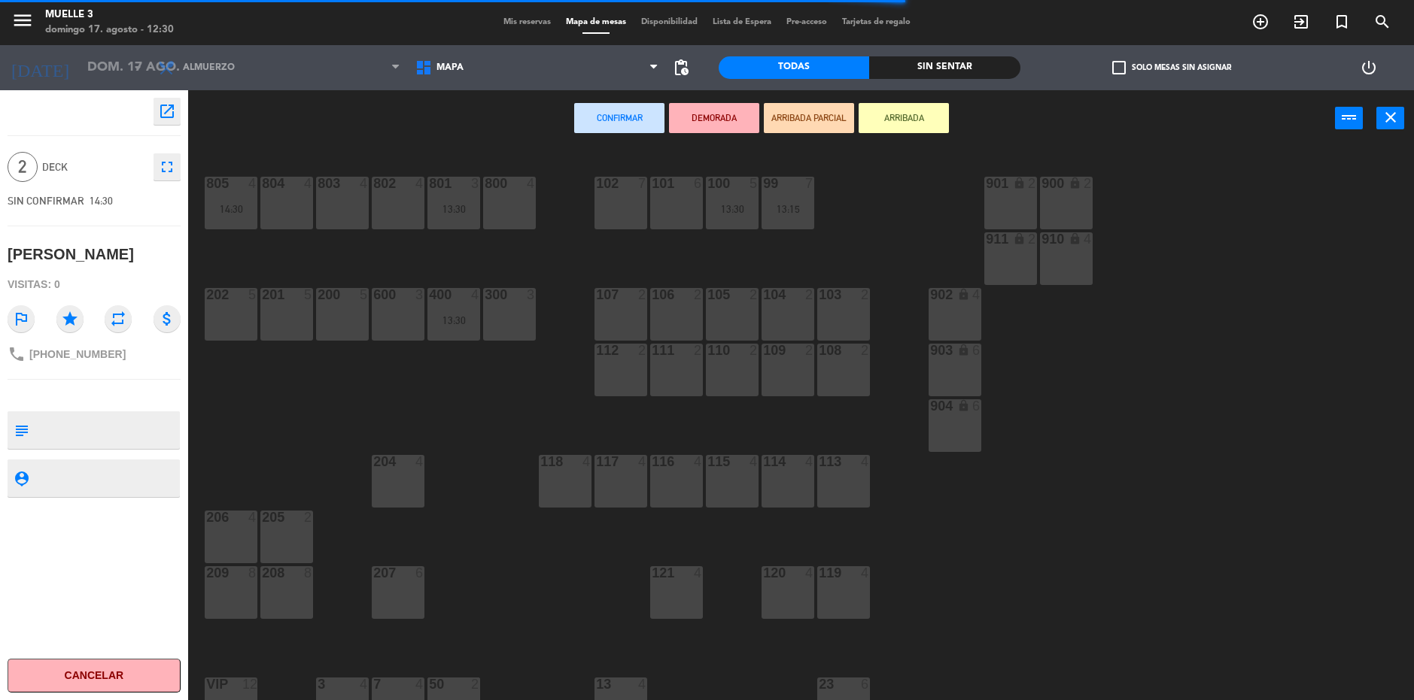
click at [393, 303] on div "600 3" at bounding box center [398, 295] width 53 height 15
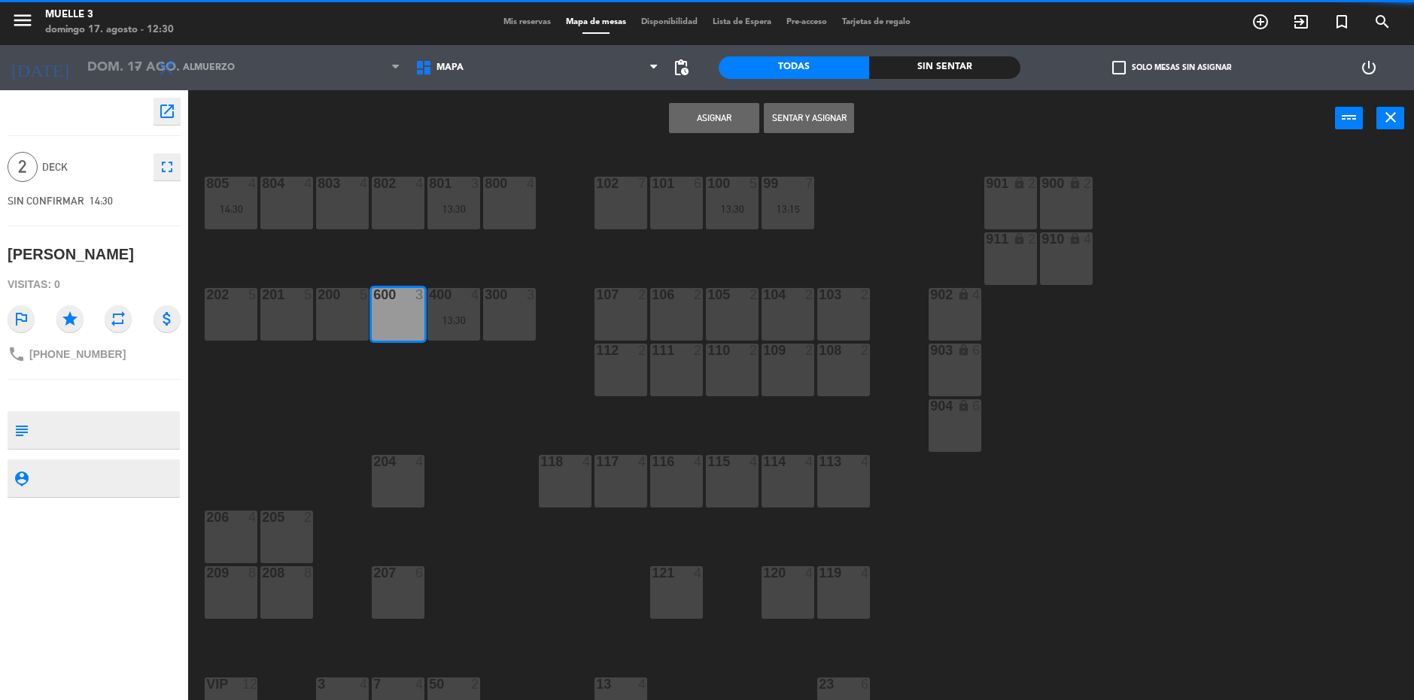
click at [711, 124] on button "Asignar" at bounding box center [714, 118] width 90 height 30
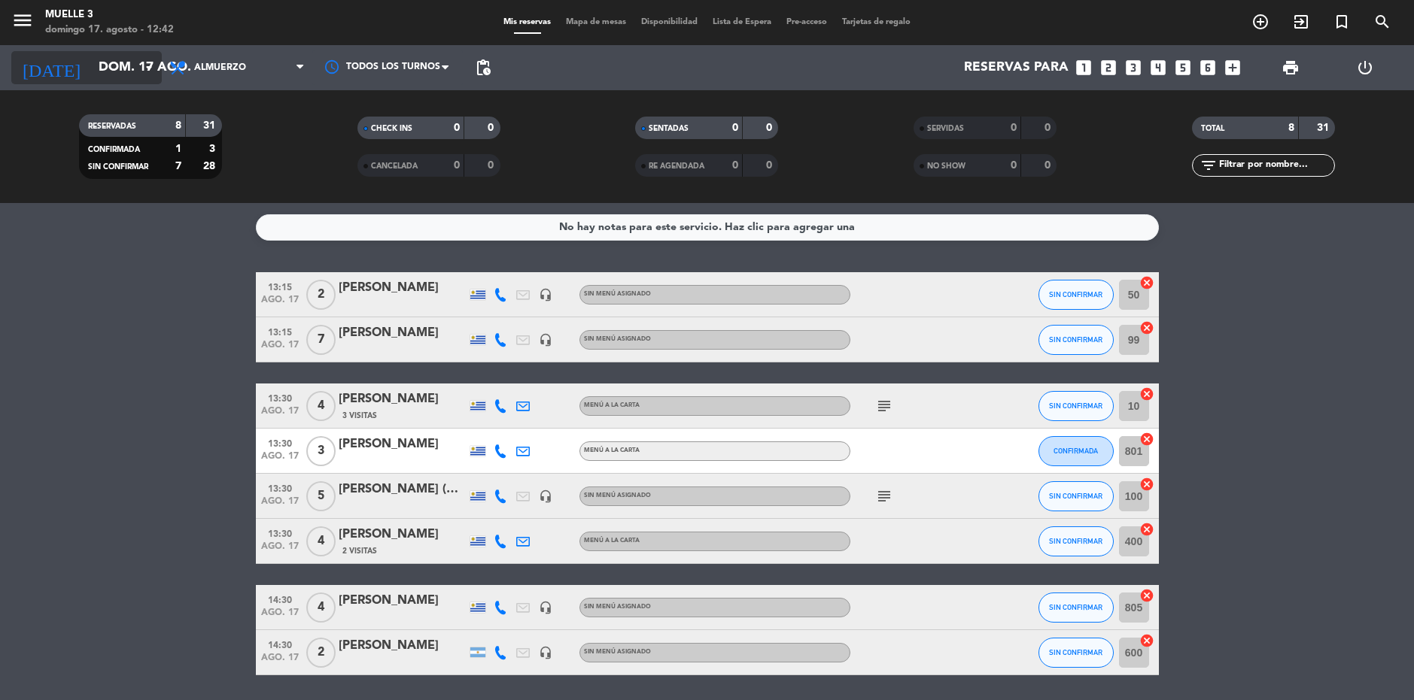
click at [126, 81] on input "dom. 17 ago." at bounding box center [178, 68] width 175 height 30
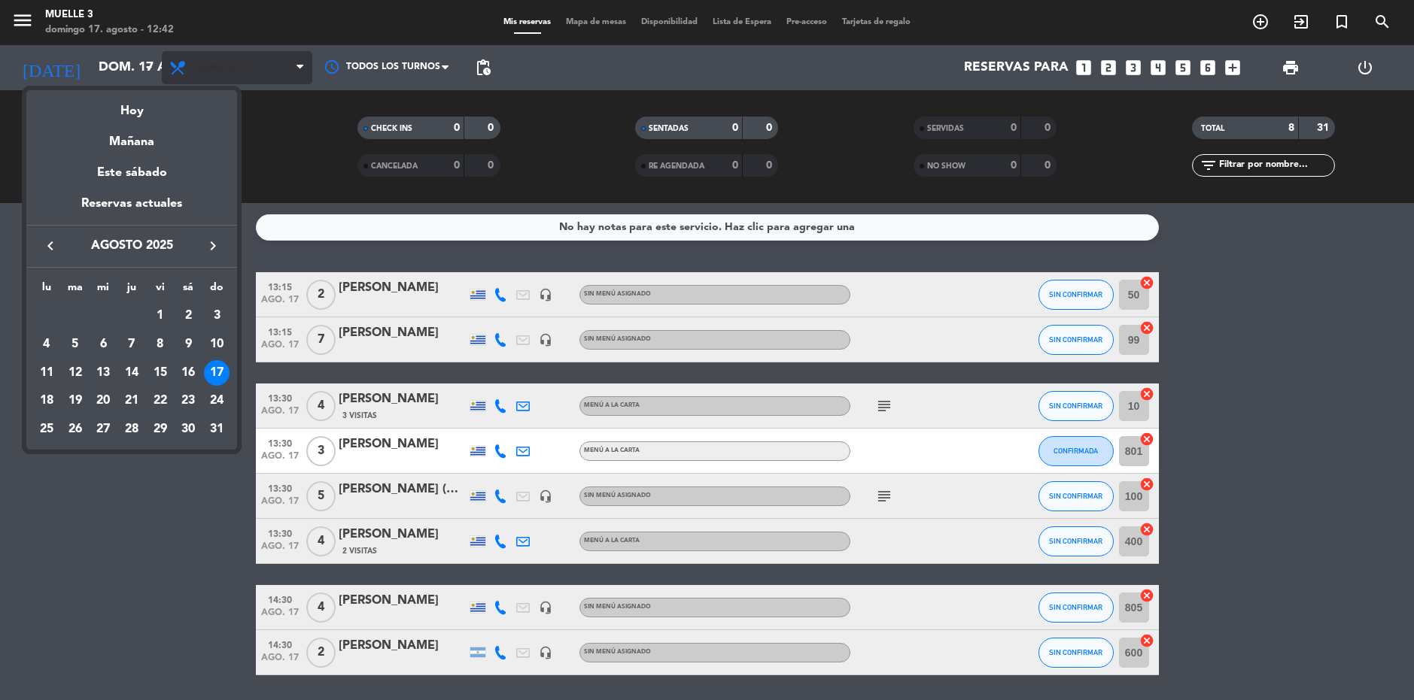
drag, startPoint x: 130, startPoint y: 114, endPoint x: 170, endPoint y: 82, distance: 50.9
click at [132, 113] on div "Hoy" at bounding box center [131, 105] width 211 height 31
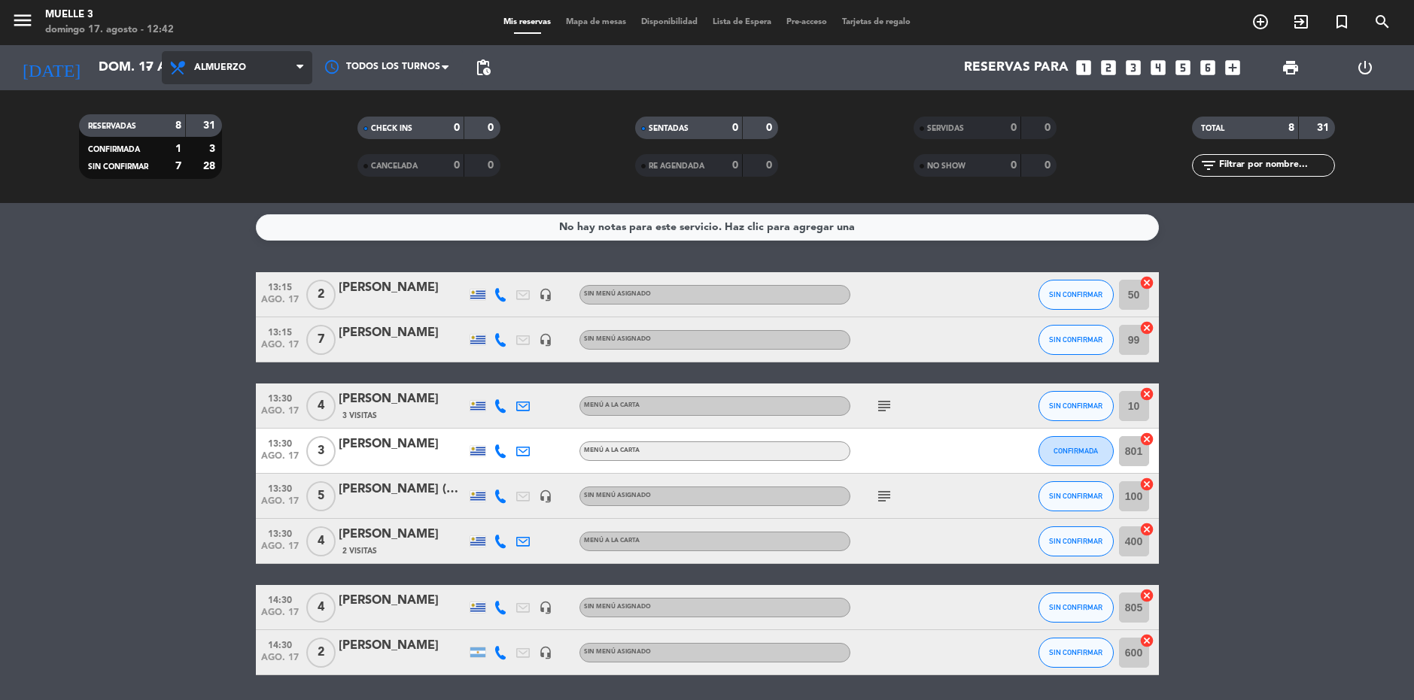
click at [212, 62] on span "Almuerzo" at bounding box center [237, 67] width 150 height 33
click at [234, 166] on div "menu Muelle 3 [DATE] 17. agosto - 12:42 Mis reservas Mapa de mesas Disponibilid…" at bounding box center [707, 101] width 1414 height 203
click at [124, 326] on bookings-row "13:15 [DATE] 2 [PERSON_NAME] headset_mic Sin menú asignado SIN CONFIRMAR 50 can…" at bounding box center [707, 473] width 1414 height 403
drag, startPoint x: 204, startPoint y: 454, endPoint x: 198, endPoint y: 436, distance: 19.0
click at [202, 454] on bookings-row "13:15 [DATE] 2 [PERSON_NAME] headset_mic Sin menú asignado SIN CONFIRMAR 50 can…" at bounding box center [707, 473] width 1414 height 403
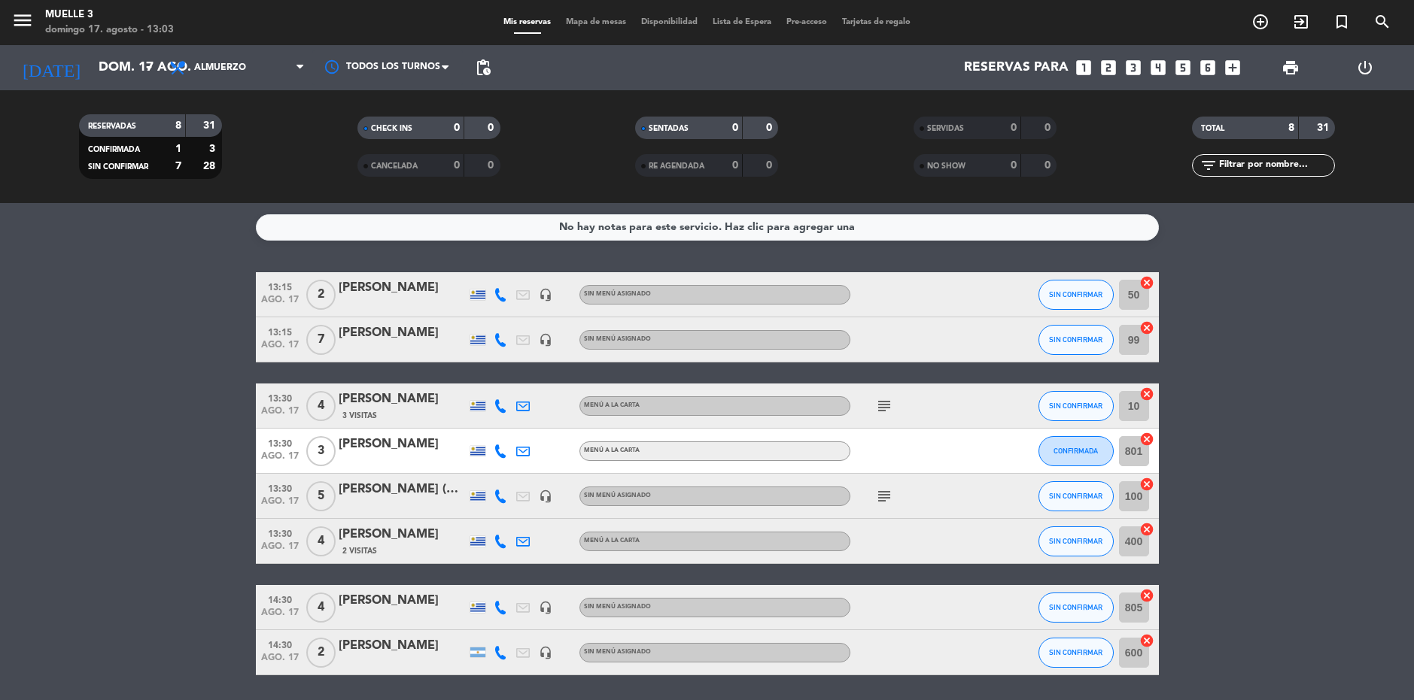
click at [250, 288] on bookings-row "13:15 [DATE] 2 [PERSON_NAME] headset_mic Sin menú asignado SIN CONFIRMAR 50 can…" at bounding box center [707, 473] width 1414 height 403
drag, startPoint x: 156, startPoint y: 379, endPoint x: 216, endPoint y: 329, distance: 77.9
click at [162, 378] on bookings-row "13:15 [DATE] 2 [PERSON_NAME] headset_mic Sin menú asignado SIN CONFIRMAR 50 can…" at bounding box center [707, 473] width 1414 height 403
drag, startPoint x: 642, startPoint y: 228, endPoint x: 802, endPoint y: 226, distance: 159.5
click at [802, 226] on div "No hay notas para este servicio. Haz clic para agregar una" at bounding box center [707, 227] width 296 height 17
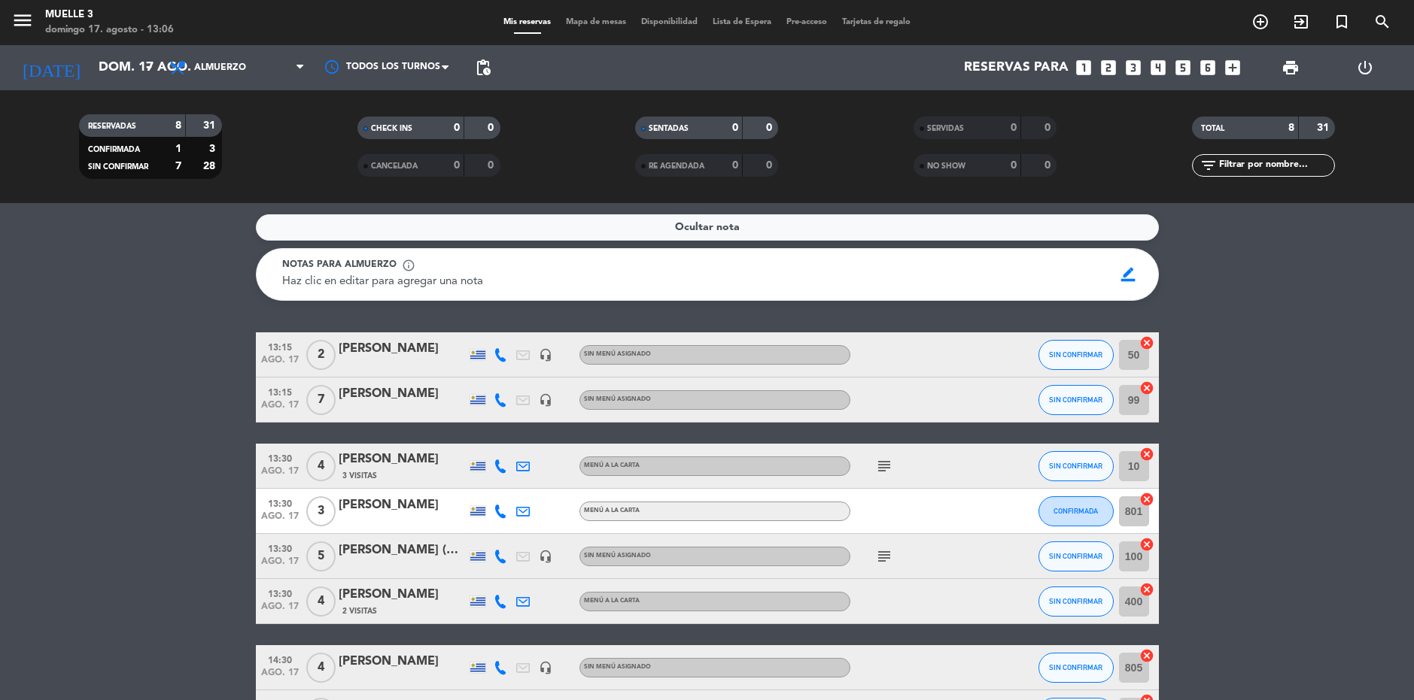
click at [1218, 257] on service-notes "Ocultar nota Notas para almuerzo info_outline Haz clic en editar para agregar u…" at bounding box center [707, 257] width 1414 height 87
click at [708, 230] on span "Ocultar nota" at bounding box center [707, 227] width 65 height 17
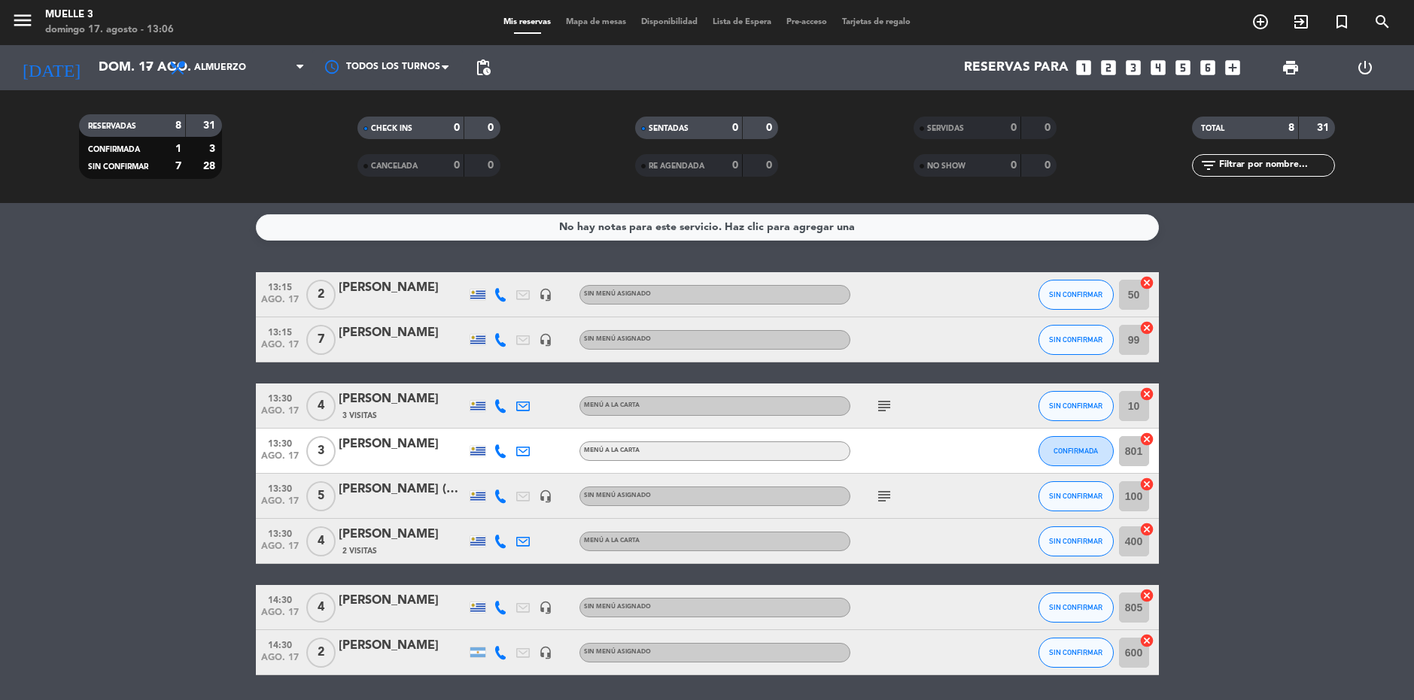
click at [715, 225] on div "No hay notas para este servicio. Haz clic para agregar una" at bounding box center [707, 227] width 296 height 17
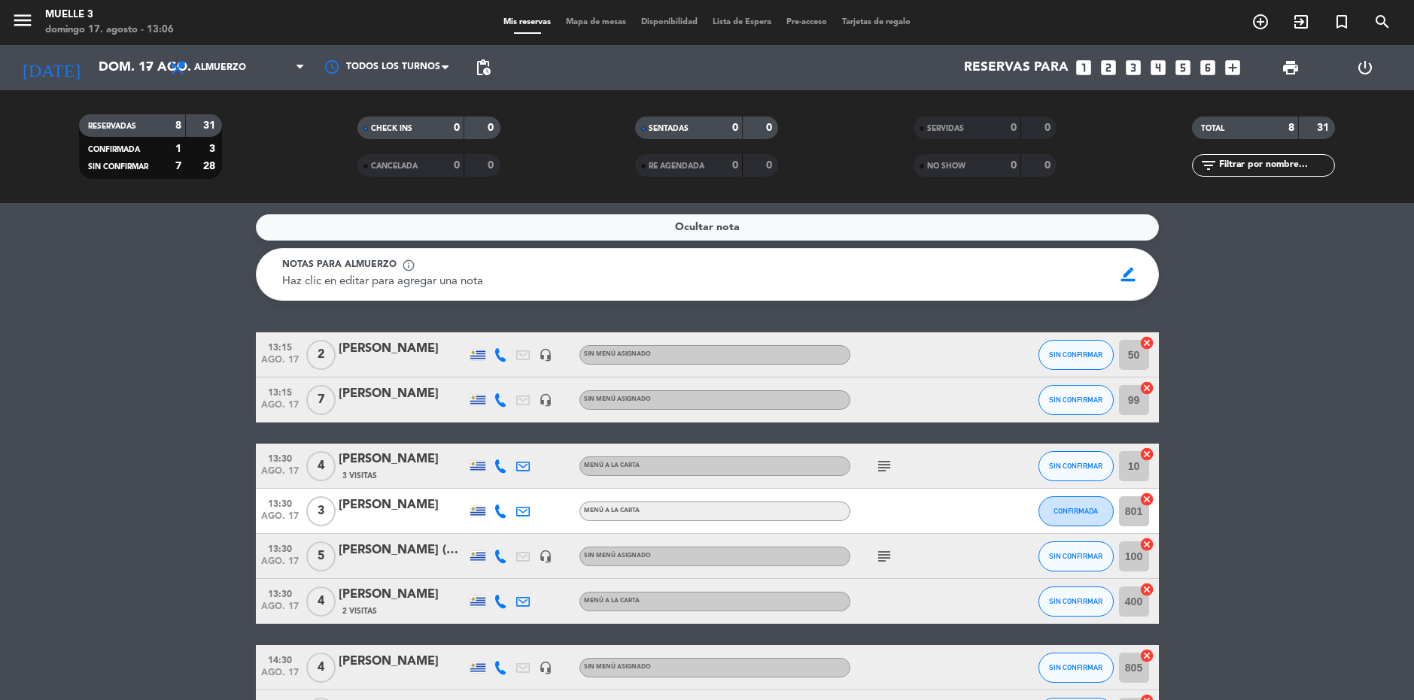
click at [724, 221] on span "Ocultar nota" at bounding box center [707, 227] width 65 height 17
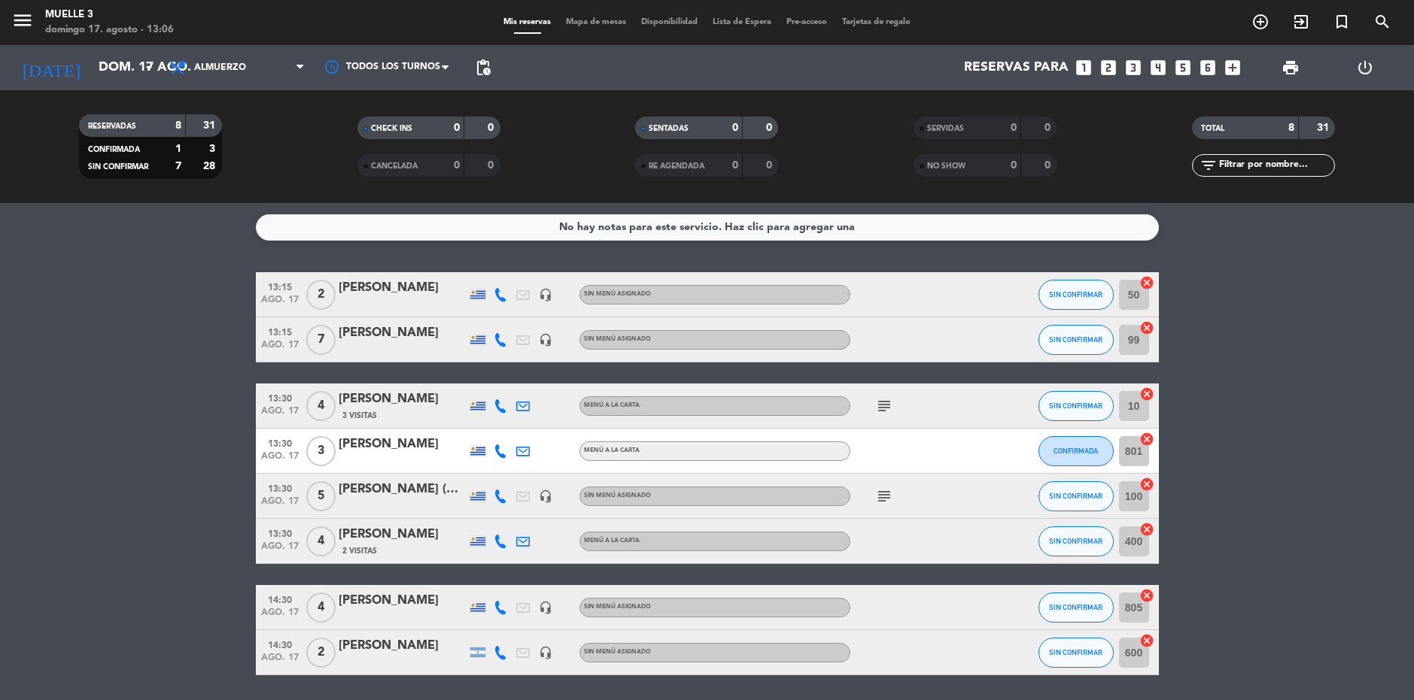
click at [1317, 284] on bookings-row "13:15 [DATE] 2 [PERSON_NAME] headset_mic Sin menú asignado SIN CONFIRMAR 50 can…" at bounding box center [707, 473] width 1414 height 403
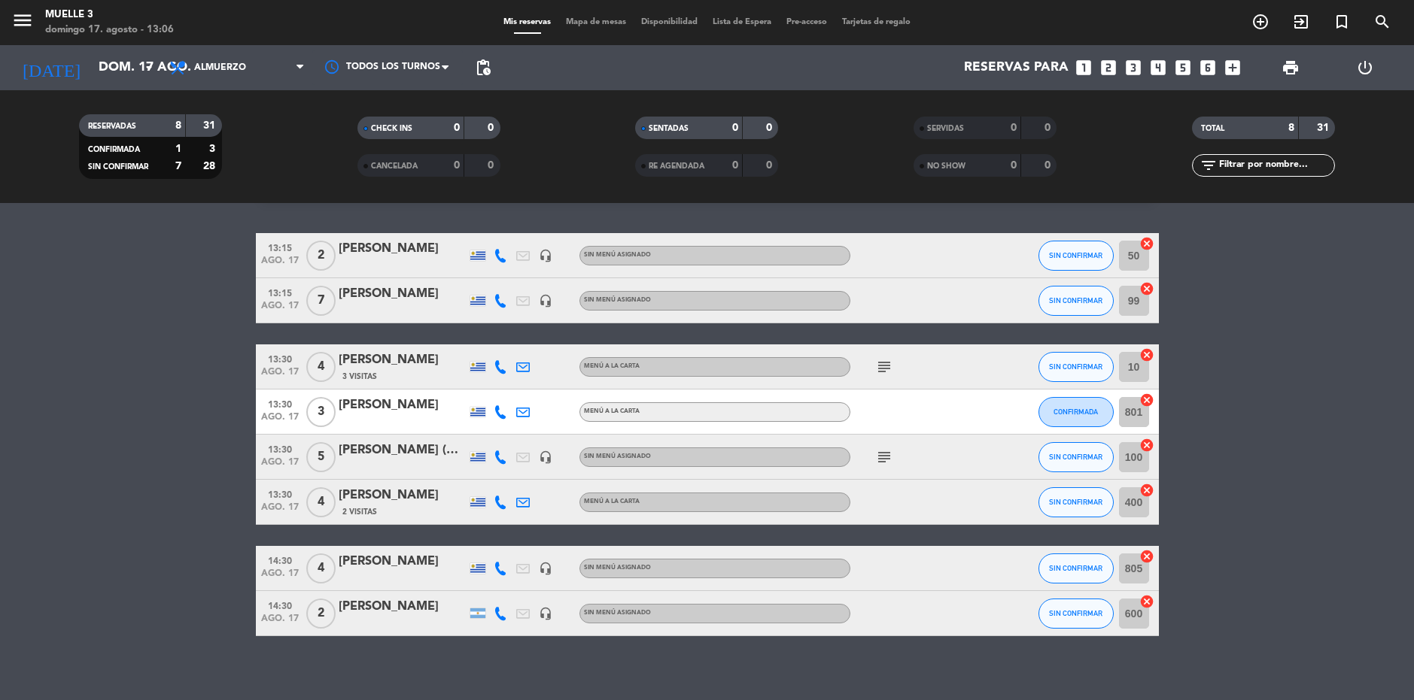
scroll to position [50, 0]
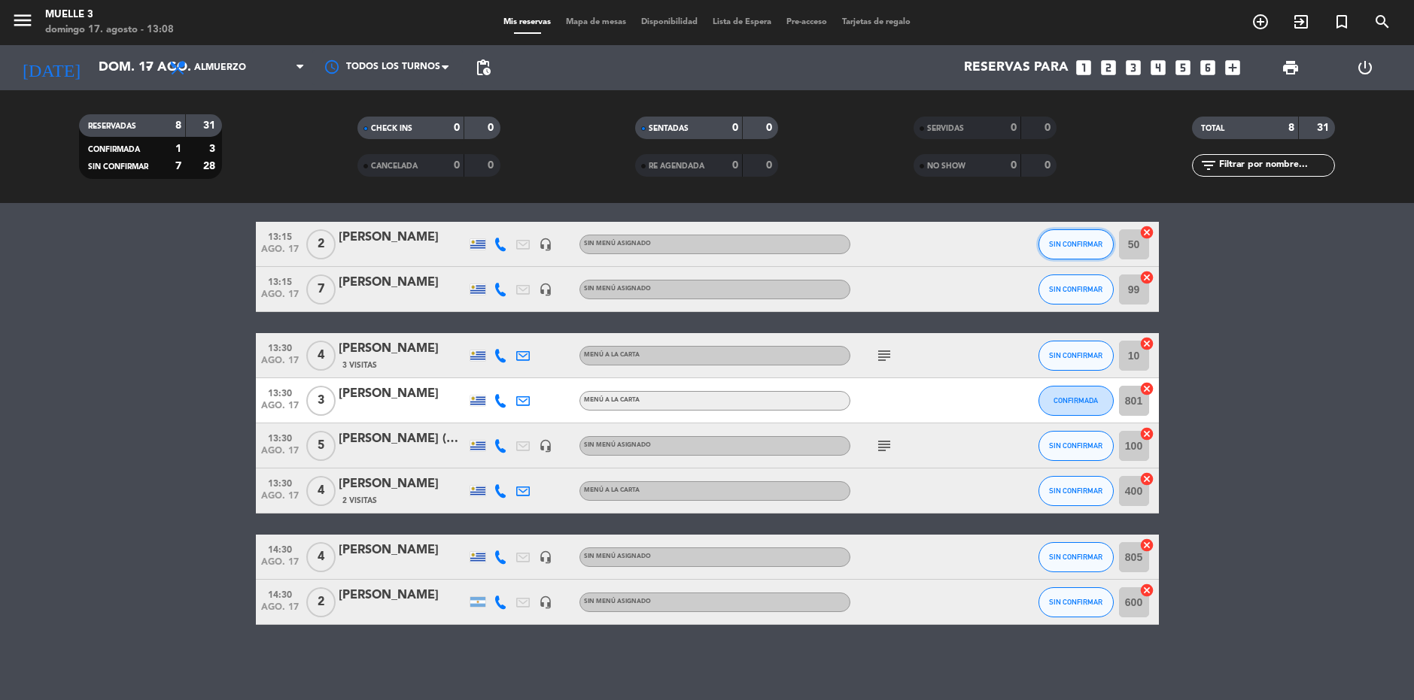
click at [1067, 239] on button "SIN CONFIRMAR" at bounding box center [1075, 244] width 75 height 30
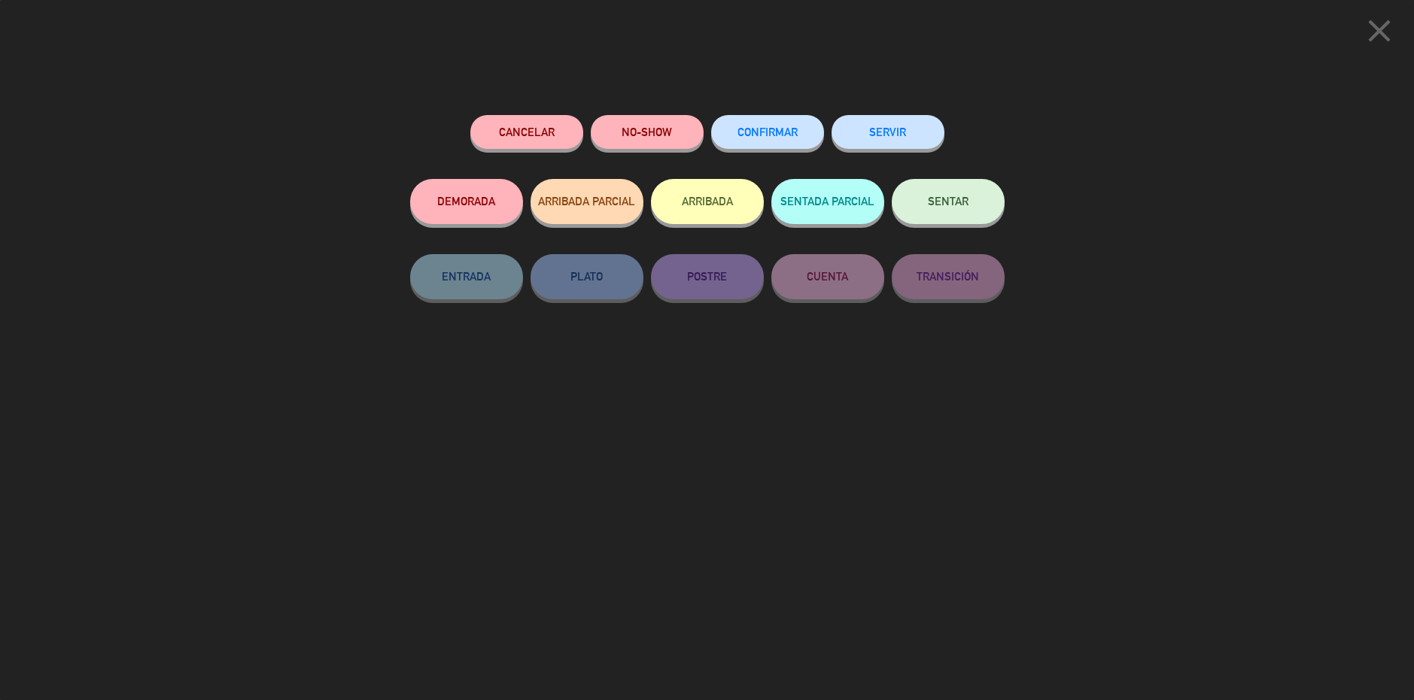
click at [885, 144] on button "SERVIR" at bounding box center [887, 132] width 113 height 34
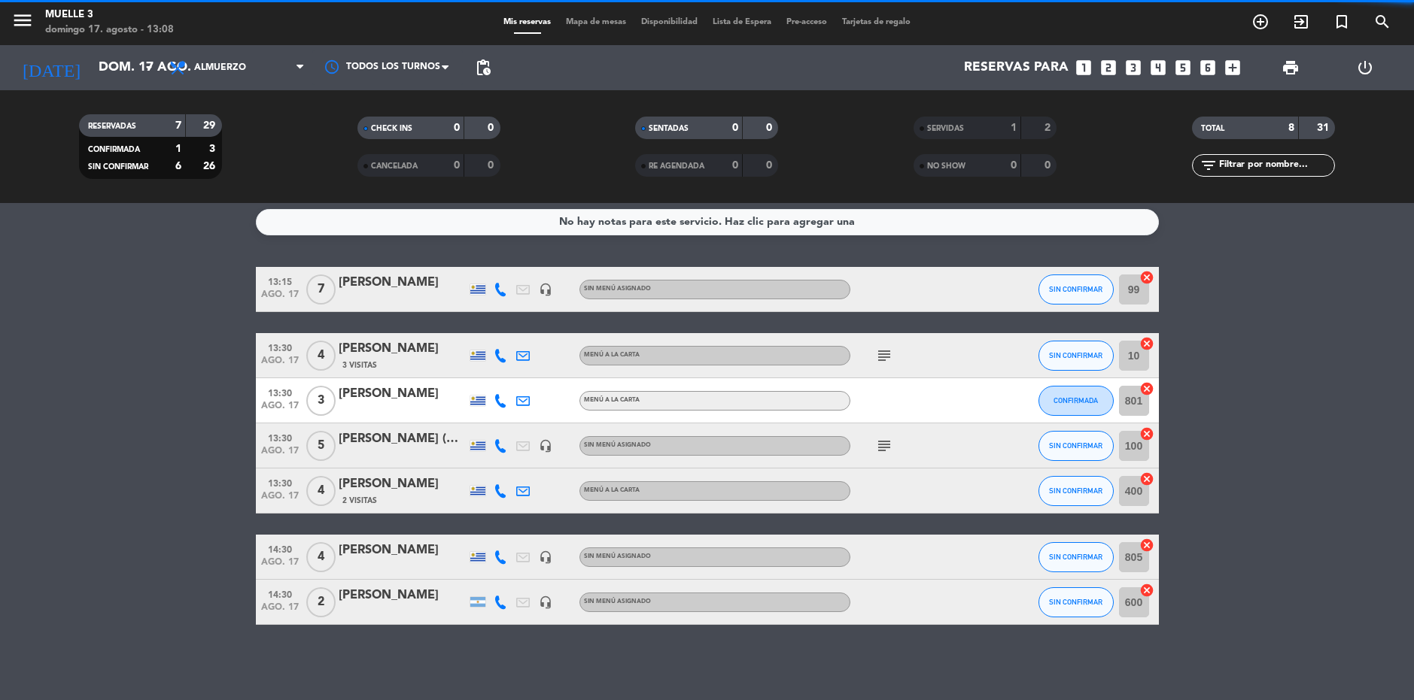
scroll to position [5, 0]
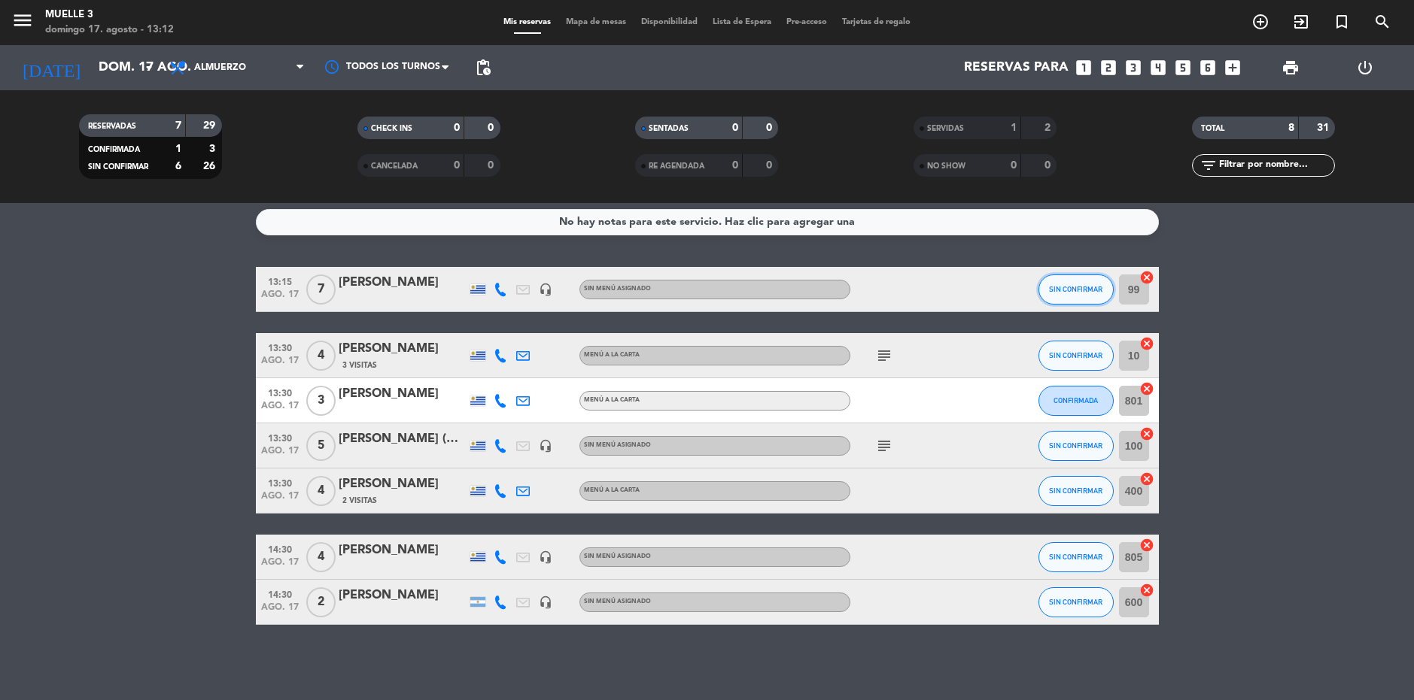
click at [1085, 286] on span "SIN CONFIRMAR" at bounding box center [1075, 289] width 53 height 8
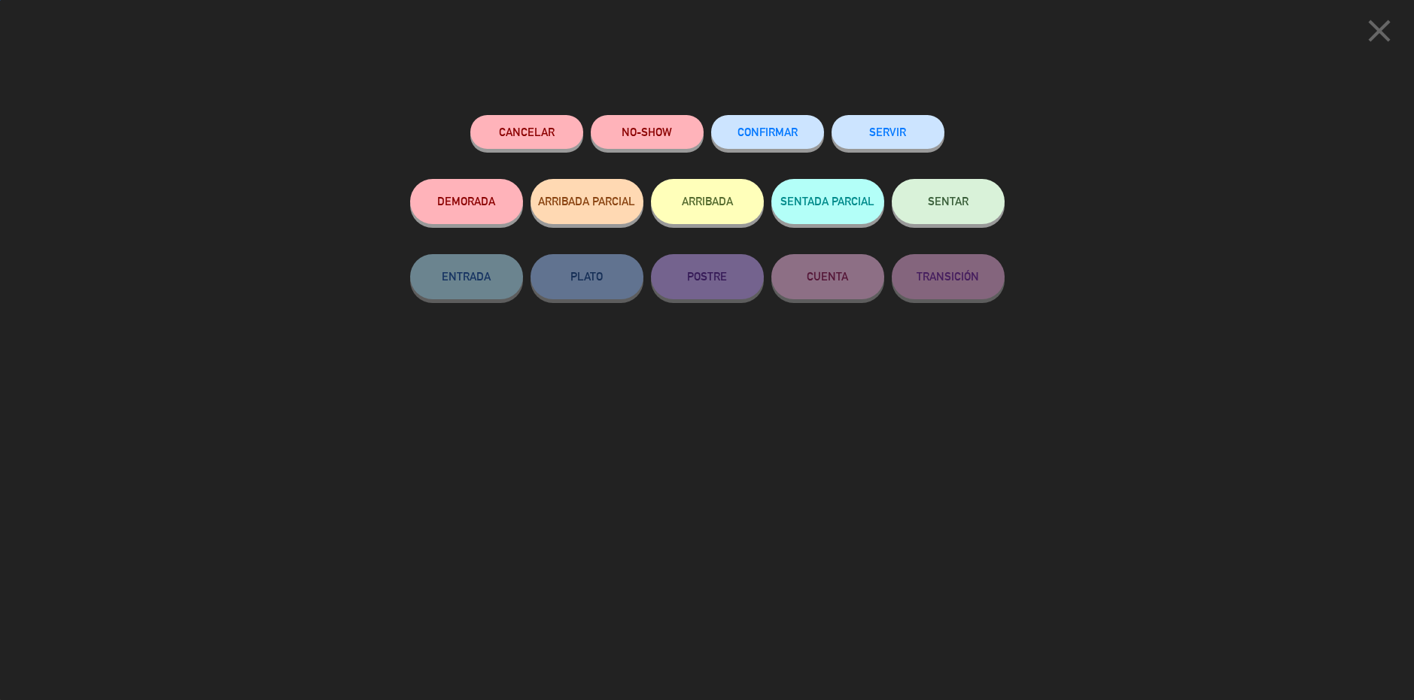
click at [916, 127] on button "SERVIR" at bounding box center [887, 132] width 113 height 34
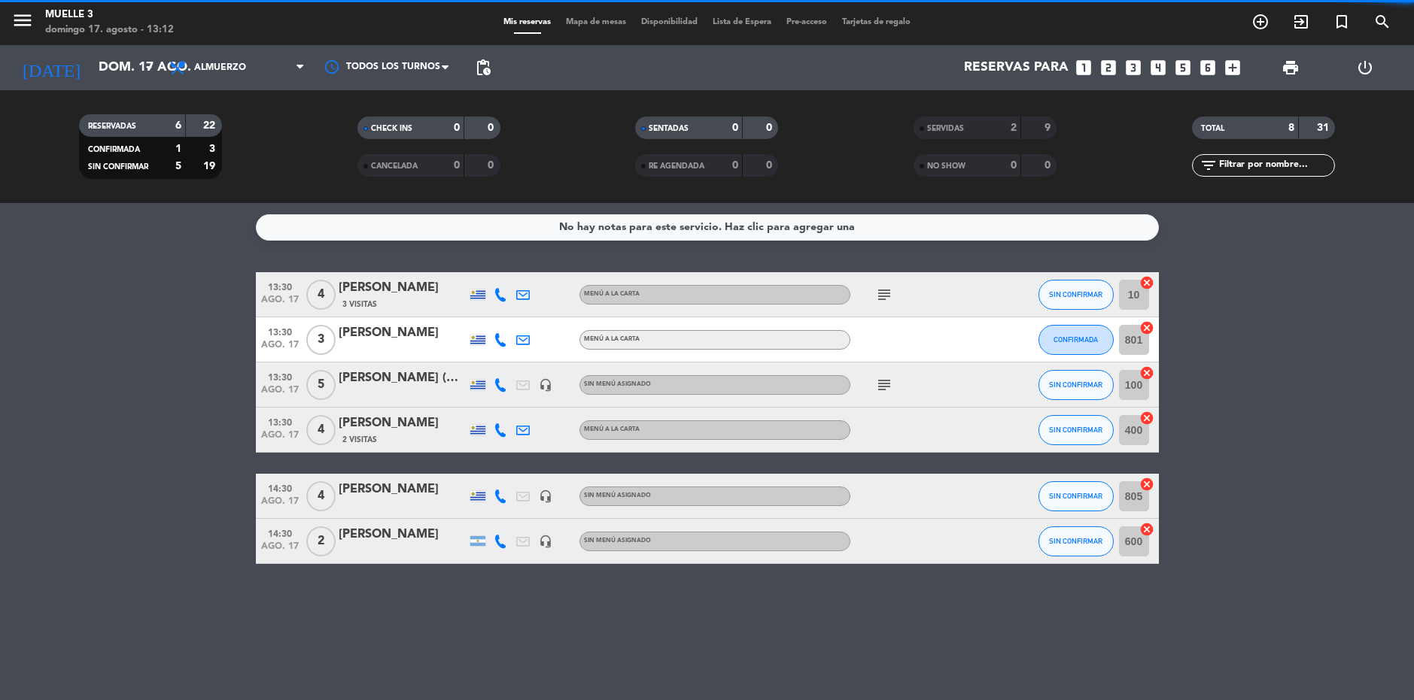
scroll to position [0, 0]
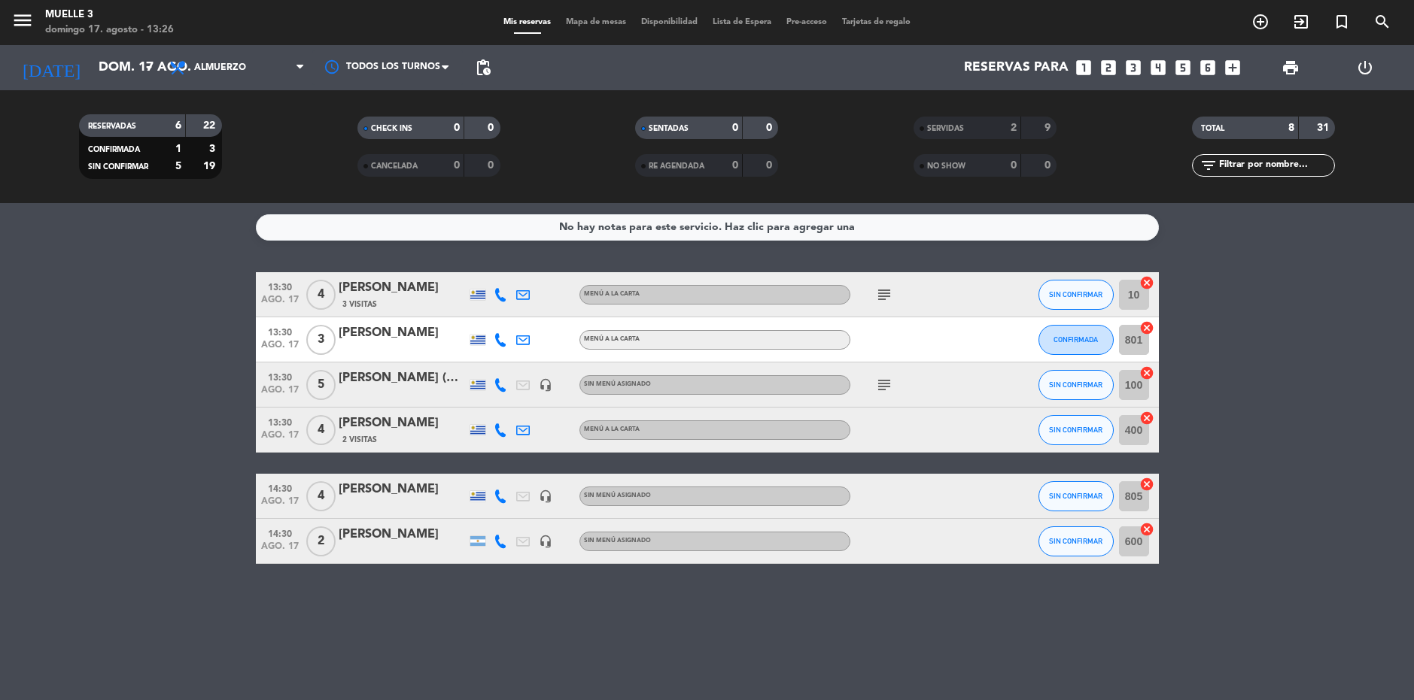
click at [879, 288] on icon "subject" at bounding box center [884, 295] width 18 height 18
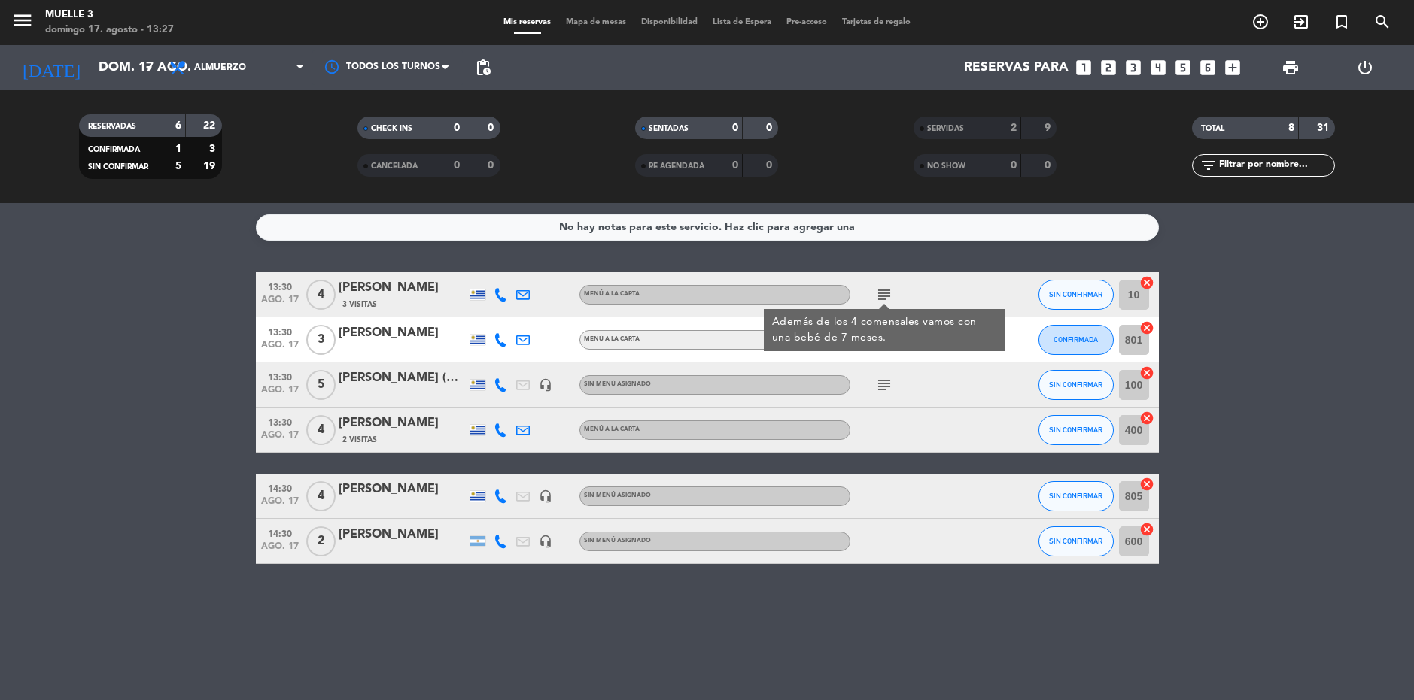
click at [1338, 285] on bookings-row "13:30 [DATE] 4 [PERSON_NAME] 3 Visitas MENÚ A LA CARTA subject Además de los 4 …" at bounding box center [707, 418] width 1414 height 292
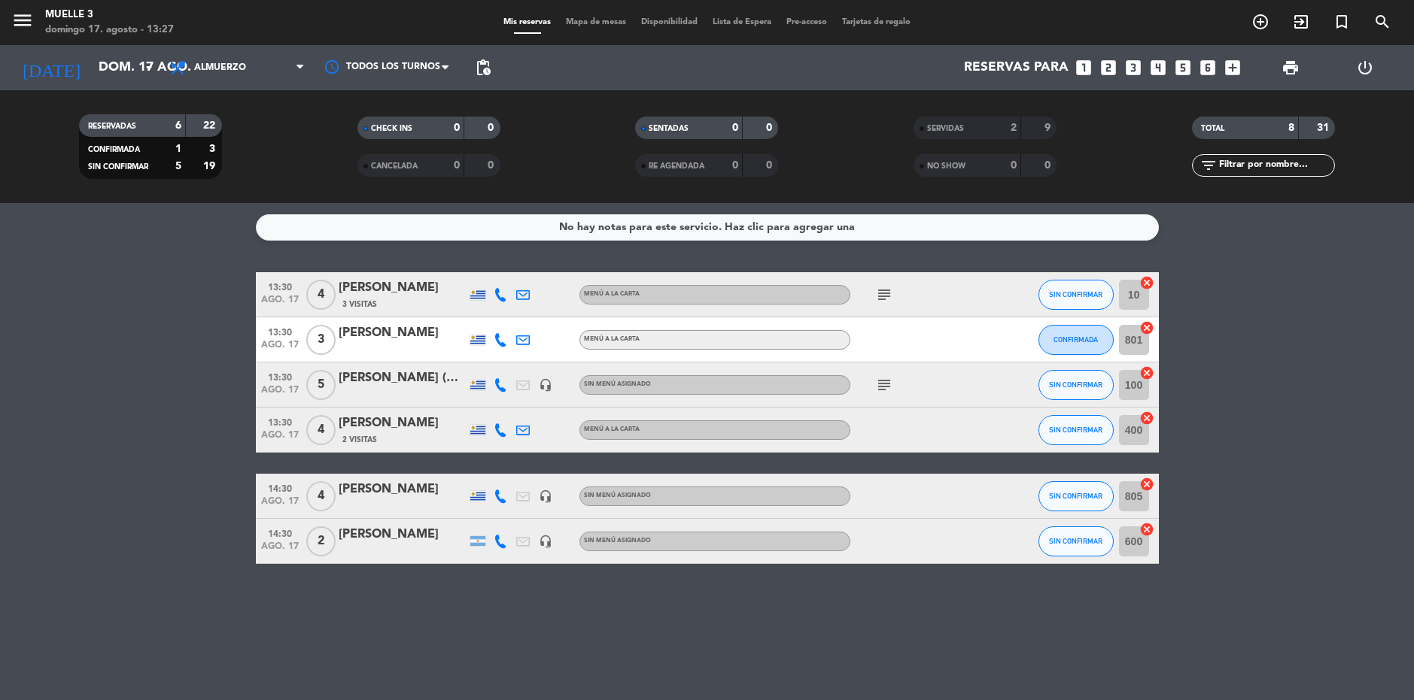
click at [889, 388] on icon "subject" at bounding box center [884, 385] width 18 height 18
click at [1413, 428] on bookings-row "13:30 [DATE] 4 [PERSON_NAME] 3 Visitas MENÚ A LA CARTA subject SIN CONFIRMAR 10…" at bounding box center [707, 418] width 1414 height 292
click at [1074, 385] on span "SIN CONFIRMAR" at bounding box center [1075, 385] width 53 height 8
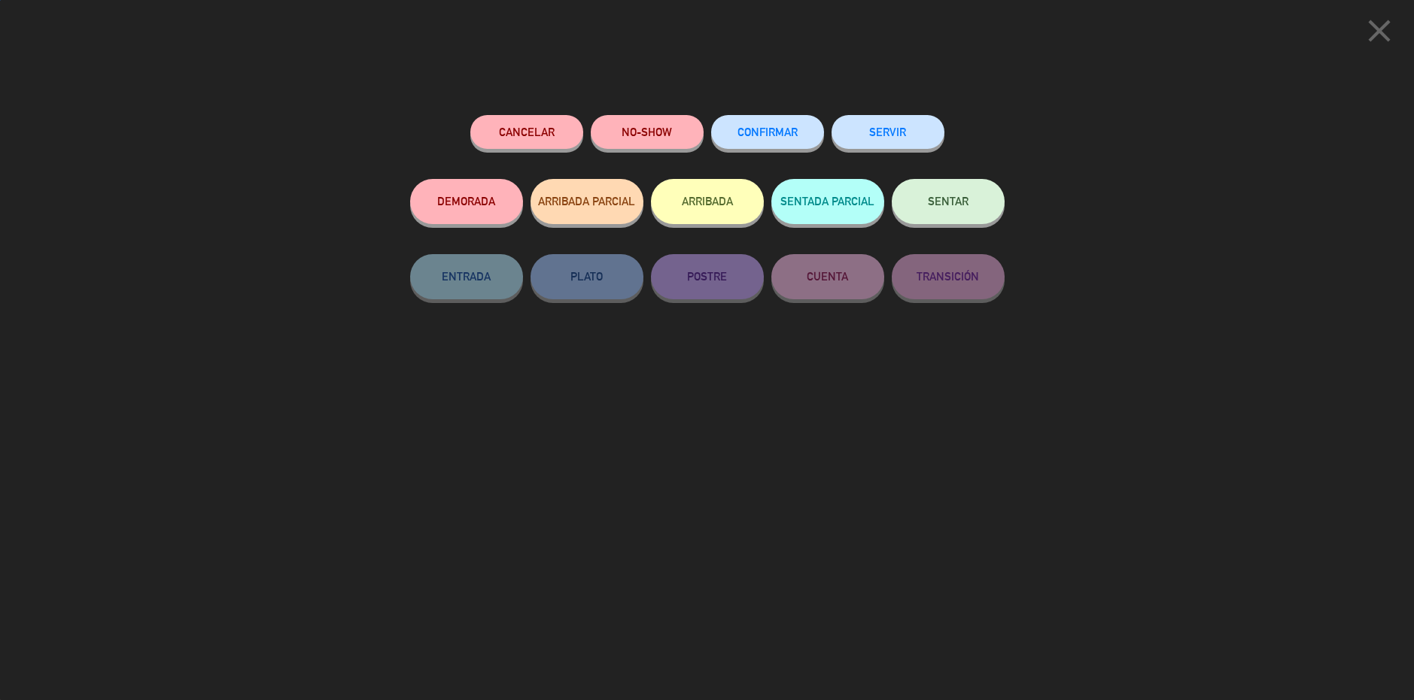
click at [907, 123] on button "SERVIR" at bounding box center [887, 132] width 113 height 34
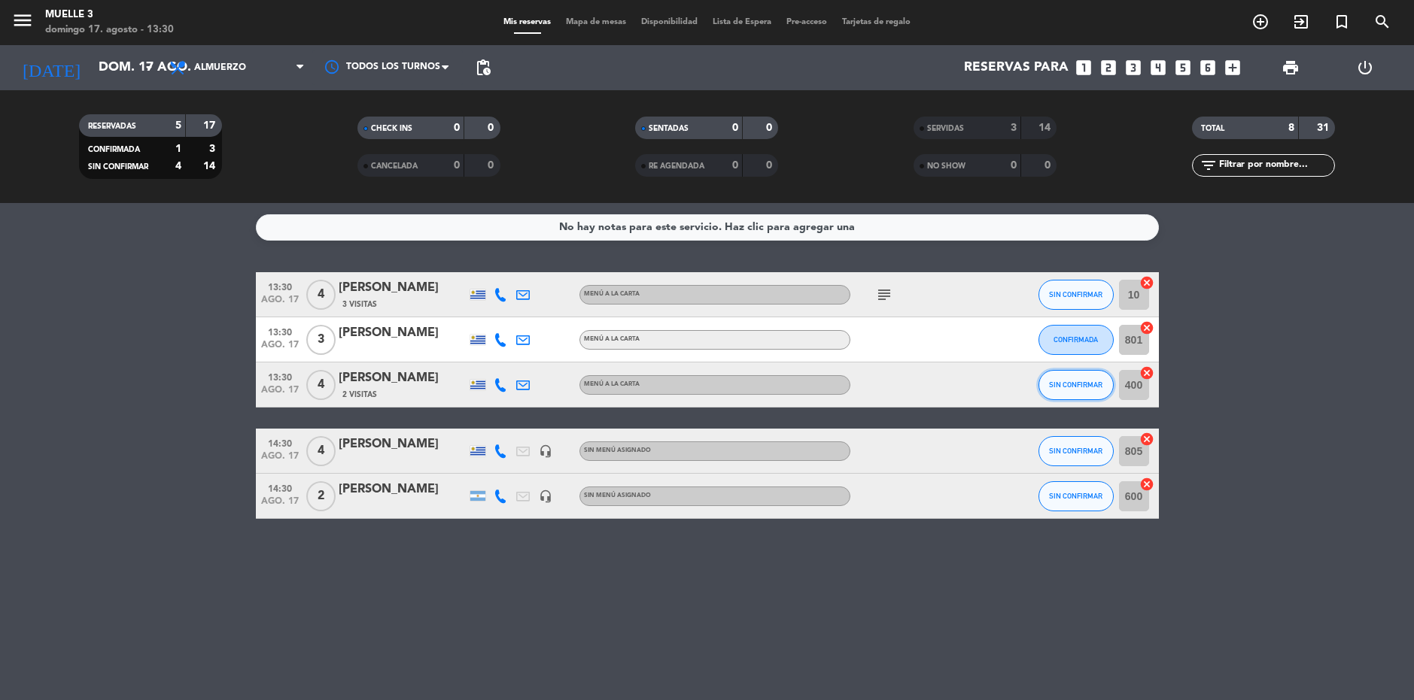
click at [1068, 381] on span "SIN CONFIRMAR" at bounding box center [1075, 385] width 53 height 8
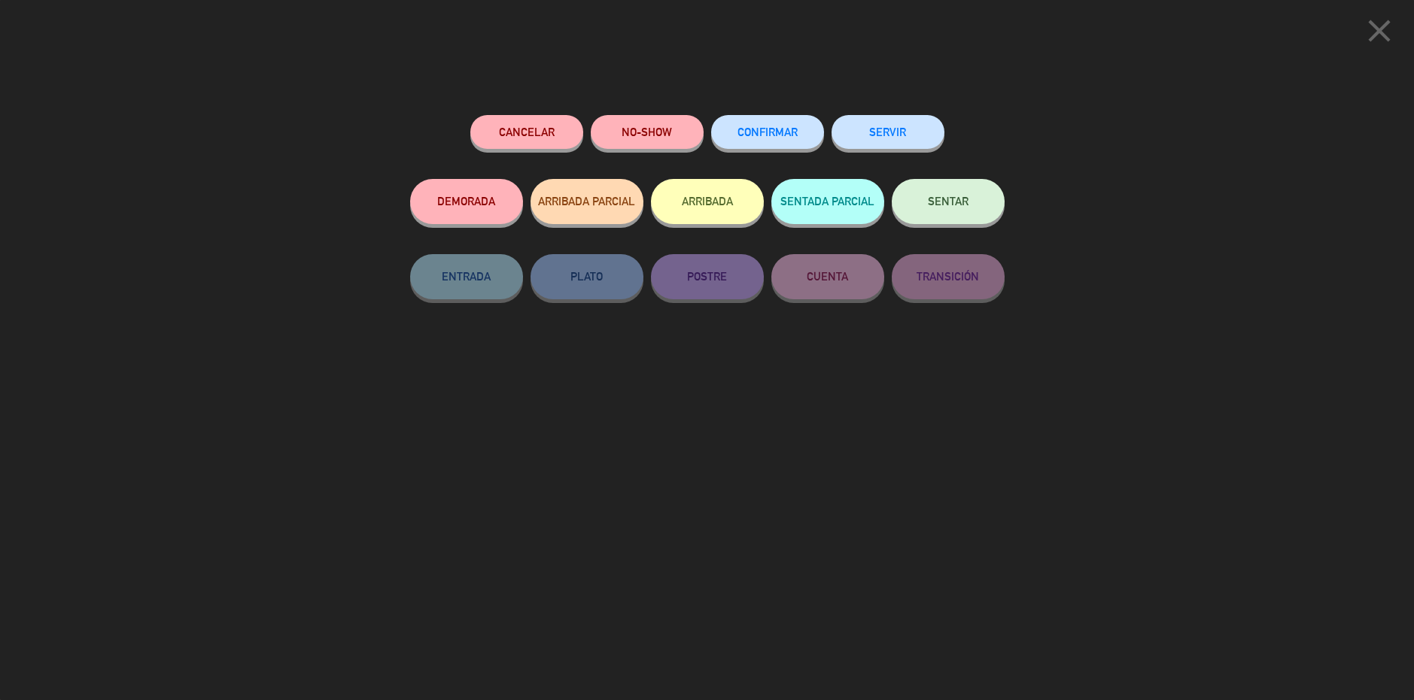
click at [888, 132] on button "SERVIR" at bounding box center [887, 132] width 113 height 34
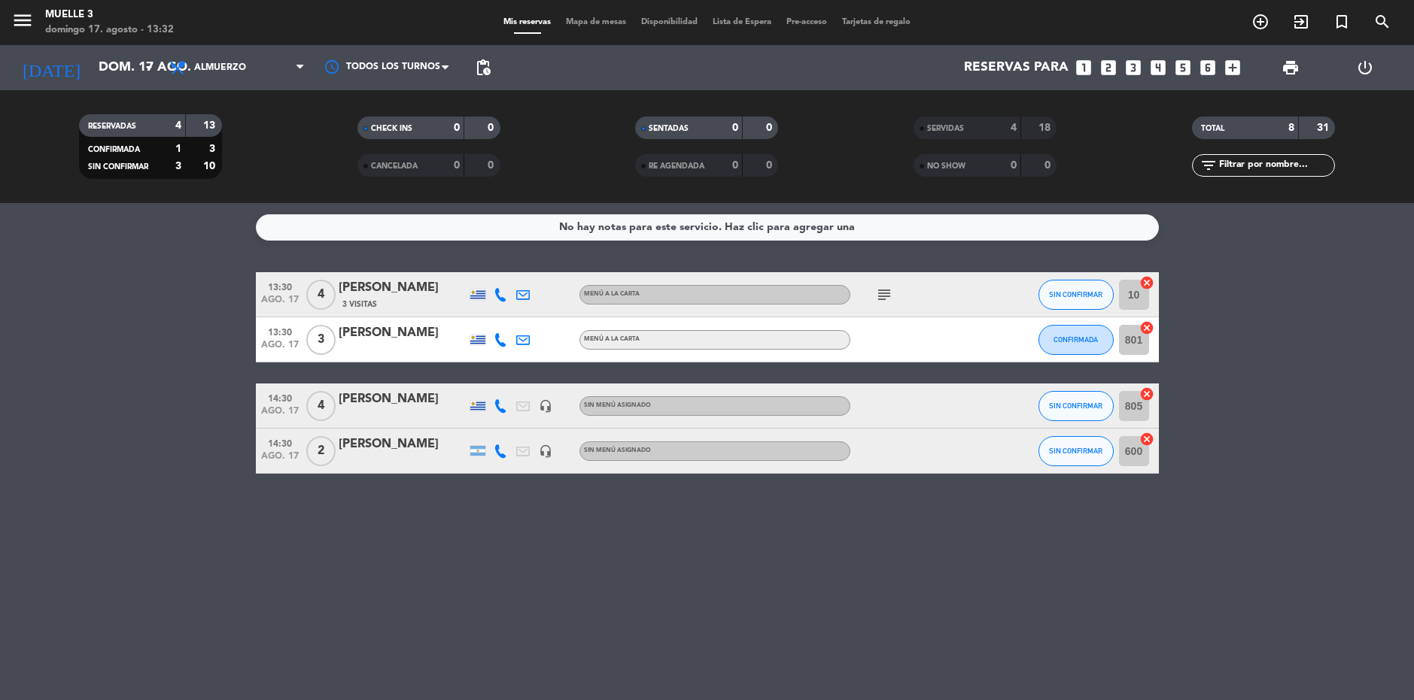
drag, startPoint x: 879, startPoint y: 299, endPoint x: 905, endPoint y: 288, distance: 27.7
click at [882, 298] on icon "subject" at bounding box center [884, 295] width 18 height 18
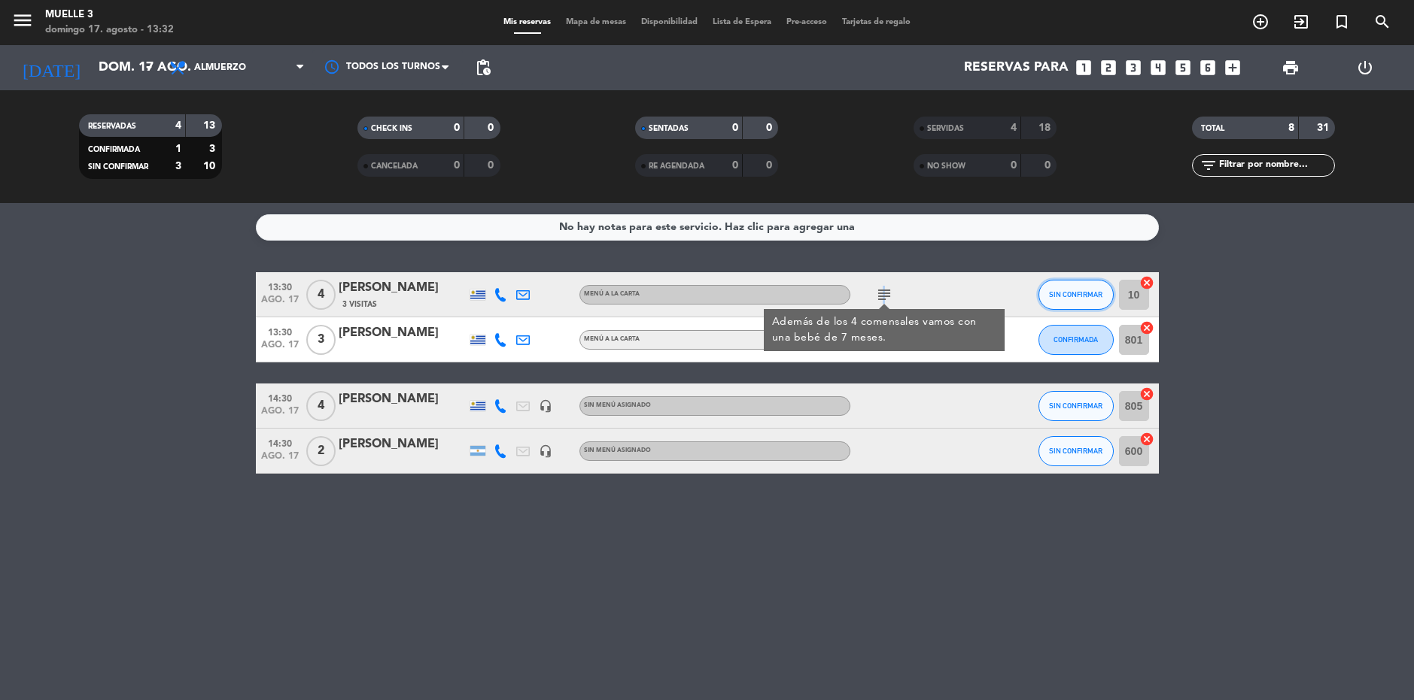
click at [1054, 286] on button "SIN CONFIRMAR" at bounding box center [1075, 295] width 75 height 30
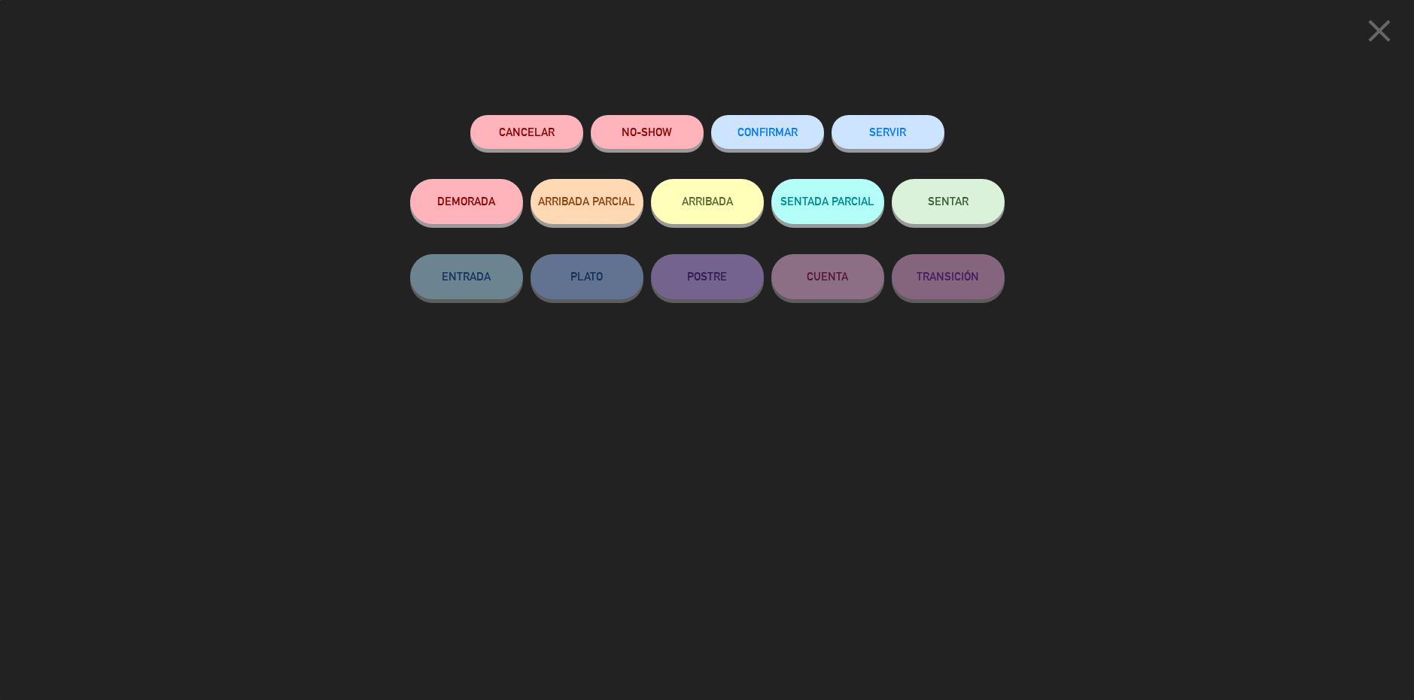
click at [880, 126] on button "SERVIR" at bounding box center [887, 132] width 113 height 34
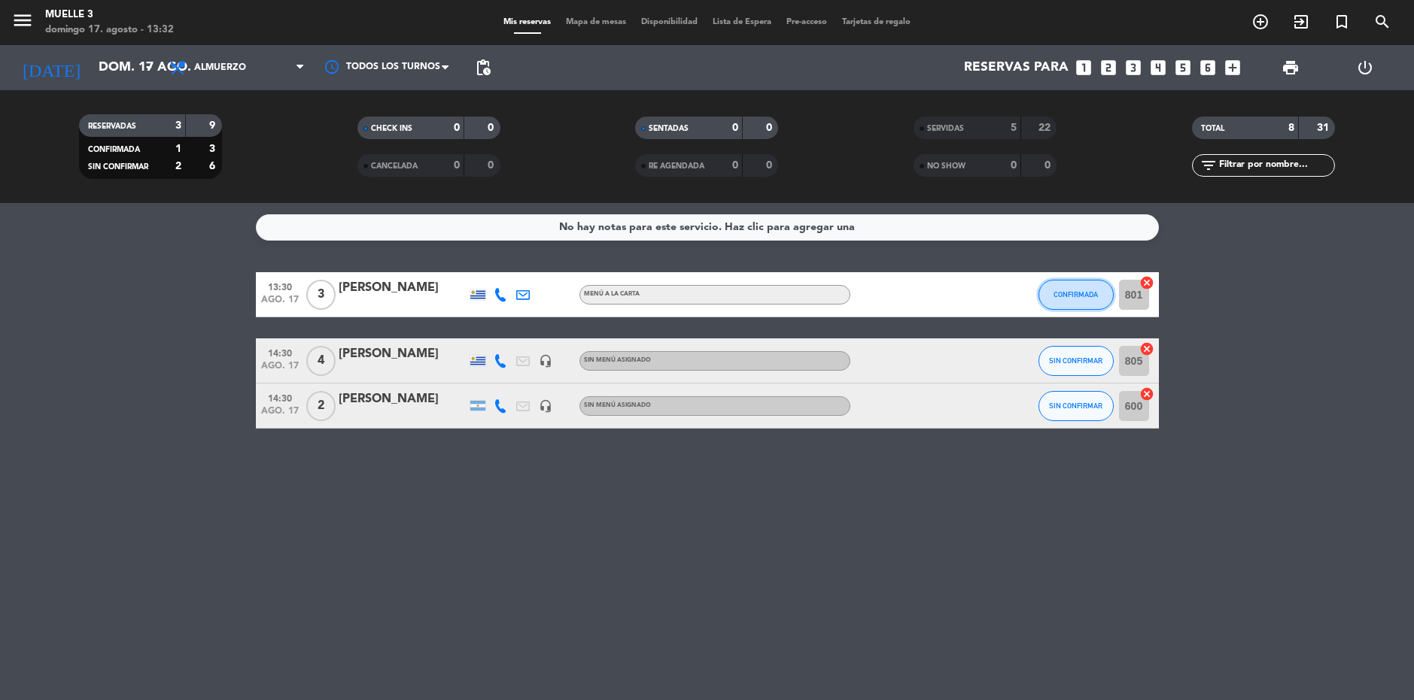
click at [1086, 305] on button "CONFIRMADA" at bounding box center [1075, 295] width 75 height 30
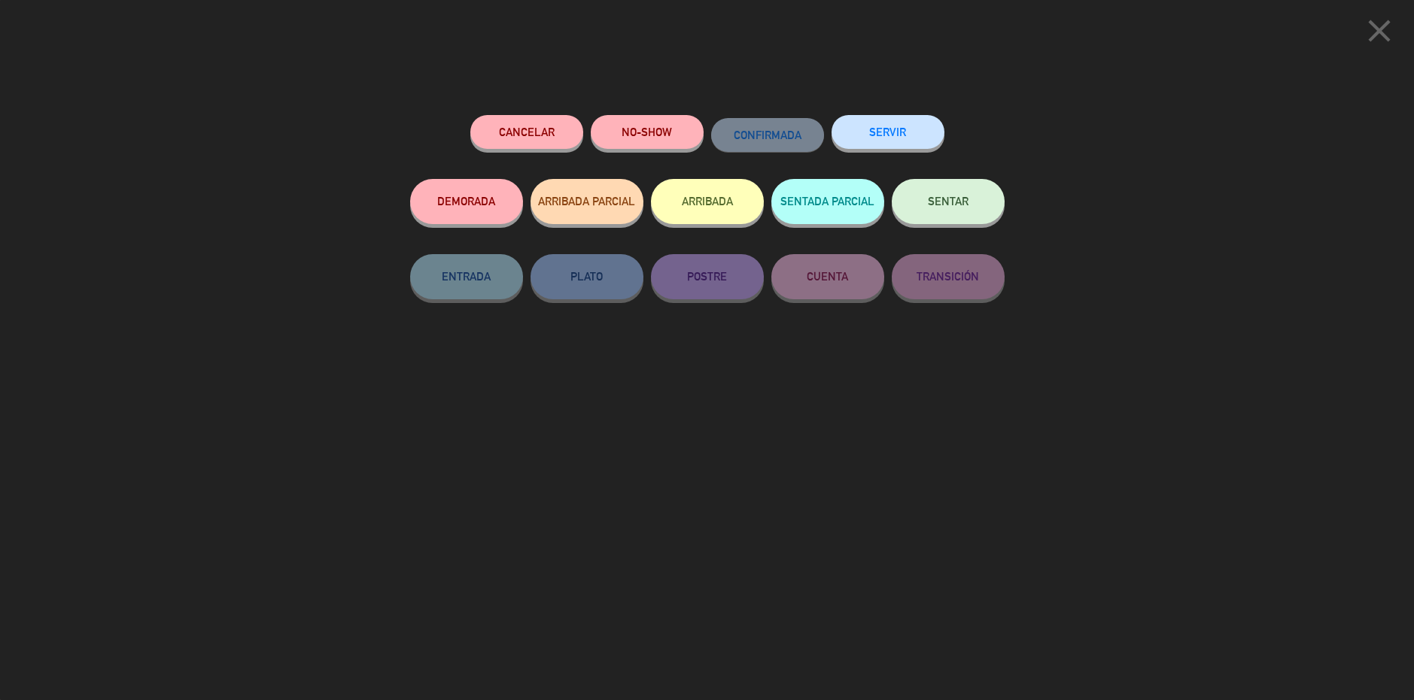
click at [901, 146] on button "SERVIR" at bounding box center [887, 132] width 113 height 34
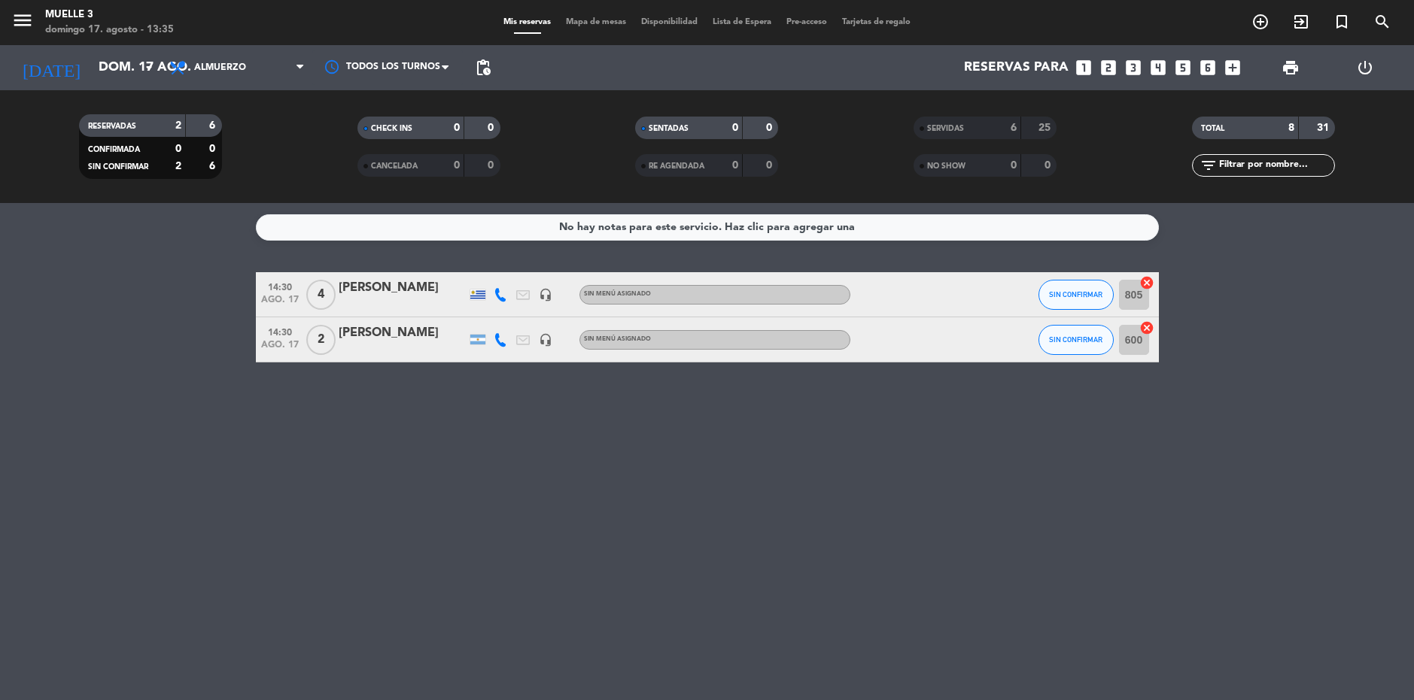
click at [182, 274] on bookings-row "14:30 [DATE] 4 [PERSON_NAME] headset_mic Sin menú asignado SIN CONFIRMAR 805 ca…" at bounding box center [707, 317] width 1414 height 90
click at [126, 67] on input "dom. 17 ago." at bounding box center [178, 68] width 175 height 30
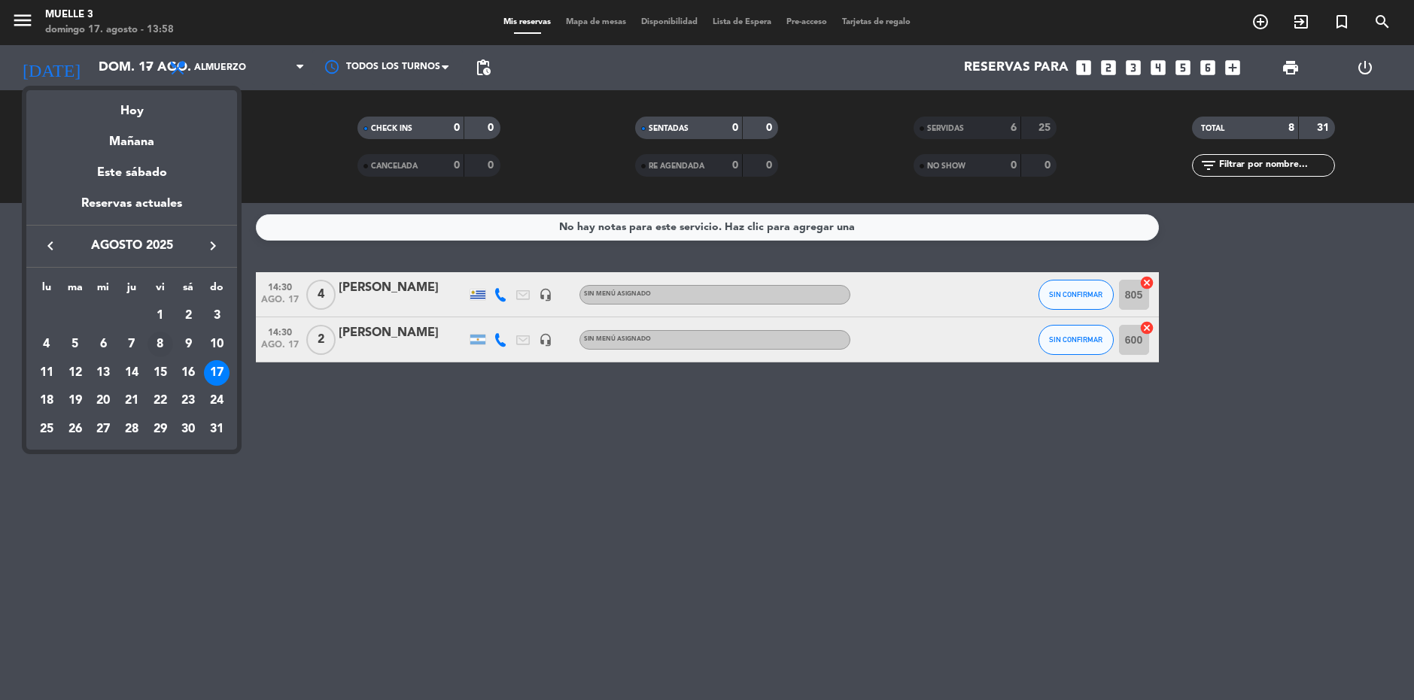
click at [160, 339] on div "8" at bounding box center [160, 345] width 26 height 26
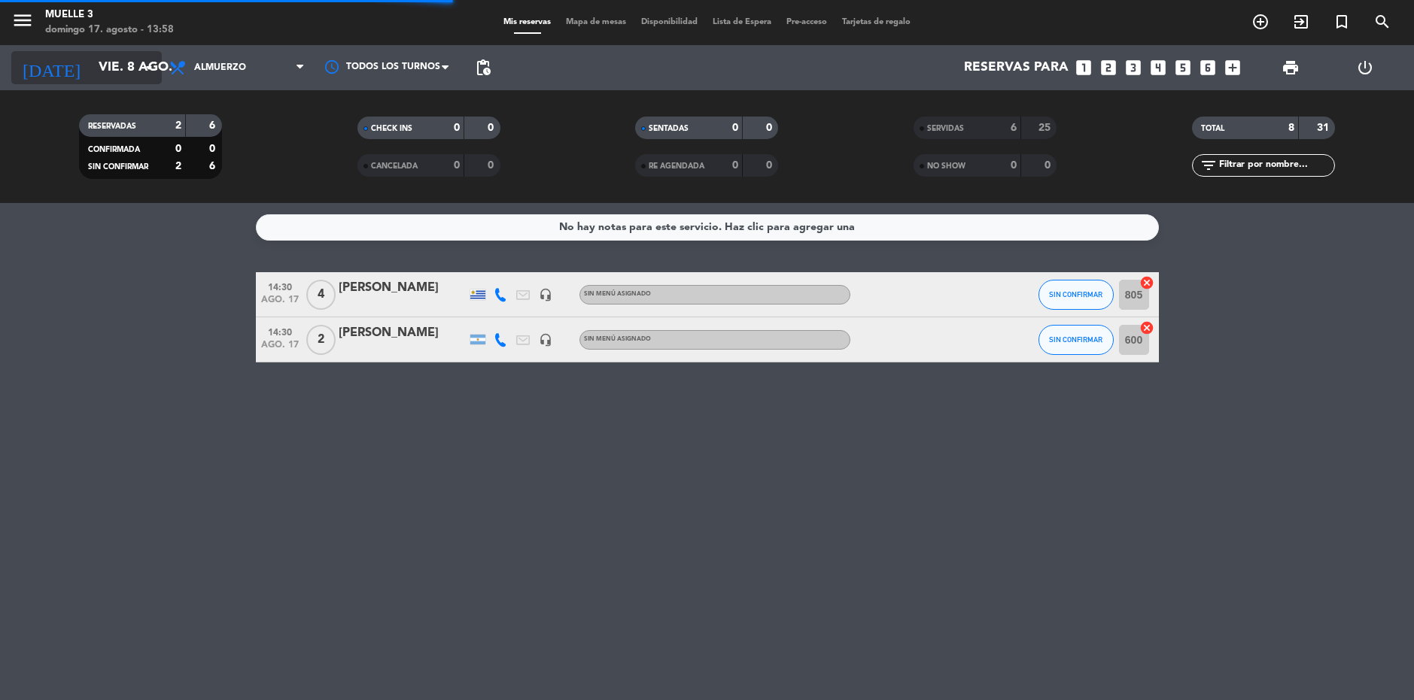
click at [123, 62] on input "vie. 8 ago." at bounding box center [178, 68] width 175 height 30
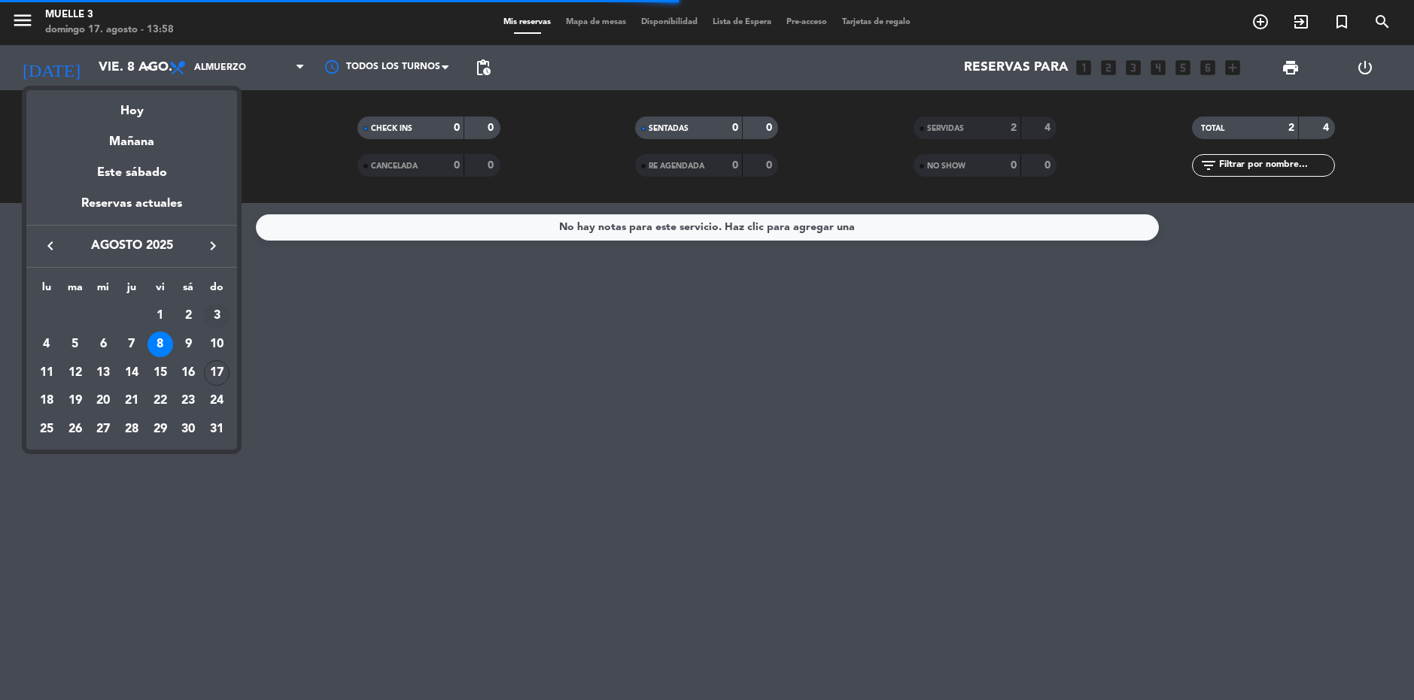
click at [217, 308] on div "3" at bounding box center [217, 316] width 26 height 26
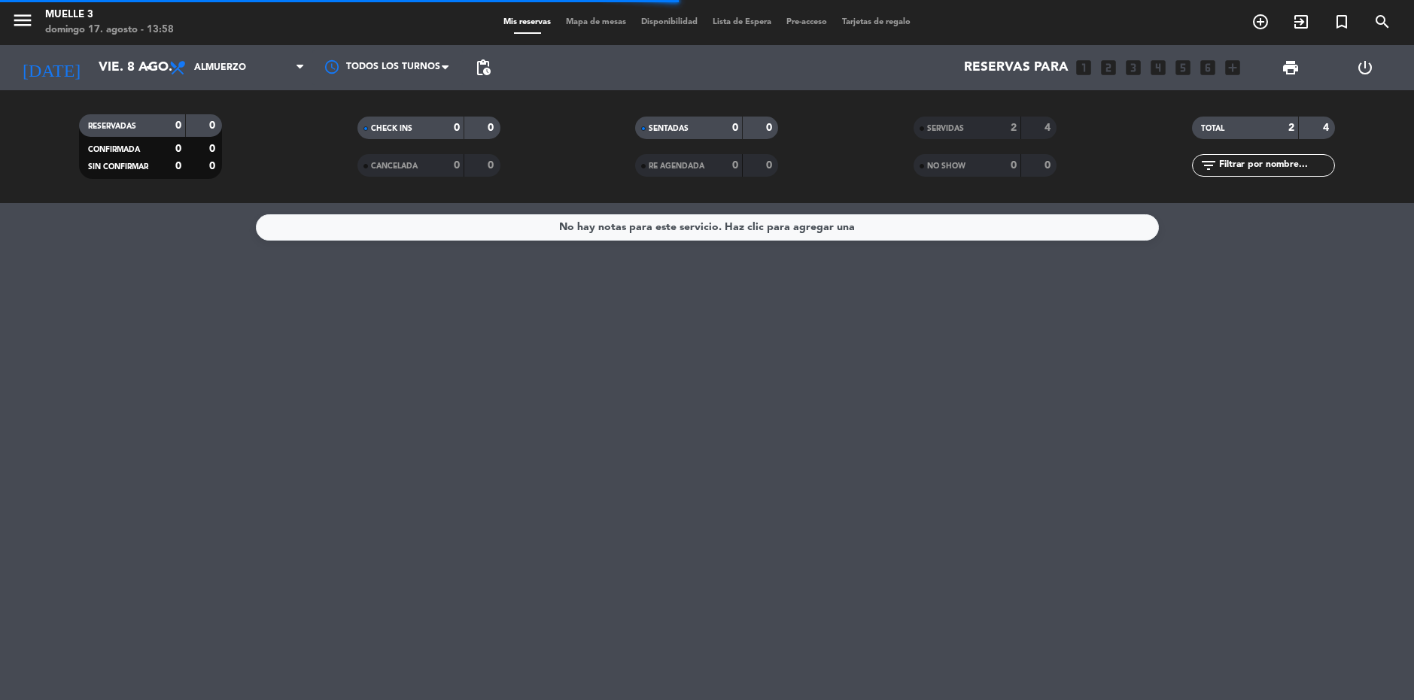
type input "[DATE]"
click at [236, 67] on span "Almuerzo" at bounding box center [220, 67] width 52 height 11
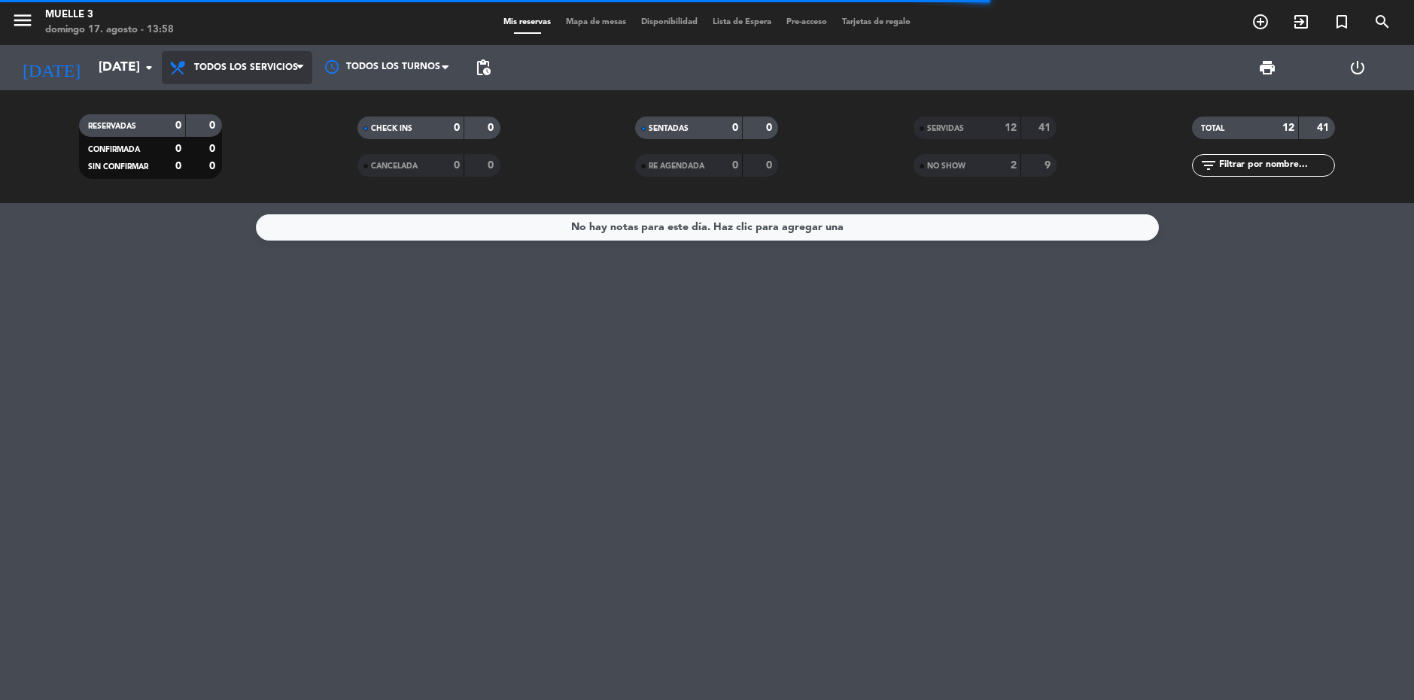
click at [238, 94] on div "menu Muelle 3 [DATE] 17. agosto - 13:58 Mis reservas Mapa de mesas Disponibilid…" at bounding box center [707, 101] width 1414 height 203
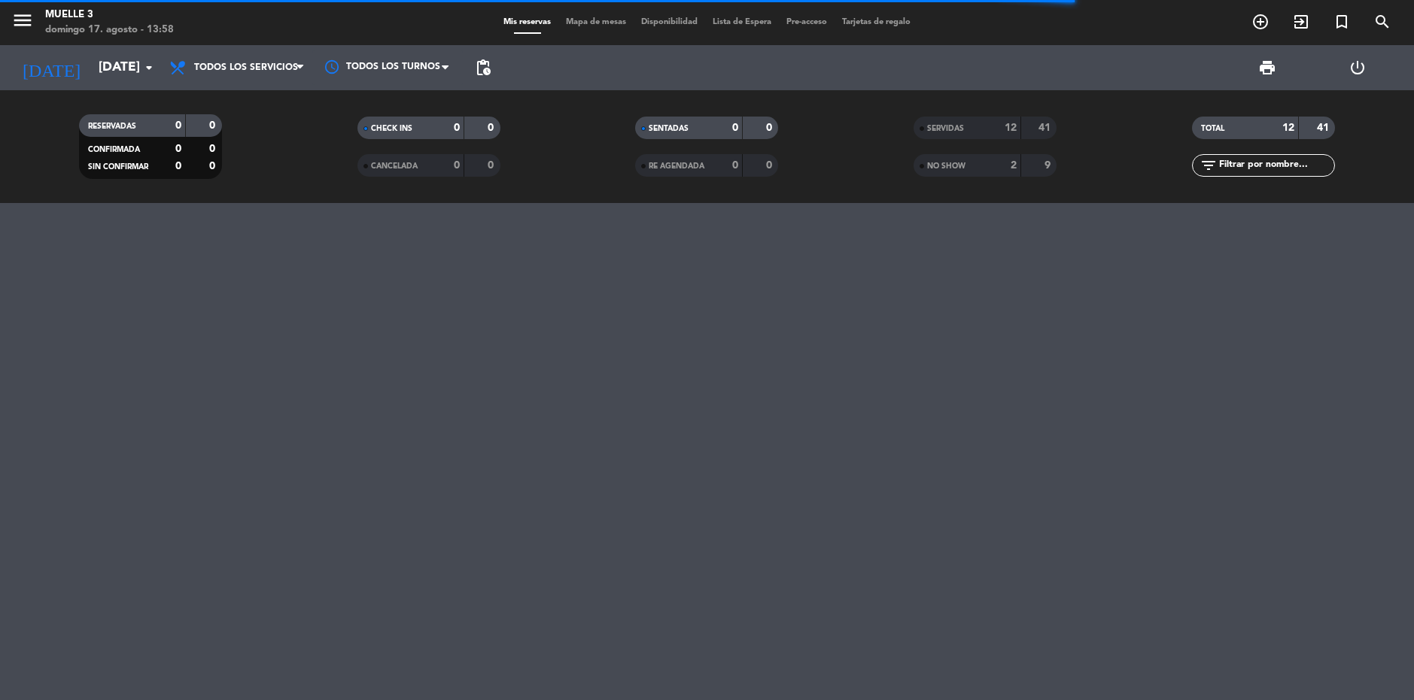
click at [959, 138] on div "SERVIDAS 12 41" at bounding box center [984, 128] width 143 height 23
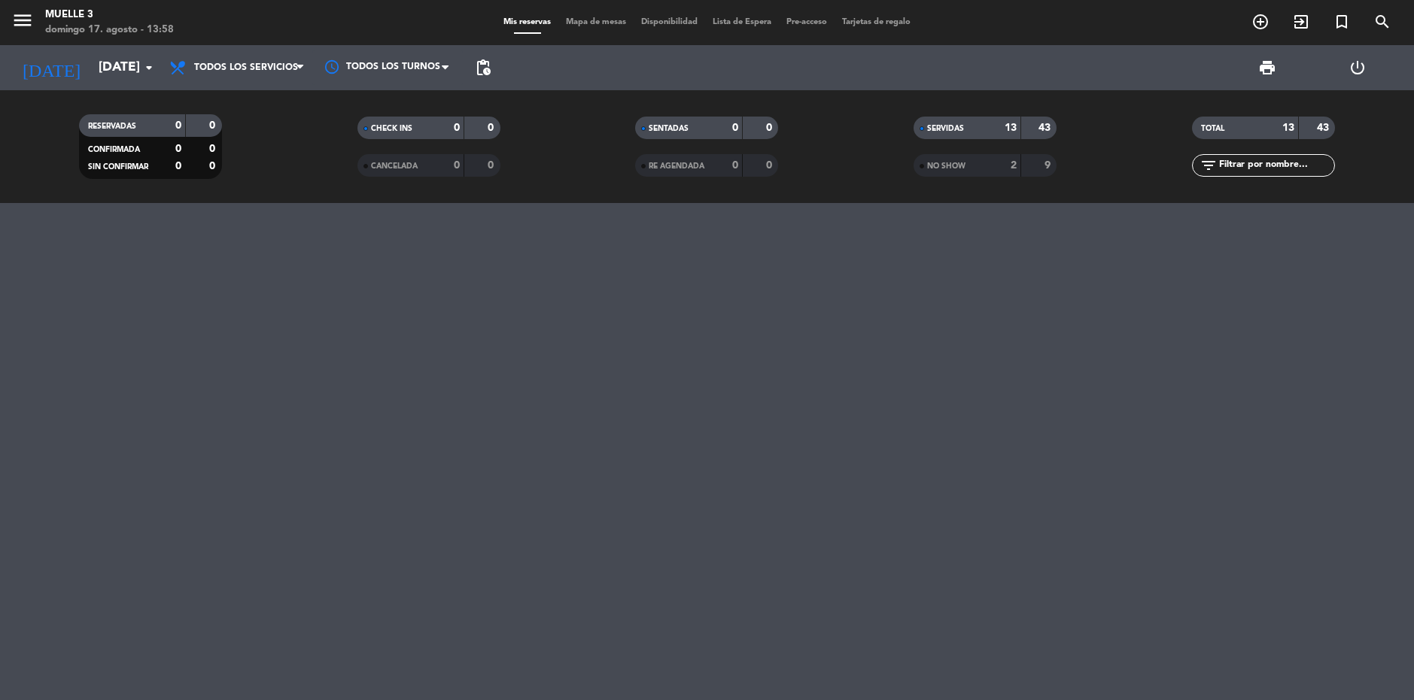
click at [971, 124] on div "SERVIDAS" at bounding box center [951, 128] width 69 height 17
click at [1112, 368] on div at bounding box center [707, 451] width 1414 height 497
click at [975, 129] on div "SERVIDAS" at bounding box center [951, 128] width 69 height 17
